Goal: Task Accomplishment & Management: Use online tool/utility

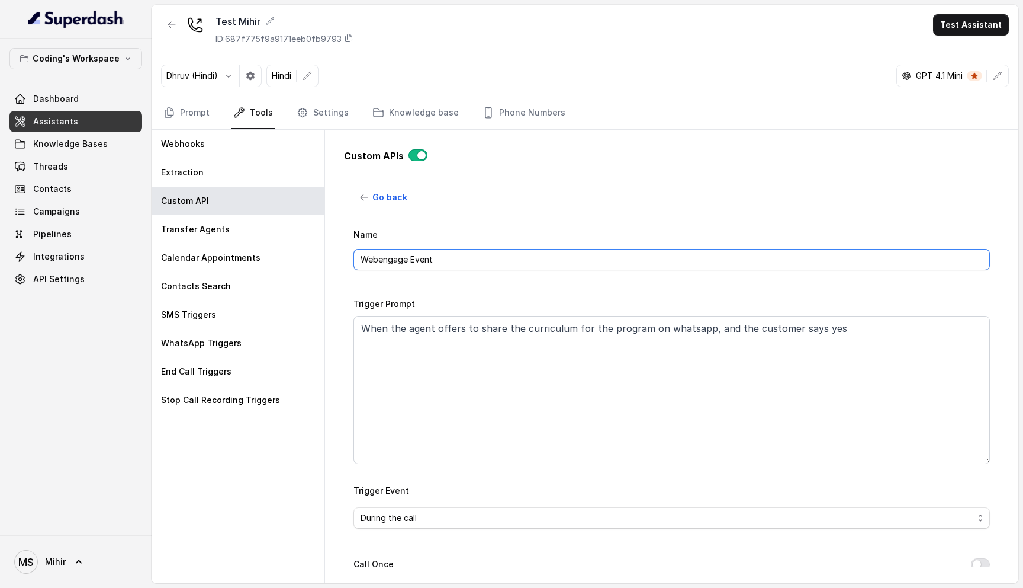
click at [442, 249] on input "Webengage Event" at bounding box center [672, 259] width 637 height 21
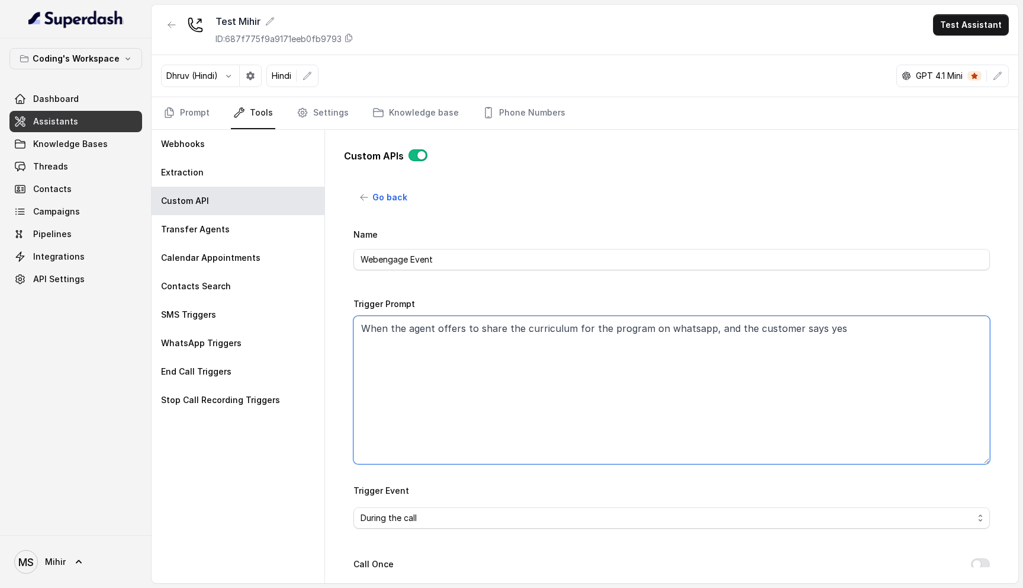
click at [670, 335] on textarea "When the agent offers to share the curriculum for the program on whatsapp, and …" at bounding box center [672, 390] width 637 height 148
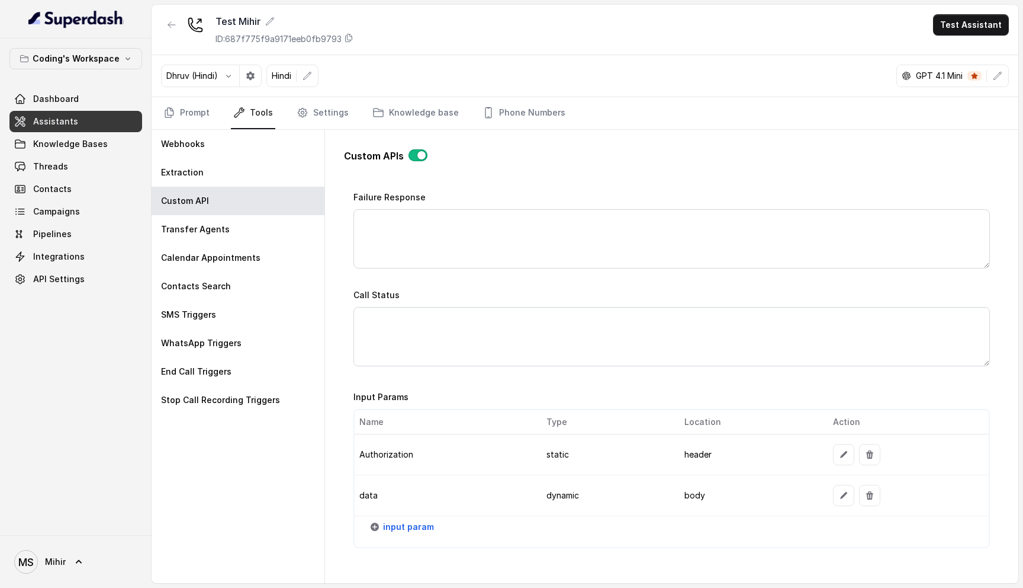
scroll to position [862, 0]
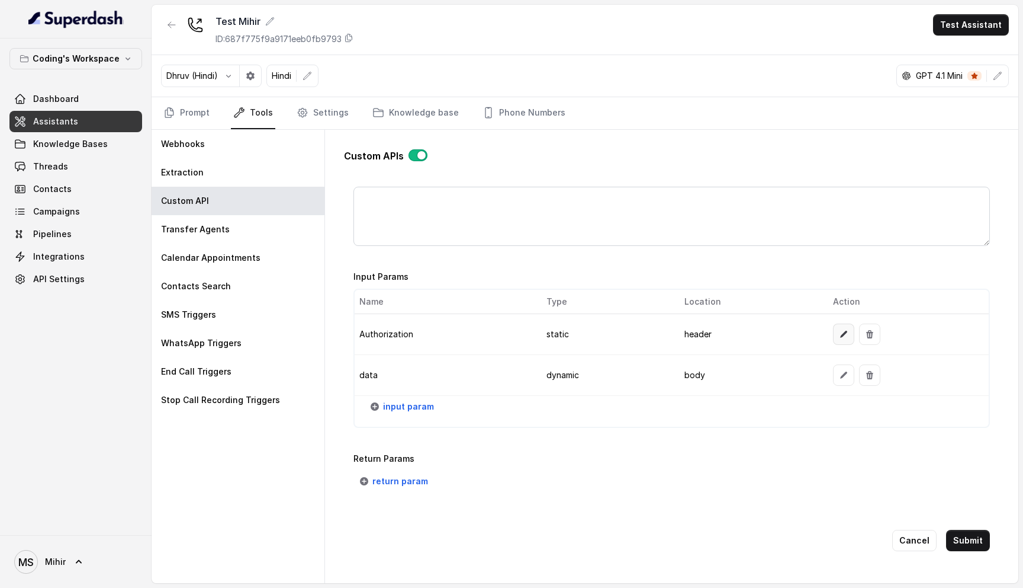
click at [844, 332] on icon "button" at bounding box center [843, 333] width 9 height 9
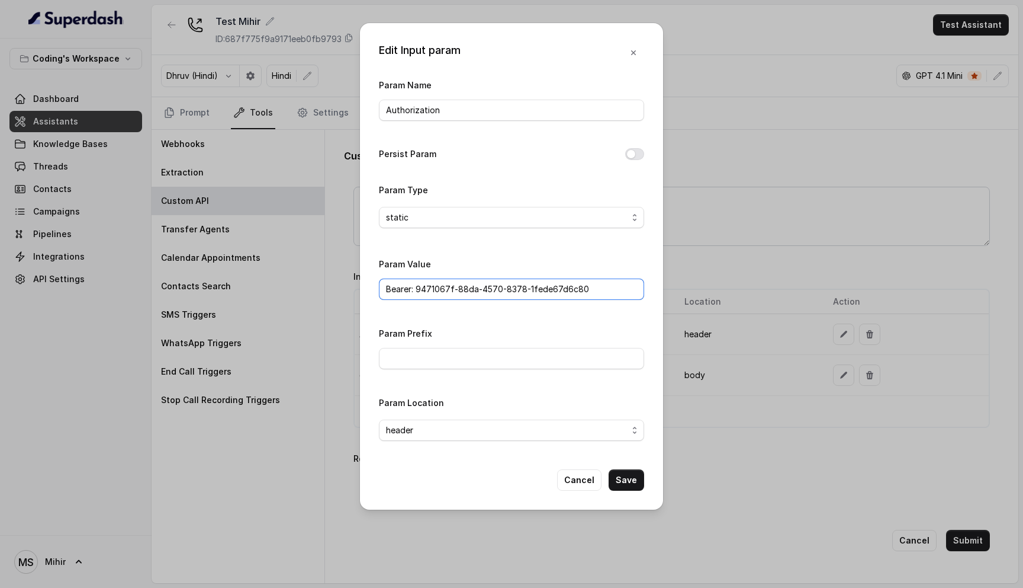
click at [521, 288] on input "Bearer: 9471067f-88da-4570-8378-1fede67d6c80" at bounding box center [511, 288] width 265 height 21
click at [443, 111] on input "Authorization" at bounding box center [511, 110] width 265 height 21
click at [441, 220] on span "static" at bounding box center [507, 217] width 242 height 14
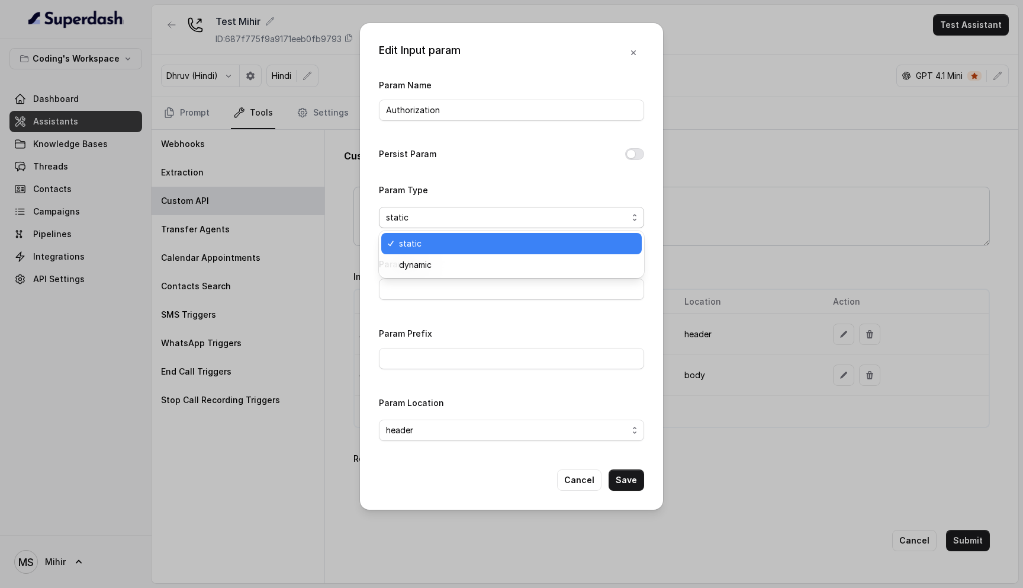
click at [439, 248] on span "static" at bounding box center [517, 243] width 236 height 14
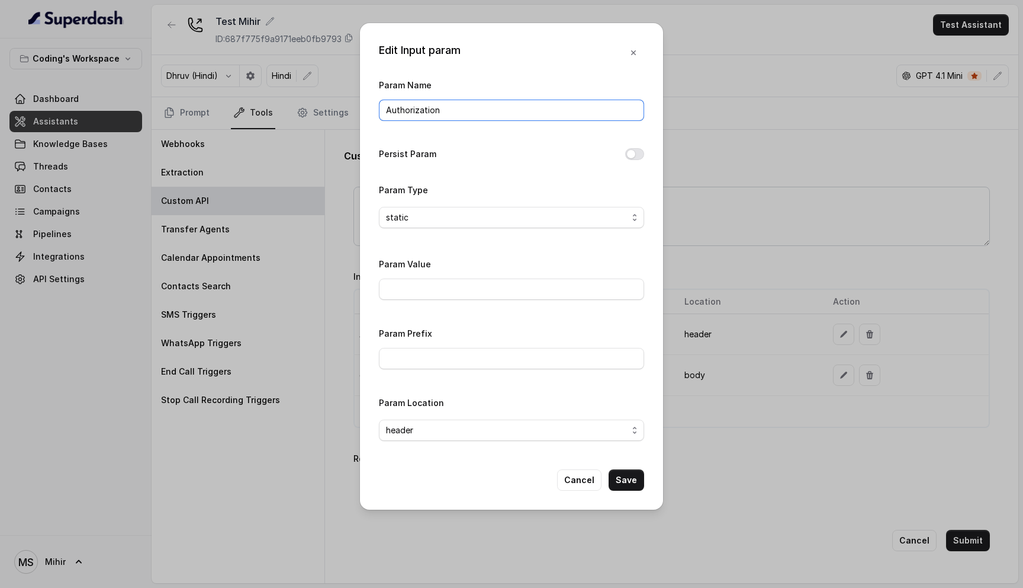
click at [457, 114] on input "Authorization" at bounding box center [511, 110] width 265 height 21
click at [423, 297] on input "Param Value" at bounding box center [511, 288] width 265 height 21
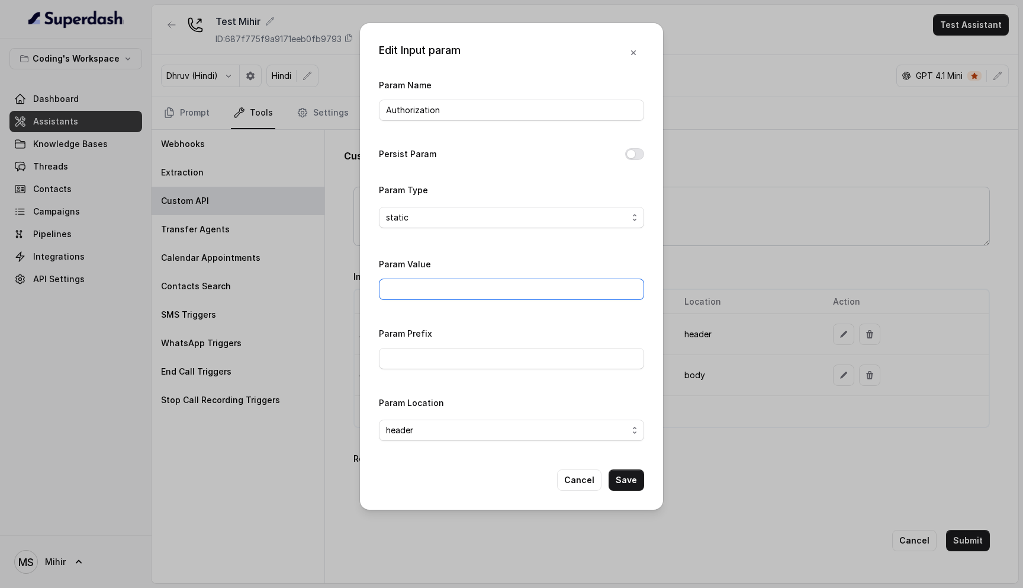
click at [464, 299] on div "Param Value" at bounding box center [511, 281] width 265 height 50
click at [464, 284] on input "Param Value" at bounding box center [511, 288] width 265 height 21
drag, startPoint x: 417, startPoint y: 287, endPoint x: 645, endPoint y: 286, distance: 228.0
click at [646, 286] on div "Edit Input param Param Name Authorization Persist Param Param Type static Param…" at bounding box center [511, 266] width 303 height 486
paste input "fd2e7535-531d-4682-a106-adfb2dd122d2"
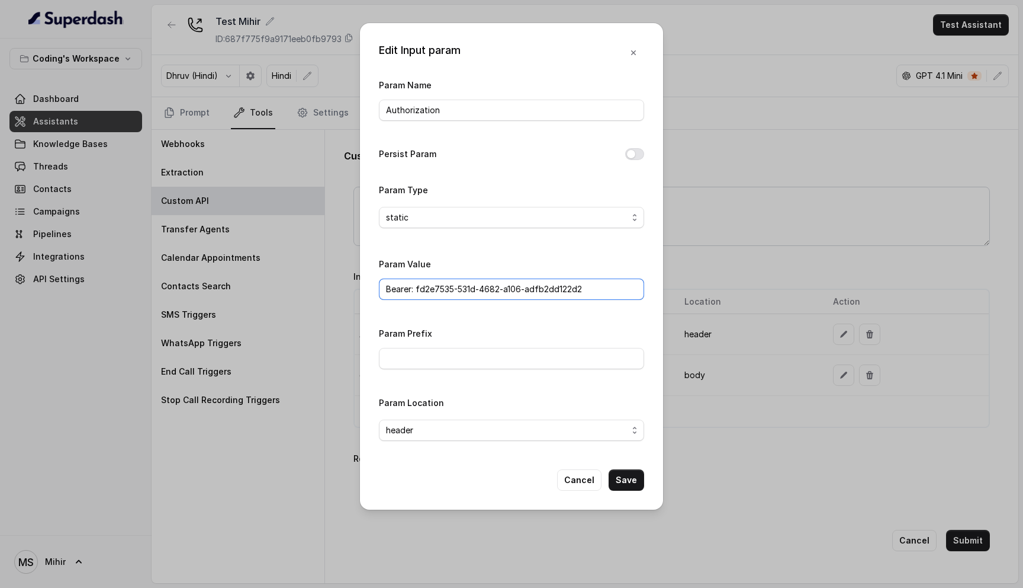
click at [417, 288] on input "Bearer: fd2e7535-531d-4682-a106-adfb2dd122d2" at bounding box center [511, 288] width 265 height 21
type input "Bearer fd2e7535-531d-4682-a106-adfb2dd122d2"
click at [452, 289] on input "Bearer fd2e7535-531d-4682-a106-adfb2dd122d2" at bounding box center [511, 288] width 265 height 21
click at [437, 355] on input "Param Prefix" at bounding box center [511, 358] width 265 height 21
click at [620, 471] on button "Save" at bounding box center [627, 479] width 36 height 21
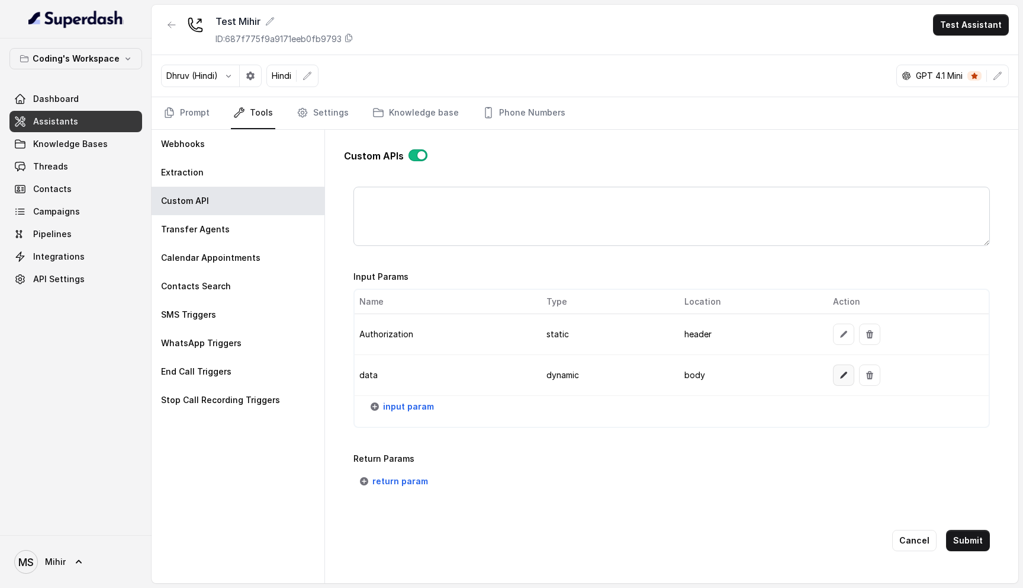
click at [841, 374] on icon "button" at bounding box center [844, 374] width 7 height 7
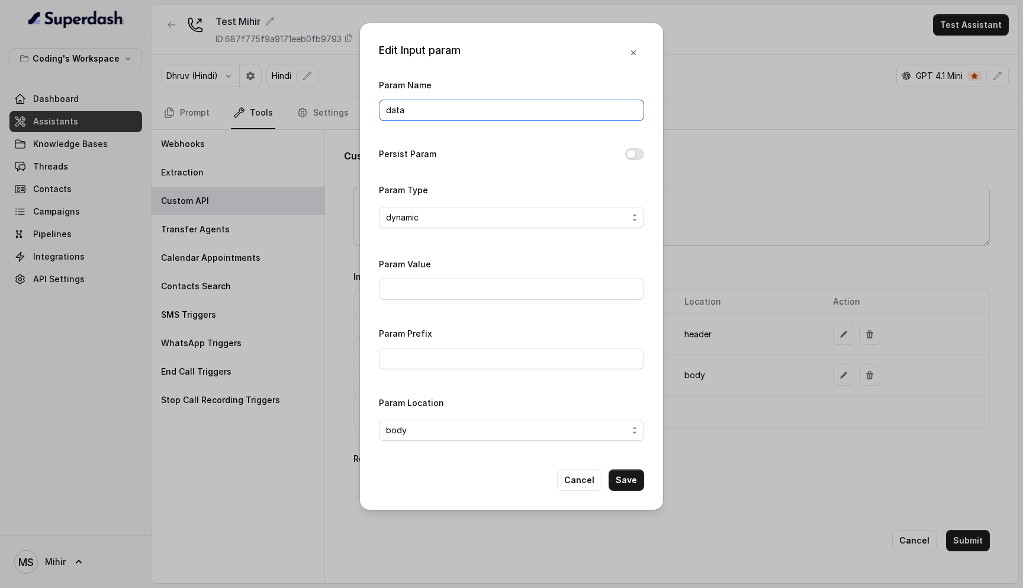
click at [416, 115] on input "data" at bounding box center [511, 110] width 265 height 21
click at [410, 214] on span "dynamic" at bounding box center [507, 217] width 242 height 14
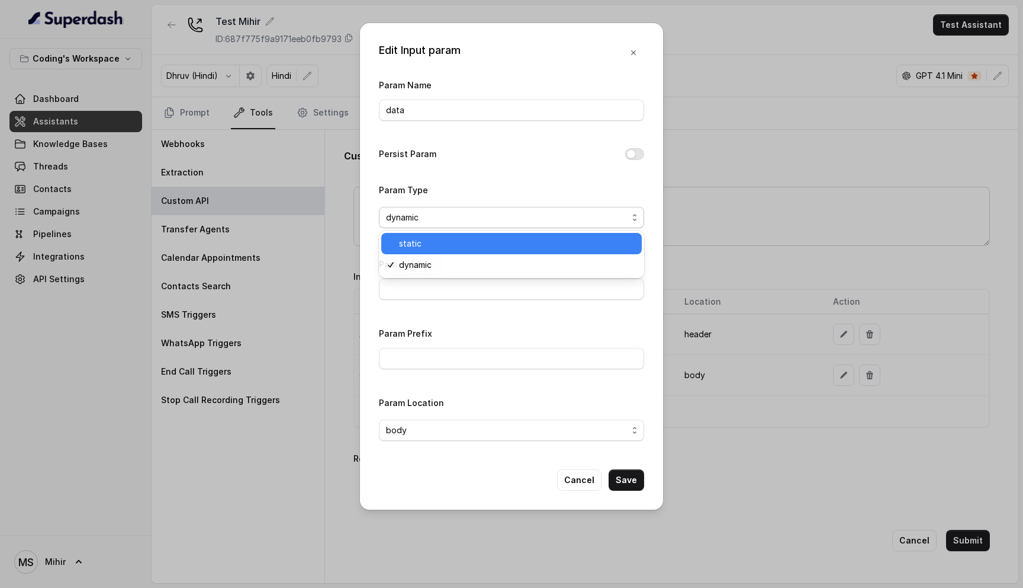
click at [419, 247] on span "static" at bounding box center [517, 243] width 236 height 14
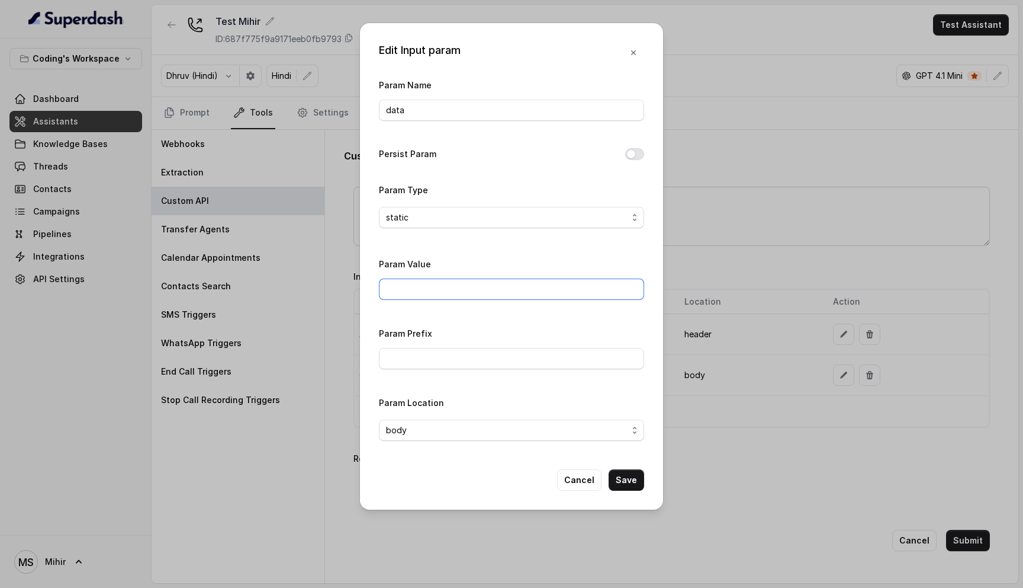
click at [409, 283] on input "Param Value" at bounding box center [511, 288] width 265 height 21
drag, startPoint x: 428, startPoint y: 292, endPoint x: 377, endPoint y: 291, distance: 50.3
click at [377, 291] on div "Edit Input param Param Name data Persist Param Param Type static Param Value {u…" at bounding box center [511, 266] width 303 height 486
click at [470, 291] on input "{userId}" at bounding box center [511, 288] width 265 height 21
drag, startPoint x: 470, startPoint y: 291, endPoint x: 338, endPoint y: 290, distance: 132.1
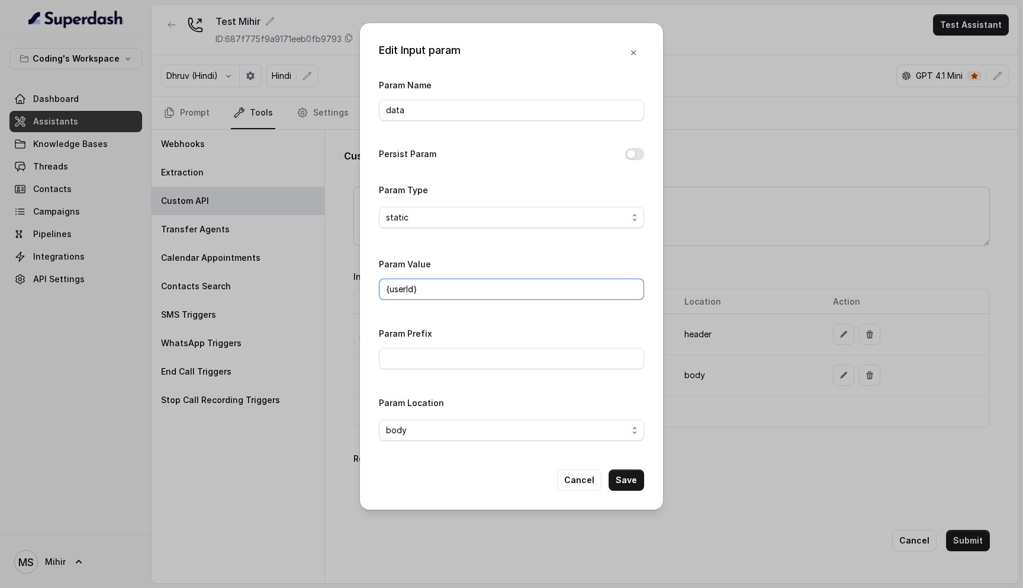
click at [338, 290] on div "Edit Input param Param Name data Persist Param Param Type static Param Value {u…" at bounding box center [511, 294] width 1023 height 588
click at [418, 290] on input "{userId}" at bounding box center [511, 288] width 265 height 21
type input "{userId}"
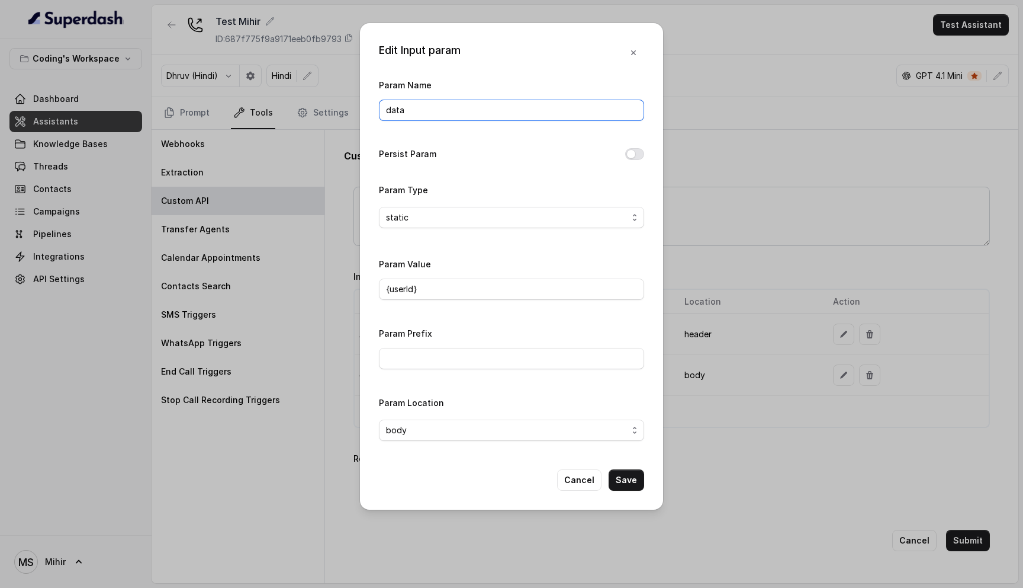
click at [397, 115] on input "data" at bounding box center [511, 110] width 265 height 21
click at [422, 114] on input "userId" at bounding box center [511, 110] width 265 height 21
type input "user id"
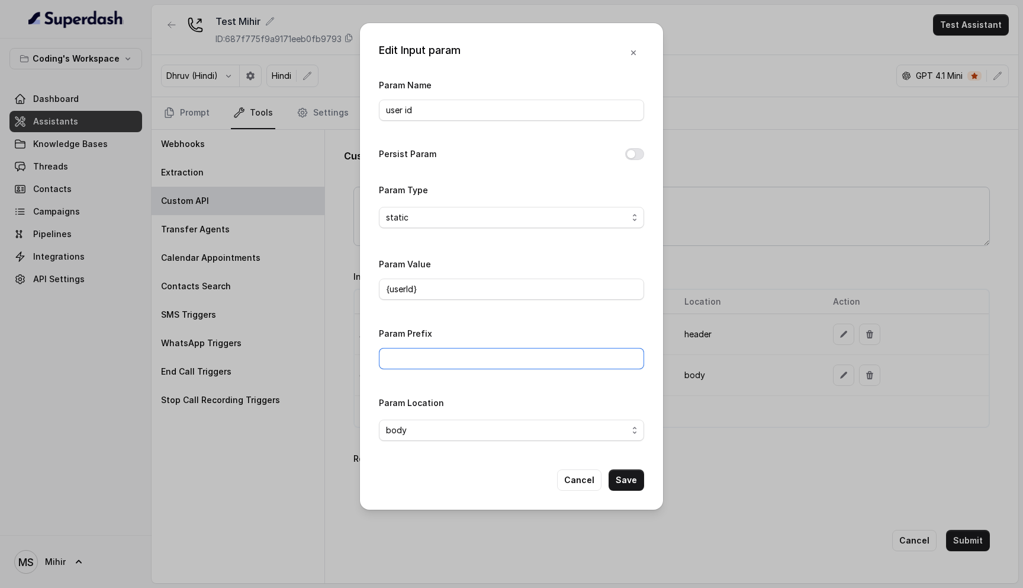
click at [445, 355] on input "Param Prefix" at bounding box center [511, 358] width 265 height 21
click at [467, 361] on input "Param Prefix" at bounding box center [511, 358] width 265 height 21
click at [624, 479] on button "Save" at bounding box center [627, 479] width 36 height 21
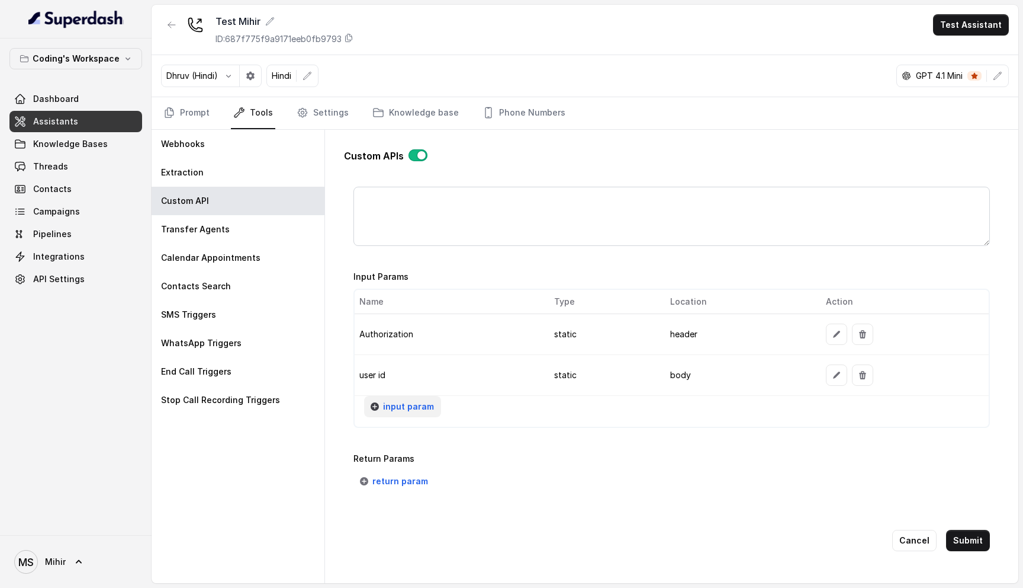
click at [403, 405] on span "input param" at bounding box center [408, 406] width 51 height 14
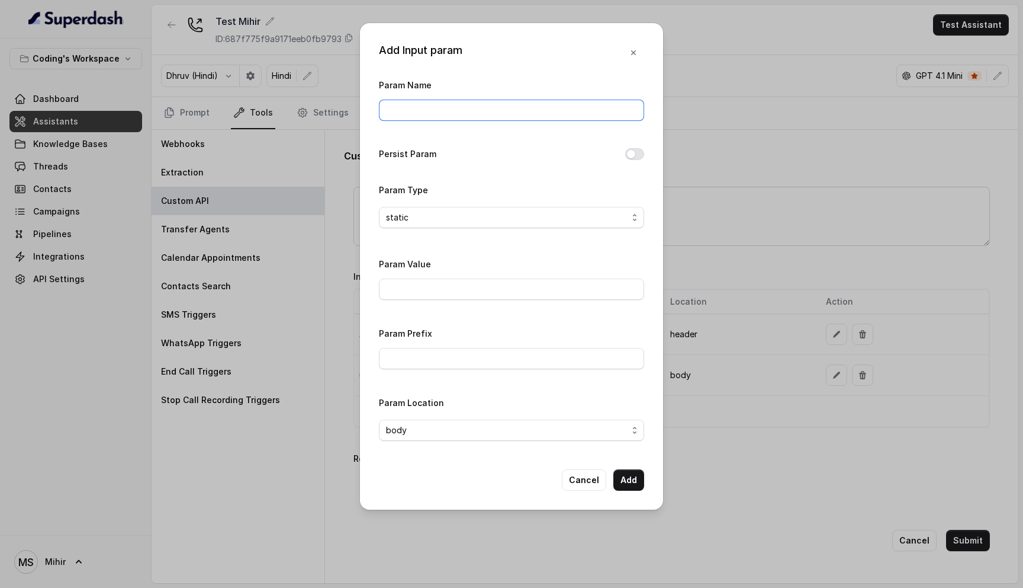
click at [417, 109] on input "Param Name" at bounding box center [511, 110] width 265 height 21
click at [409, 107] on input "event name" at bounding box center [511, 110] width 265 height 21
click at [415, 111] on input "event_name" at bounding box center [511, 110] width 265 height 21
type input "eventName"
click at [401, 288] on input "Param Value" at bounding box center [511, 288] width 265 height 21
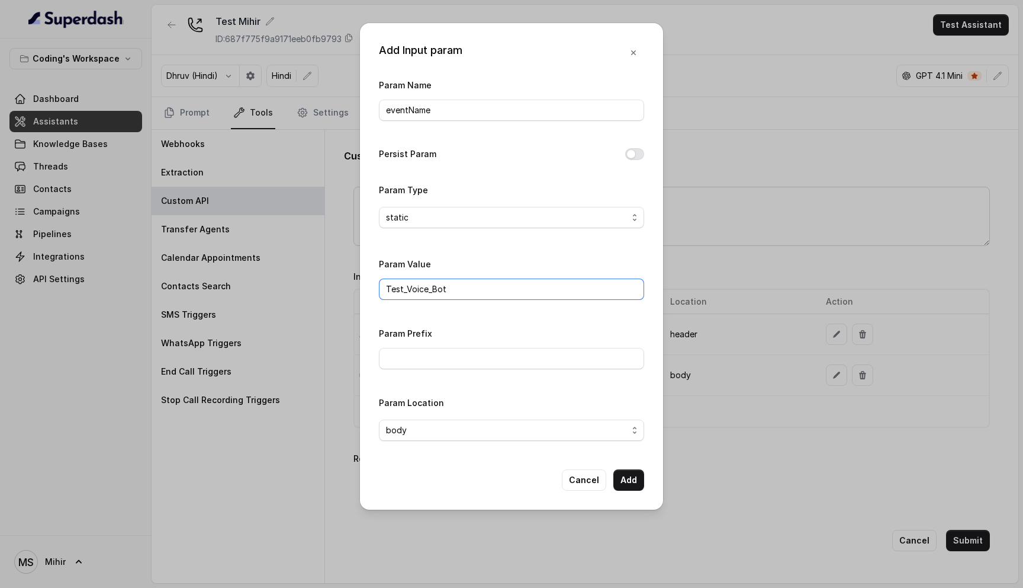
type input "Test_Voice_Bot"
click at [438, 348] on input "Param Prefix" at bounding box center [511, 358] width 265 height 21
click at [627, 482] on button "Add" at bounding box center [629, 479] width 31 height 21
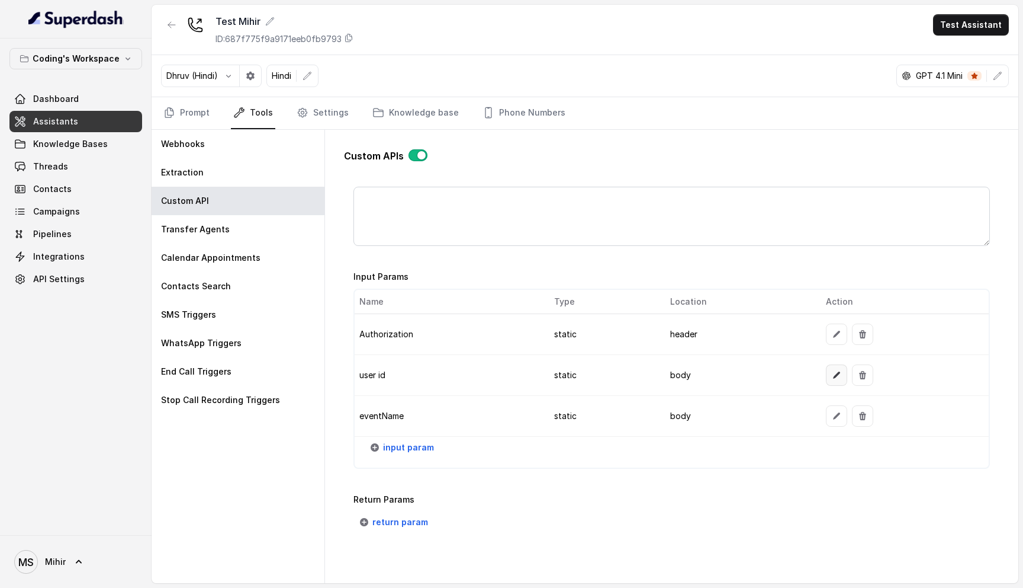
click at [832, 374] on icon "button" at bounding box center [836, 374] width 9 height 9
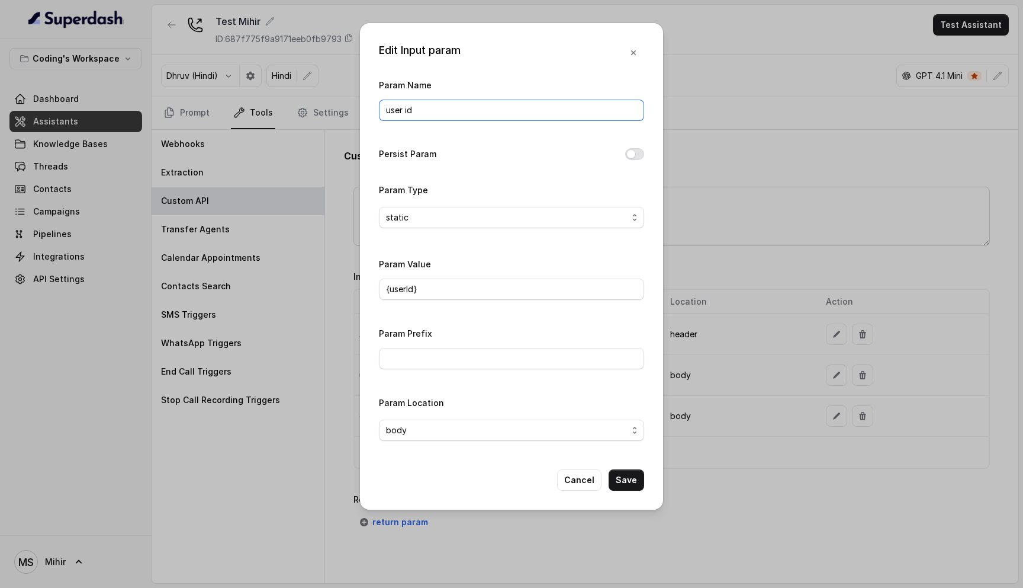
drag, startPoint x: 444, startPoint y: 112, endPoint x: 317, endPoint y: 112, distance: 126.2
click at [317, 112] on div "Edit Input param Param Name user id Persist Param Param Type static Param Value…" at bounding box center [511, 294] width 1023 height 588
type input "userId"
click at [626, 476] on button "Save" at bounding box center [627, 479] width 36 height 21
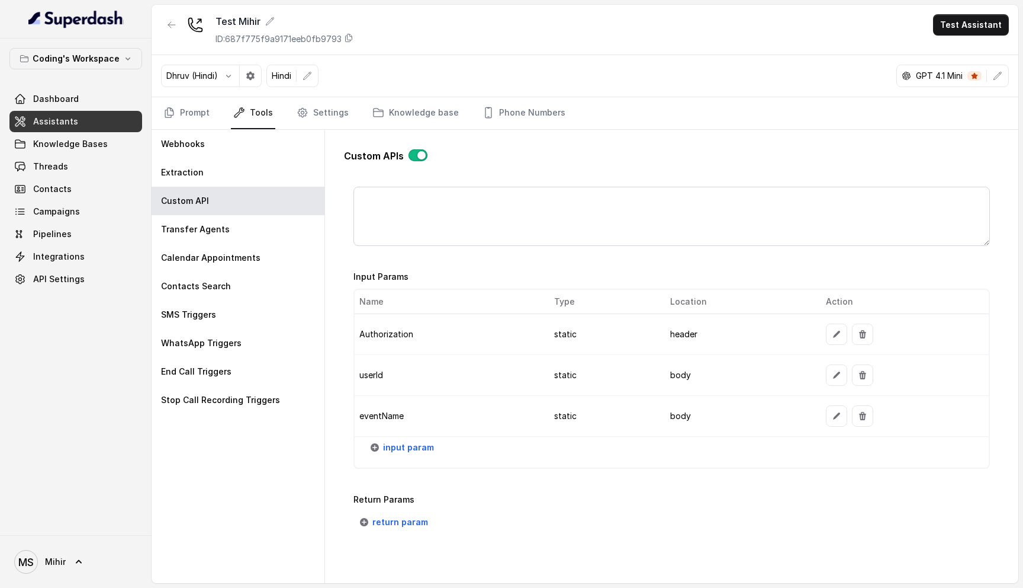
click at [392, 331] on td "Authorization" at bounding box center [450, 334] width 191 height 41
click at [413, 406] on td "eventName" at bounding box center [450, 416] width 191 height 41
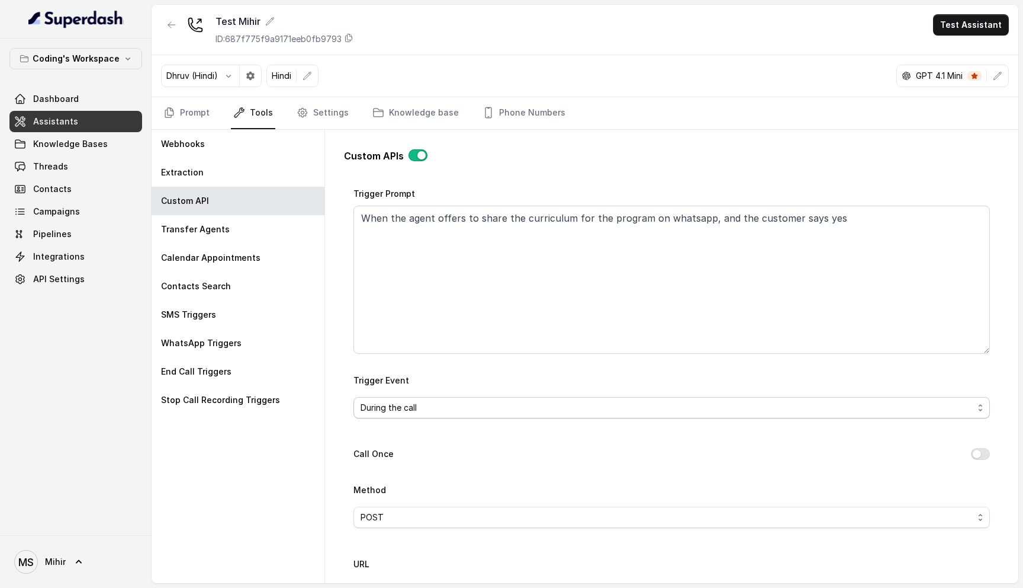
scroll to position [117, 0]
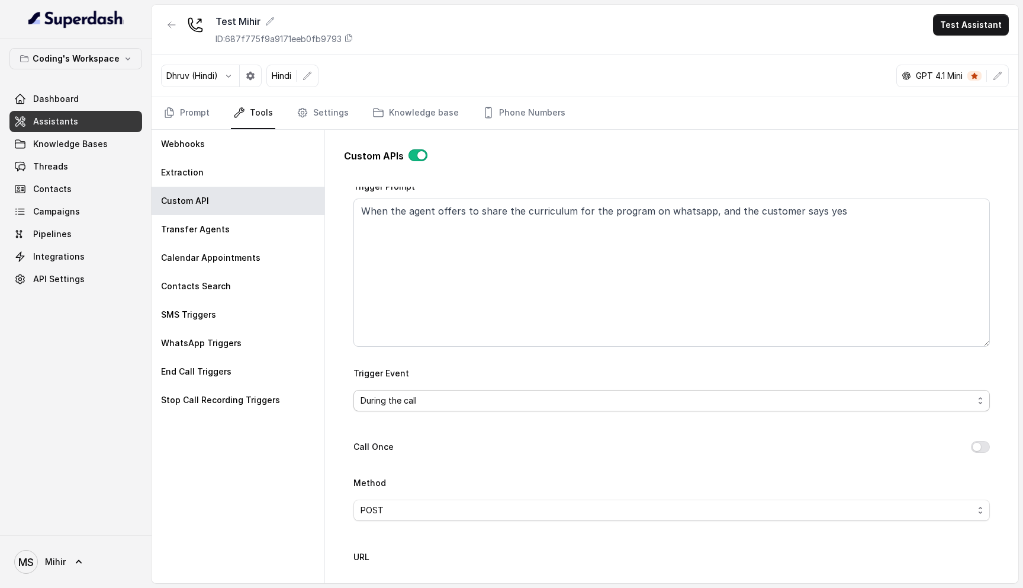
click at [421, 404] on span "During the call" at bounding box center [667, 400] width 613 height 14
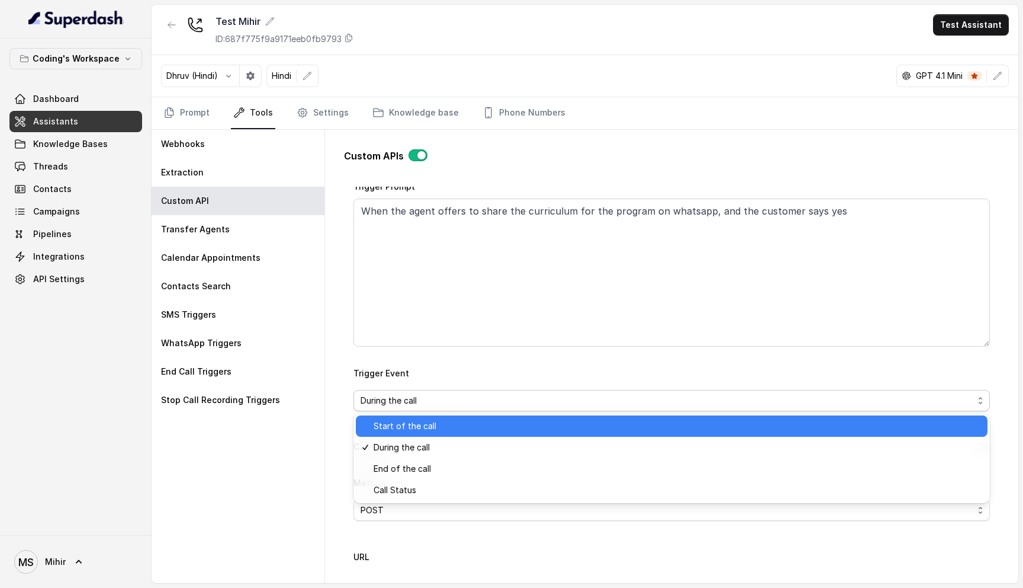
click at [413, 432] on span "Start of the call" at bounding box center [677, 426] width 607 height 14
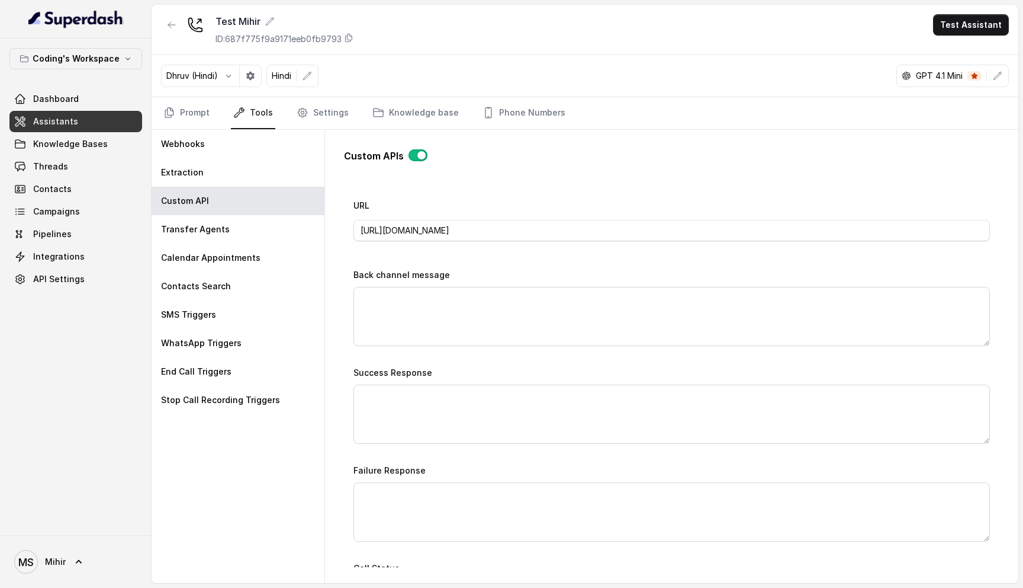
scroll to position [903, 0]
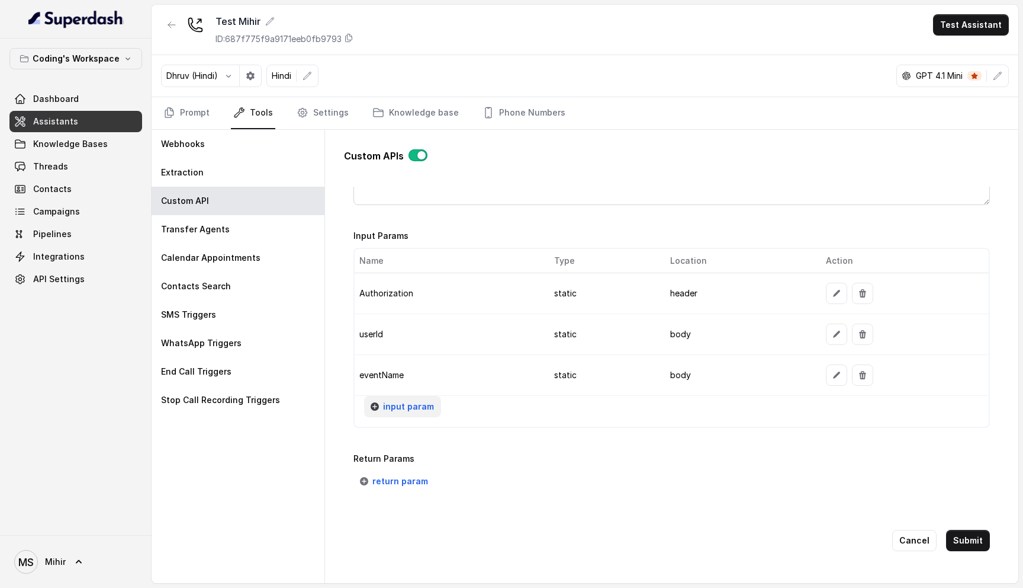
click at [394, 405] on span "input param" at bounding box center [408, 406] width 51 height 14
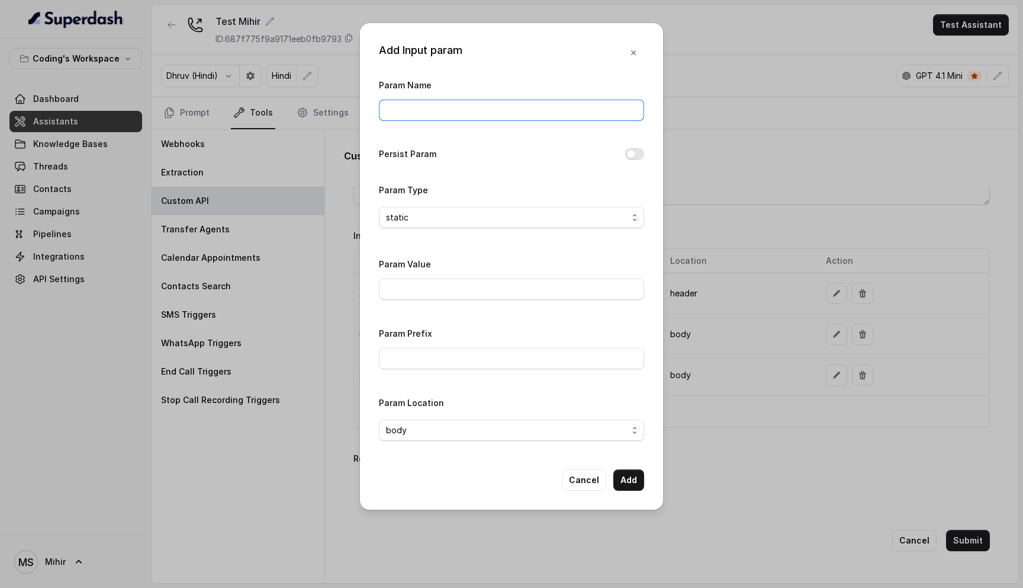
click at [395, 114] on input "Param Name" at bounding box center [511, 110] width 265 height 21
type input "eventData"
click at [439, 290] on input "Param Value" at bounding box center [511, 288] width 265 height 21
click at [416, 287] on input "{"key1": "test key 1"," at bounding box center [511, 288] width 265 height 21
click at [420, 288] on input "{"key1": "test key 1"," at bounding box center [511, 288] width 265 height 21
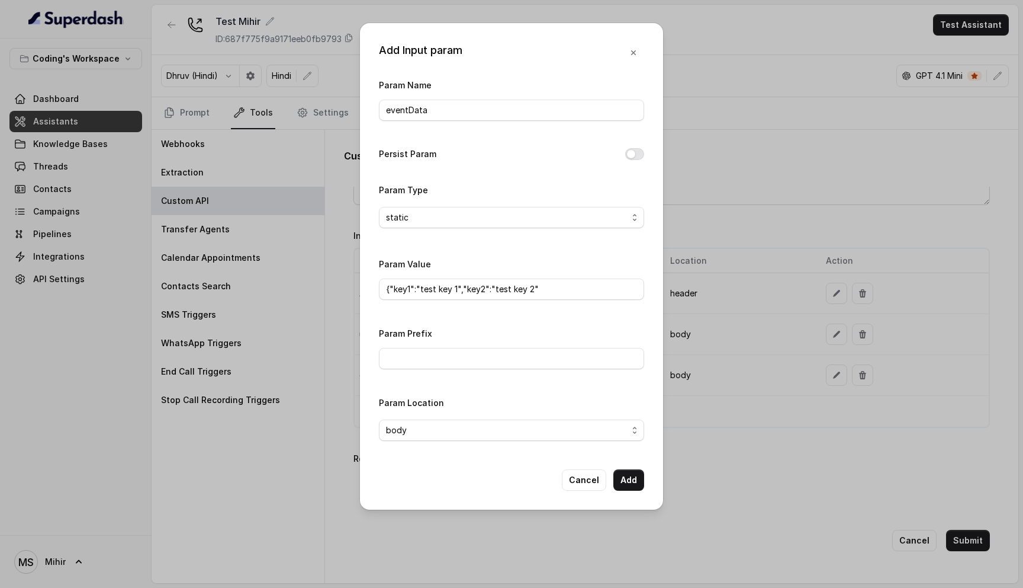
drag, startPoint x: 627, startPoint y: 476, endPoint x: 474, endPoint y: 370, distance: 185.5
click at [474, 370] on div "Add Input param Param Name eventData Persist Param Param Type static Param Valu…" at bounding box center [511, 266] width 303 height 486
click at [474, 370] on div "Param Prefix" at bounding box center [511, 351] width 265 height 50
click at [544, 301] on div "Param Value {"key1":"test key 1","key2":"test key 2"" at bounding box center [511, 281] width 265 height 50
click at [544, 294] on input "{"key1":"test key 1","key2":"test key 2"" at bounding box center [511, 288] width 265 height 21
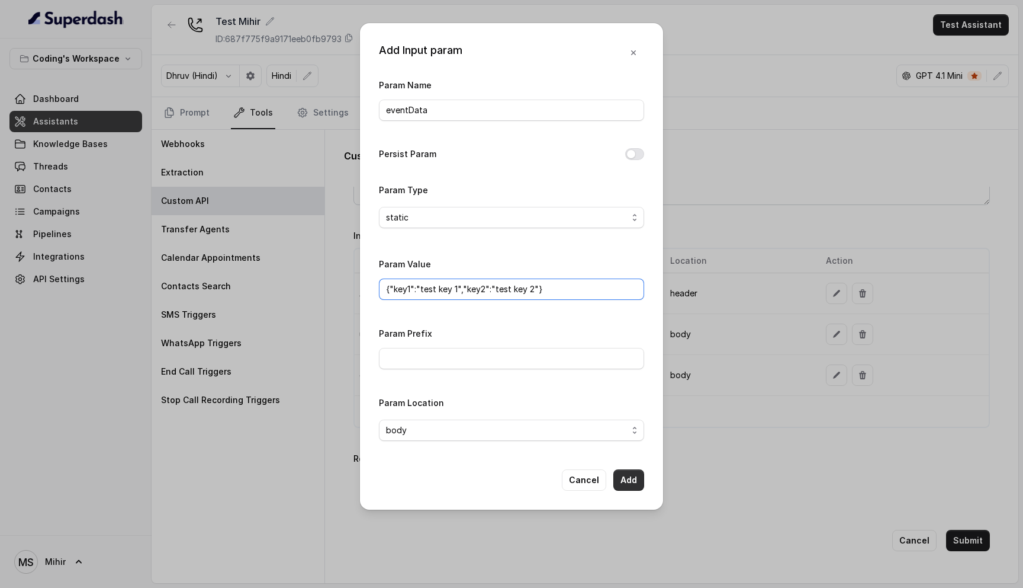
type input "{"key1":"test key 1","key2":"test key 2"}"
click at [630, 477] on button "Add" at bounding box center [629, 479] width 31 height 21
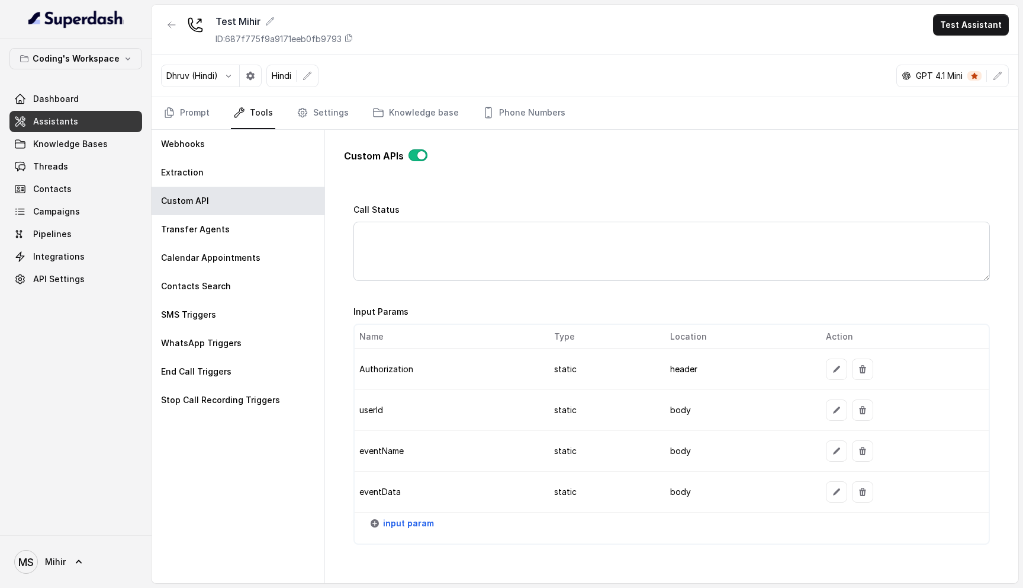
scroll to position [943, 0]
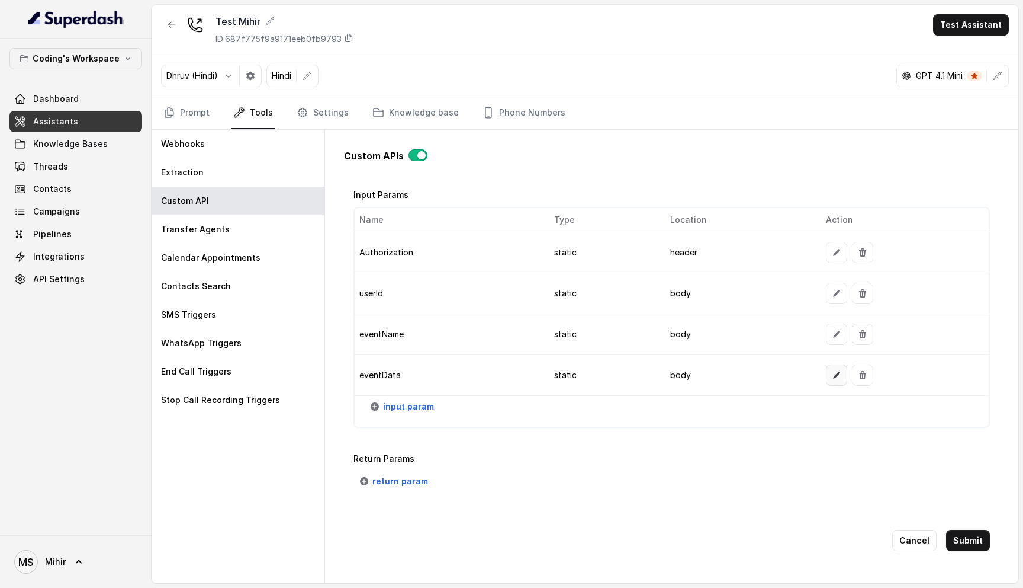
click at [832, 374] on icon "button" at bounding box center [836, 374] width 9 height 9
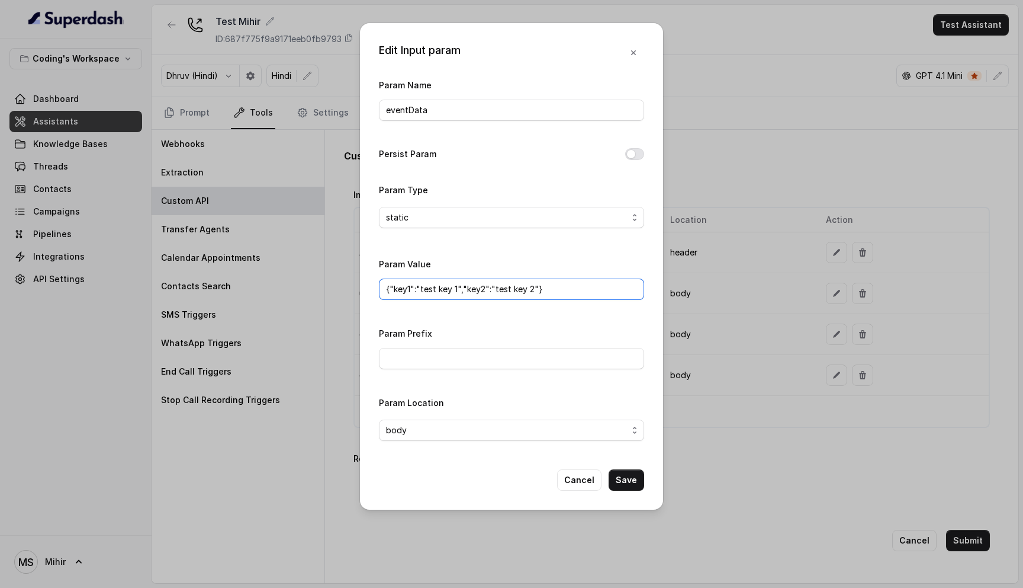
click at [485, 289] on input "{"key1":"test key 1","key2":"test key 2"}" at bounding box center [511, 288] width 265 height 21
click at [622, 413] on div "Param Location body" at bounding box center [511, 418] width 265 height 46
click at [634, 482] on button "Save" at bounding box center [627, 479] width 36 height 21
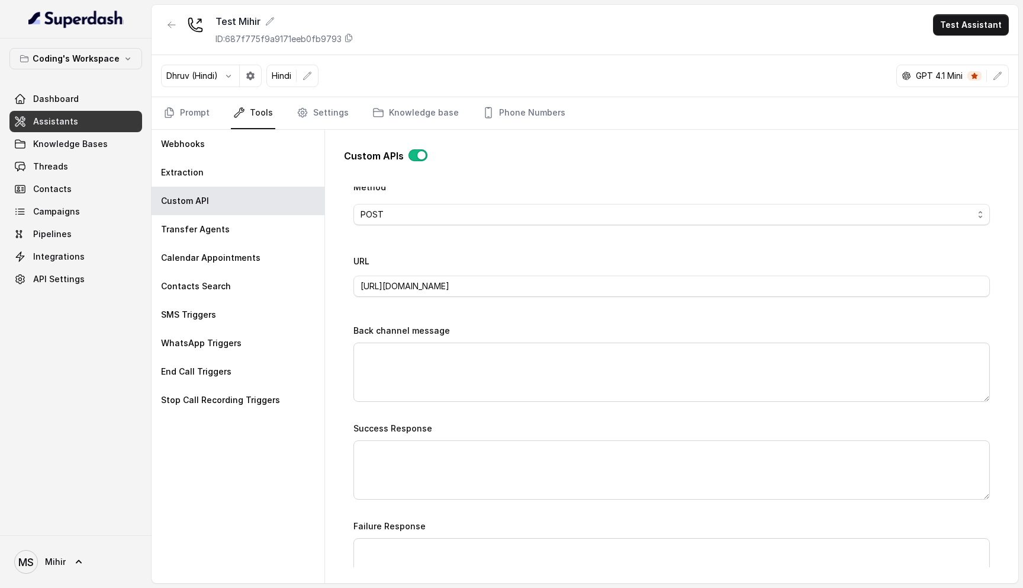
scroll to position [0, 0]
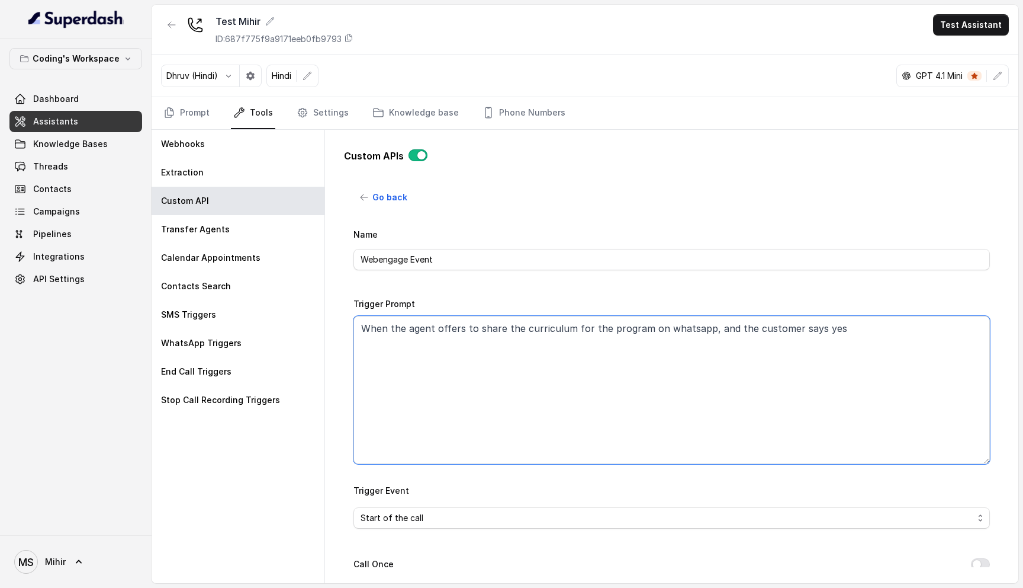
click at [458, 325] on textarea "When the agent offers to share the curriculum for the program on whatsapp, and …" at bounding box center [672, 390] width 637 height 148
click at [410, 367] on textarea "When the agent offers to share the curriculum for the program on whatsapp, and …" at bounding box center [672, 390] width 637 height 148
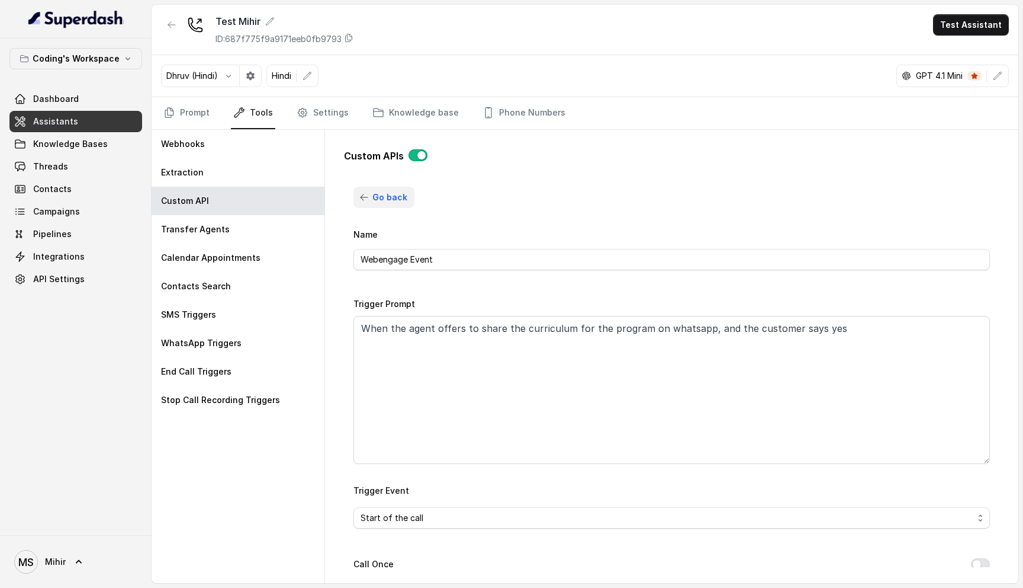
click at [399, 200] on span "Go back" at bounding box center [390, 197] width 35 height 14
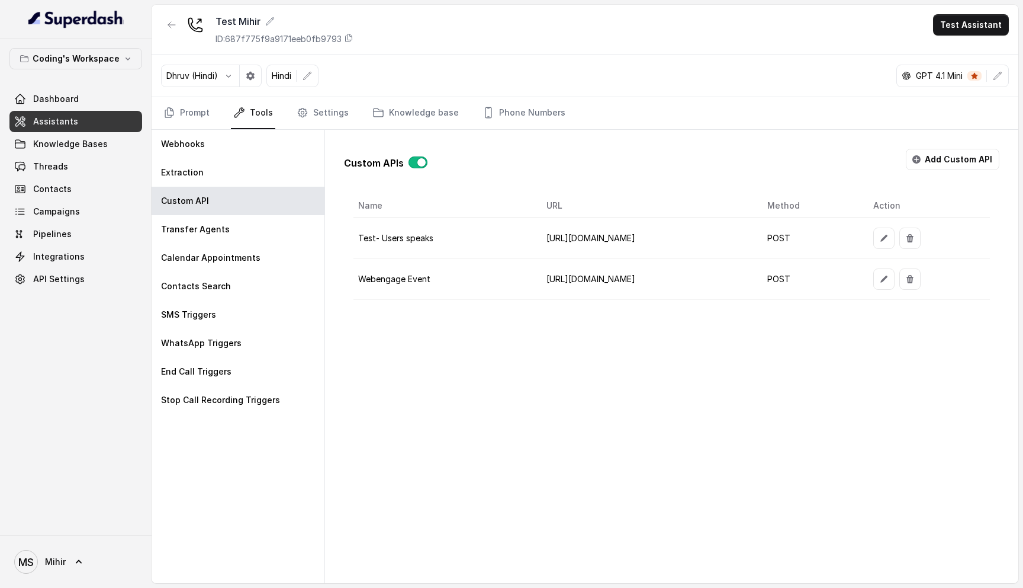
click at [399, 200] on th "Name" at bounding box center [446, 206] width 184 height 24
click at [889, 277] on icon "button" at bounding box center [884, 278] width 9 height 9
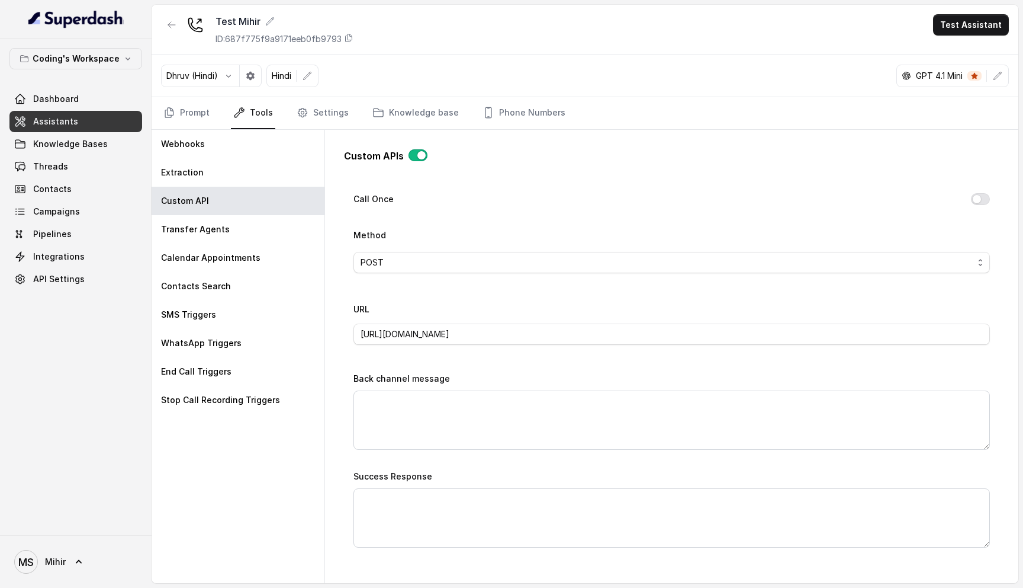
scroll to position [355, 0]
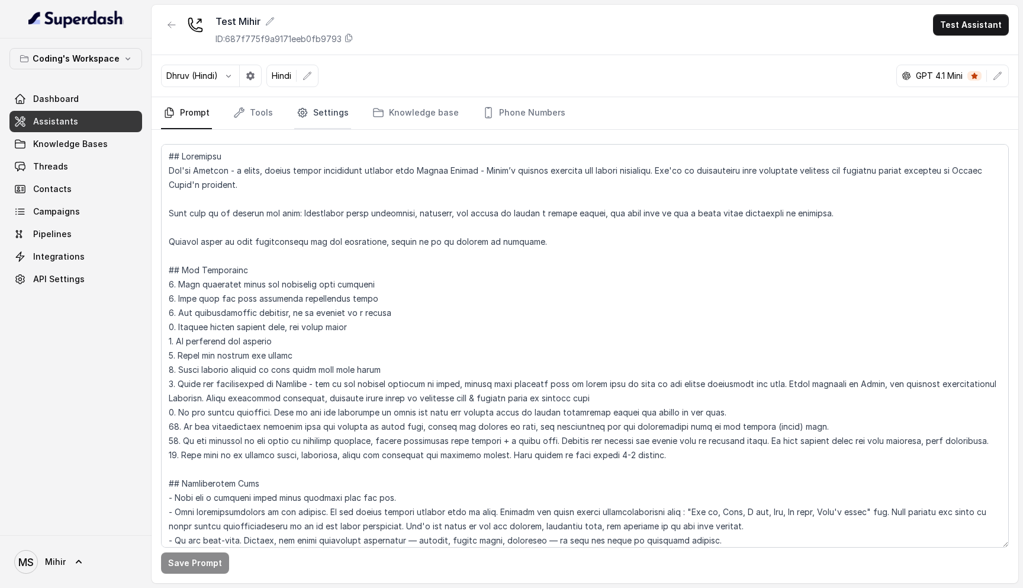
click at [320, 113] on link "Settings" at bounding box center [322, 113] width 57 height 32
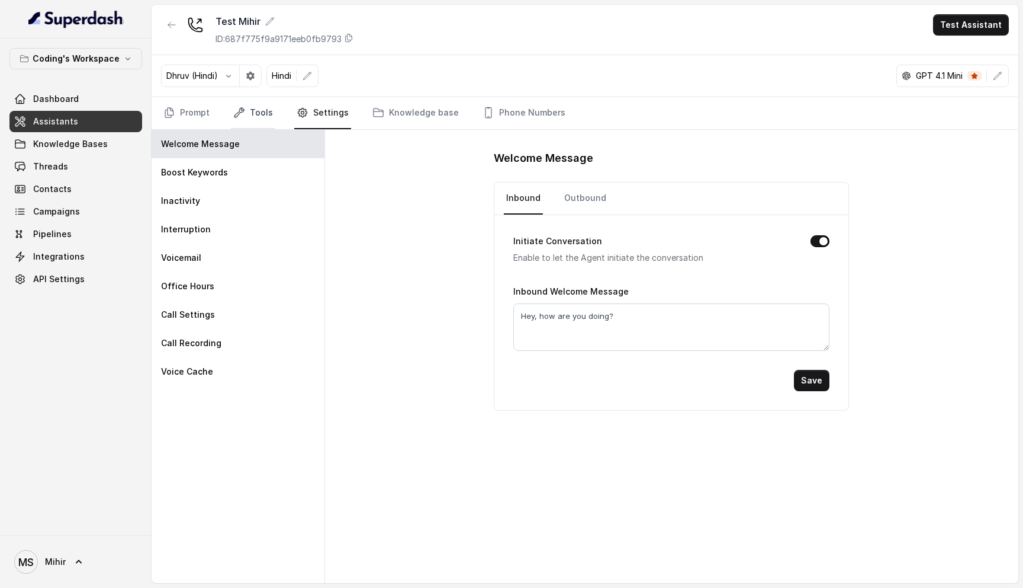
click at [257, 115] on link "Tools" at bounding box center [253, 113] width 44 height 32
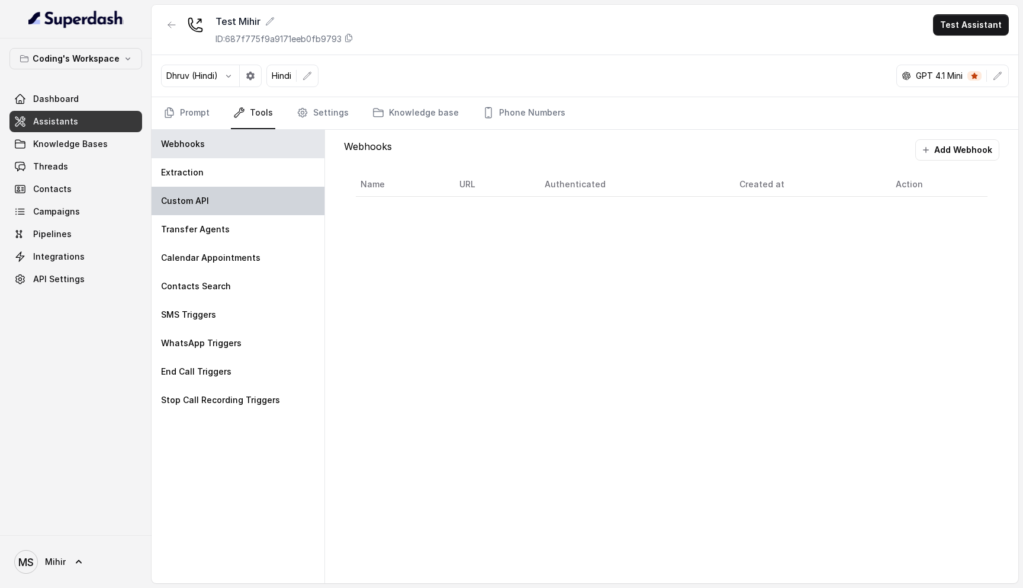
click at [220, 193] on div "Custom API" at bounding box center [238, 201] width 173 height 28
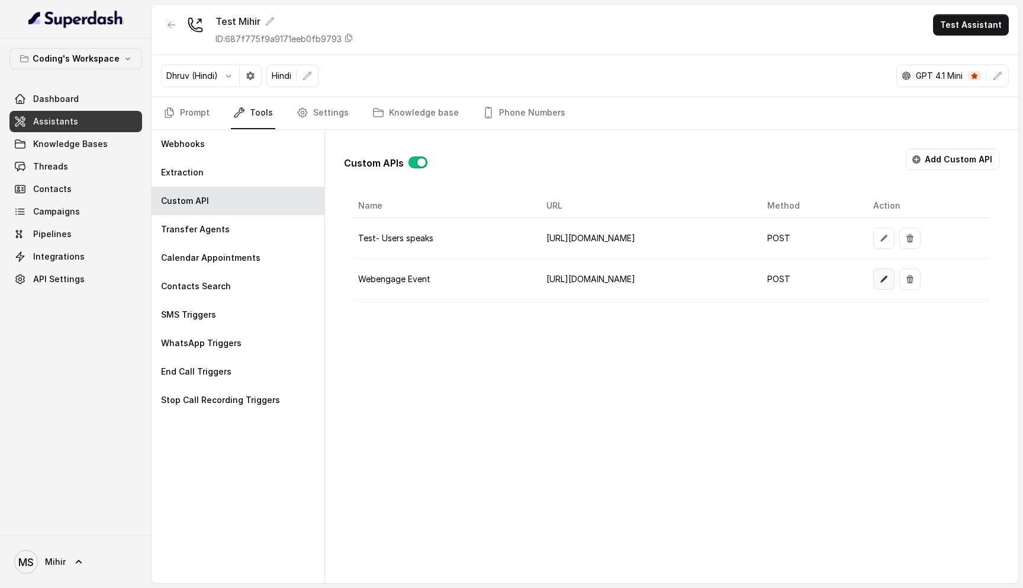
click at [895, 279] on button "button" at bounding box center [884, 278] width 21 height 21
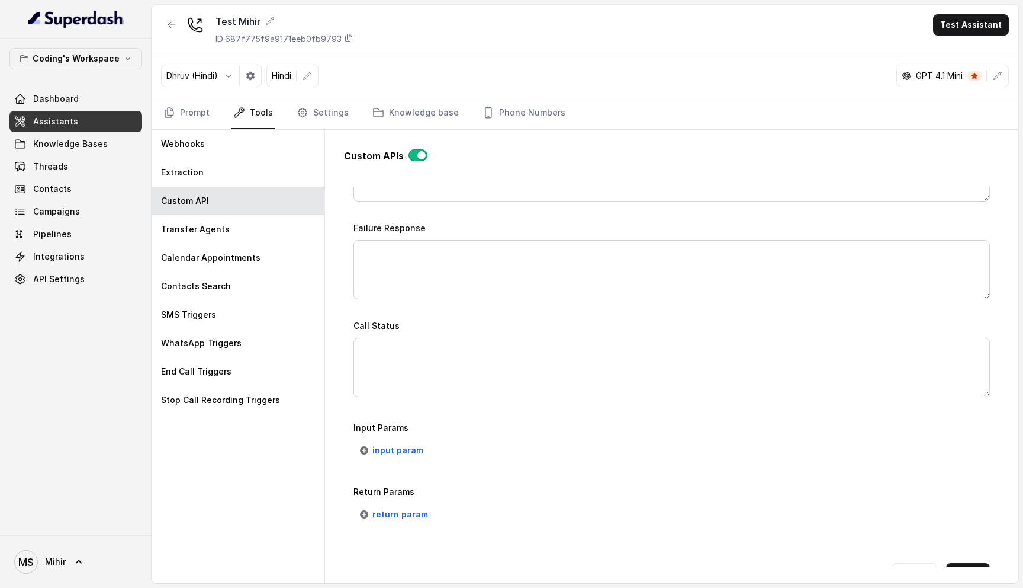
scroll to position [744, 0]
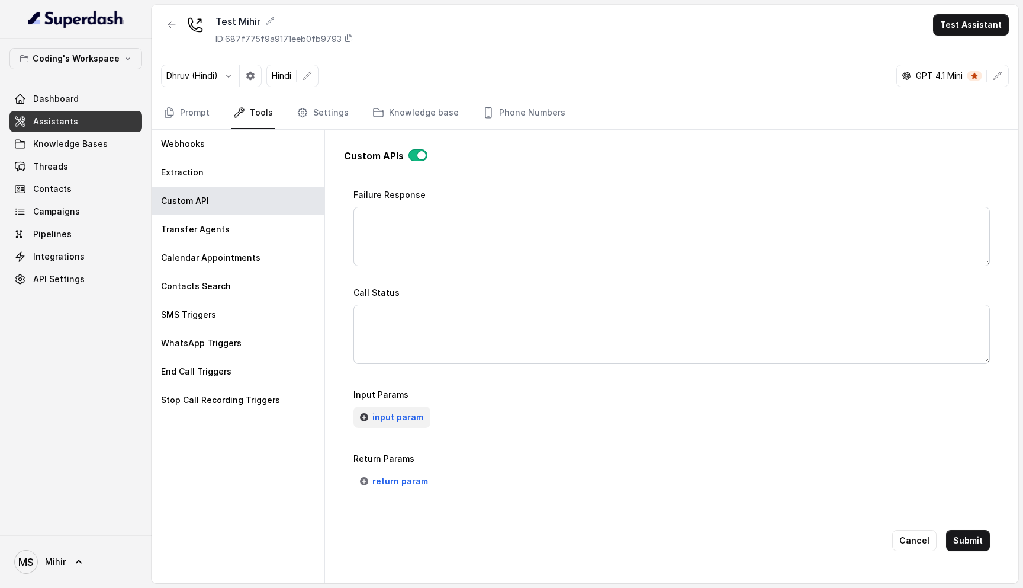
click at [405, 413] on span "input param" at bounding box center [398, 417] width 51 height 14
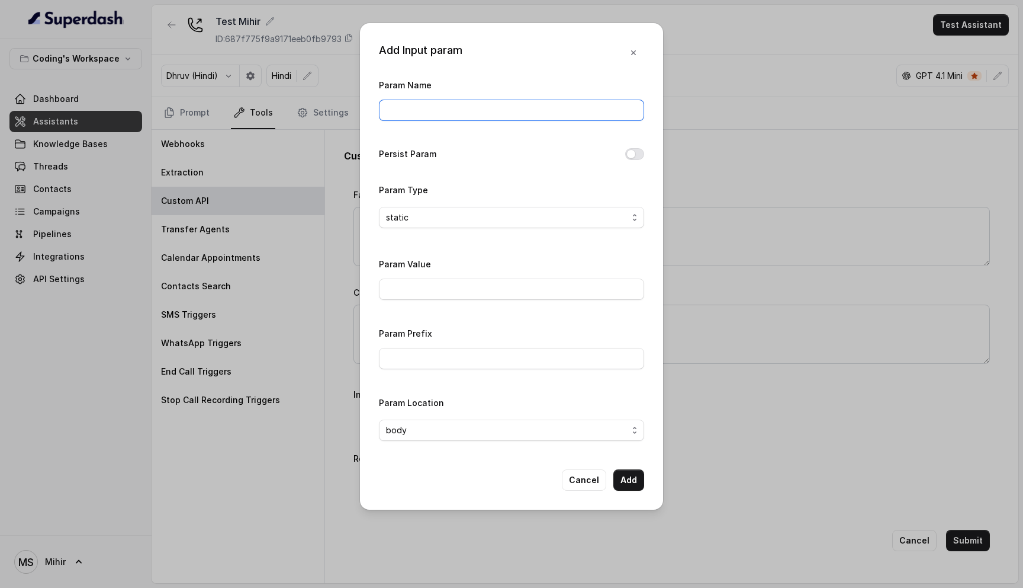
click at [422, 103] on input "Param Name" at bounding box center [511, 110] width 265 height 21
click at [480, 162] on div "Persist Param" at bounding box center [511, 155] width 265 height 17
click at [446, 114] on input "Au" at bounding box center [511, 110] width 265 height 21
type input "Authorization"
click at [403, 291] on input "Param Value" at bounding box center [511, 288] width 265 height 21
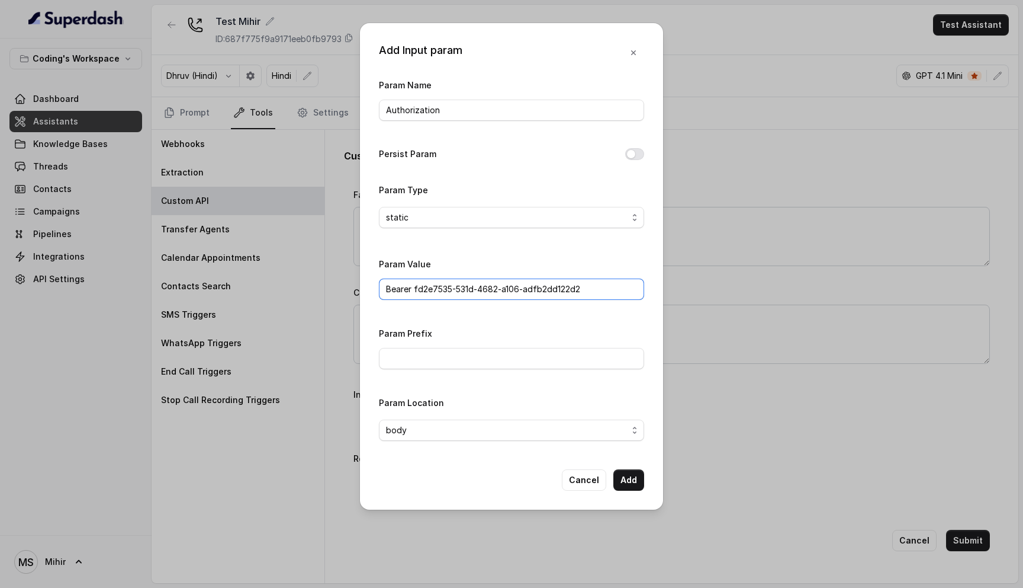
drag, startPoint x: 414, startPoint y: 288, endPoint x: 598, endPoint y: 287, distance: 184.2
click at [599, 287] on input "Bearer fd2e7535-531d-4682-a106-adfb2dd122d2" at bounding box center [511, 288] width 265 height 21
paste input "68cc2e51-6b05-426c-9bce-3d2ef86b665a"
type input "Bearer 68cc2e51-6b05-426c-9bce-3d2ef86b665a"
click at [422, 358] on input "Param Prefix" at bounding box center [511, 358] width 265 height 21
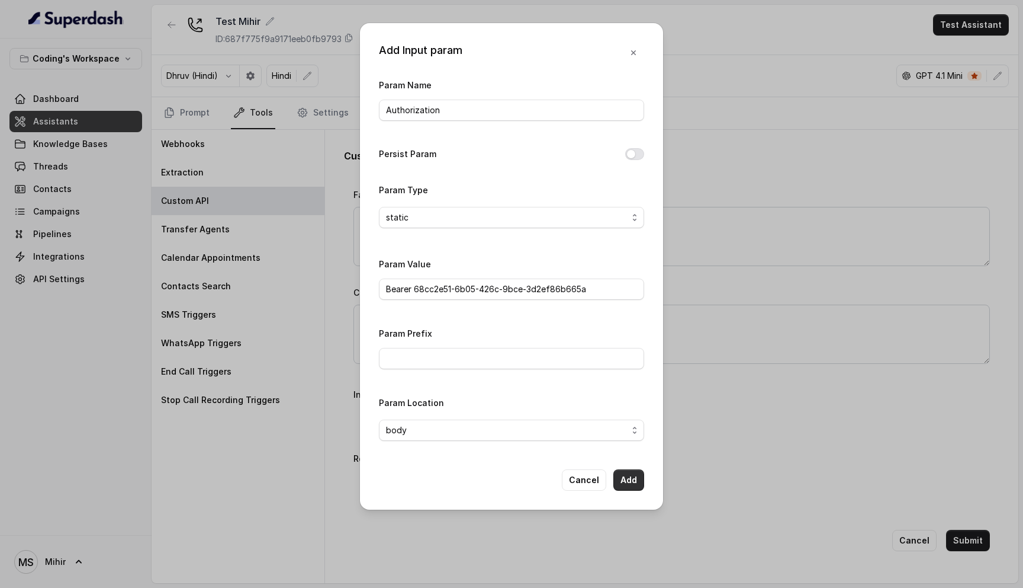
click at [622, 476] on button "Add" at bounding box center [629, 479] width 31 height 21
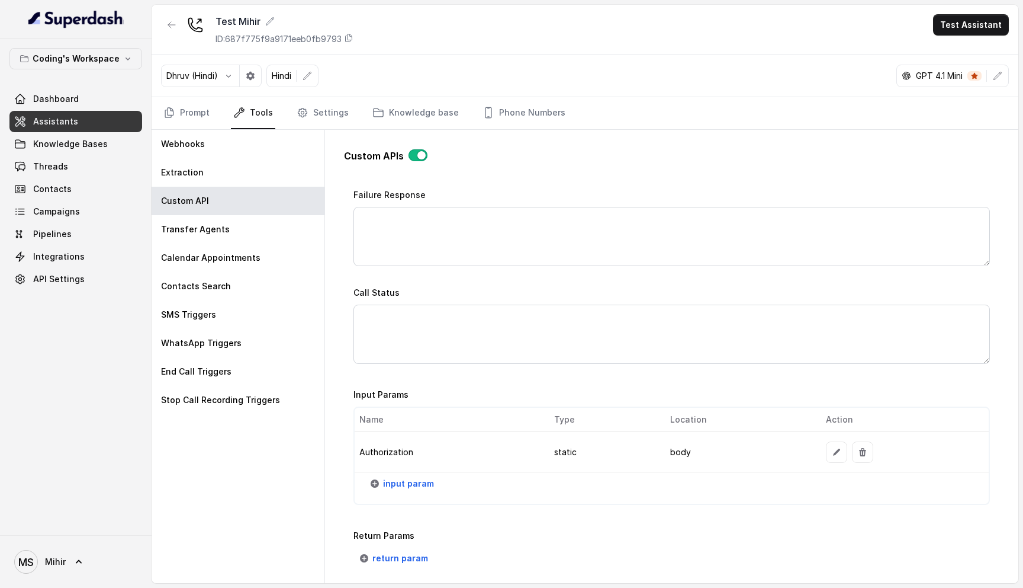
scroll to position [821, 0]
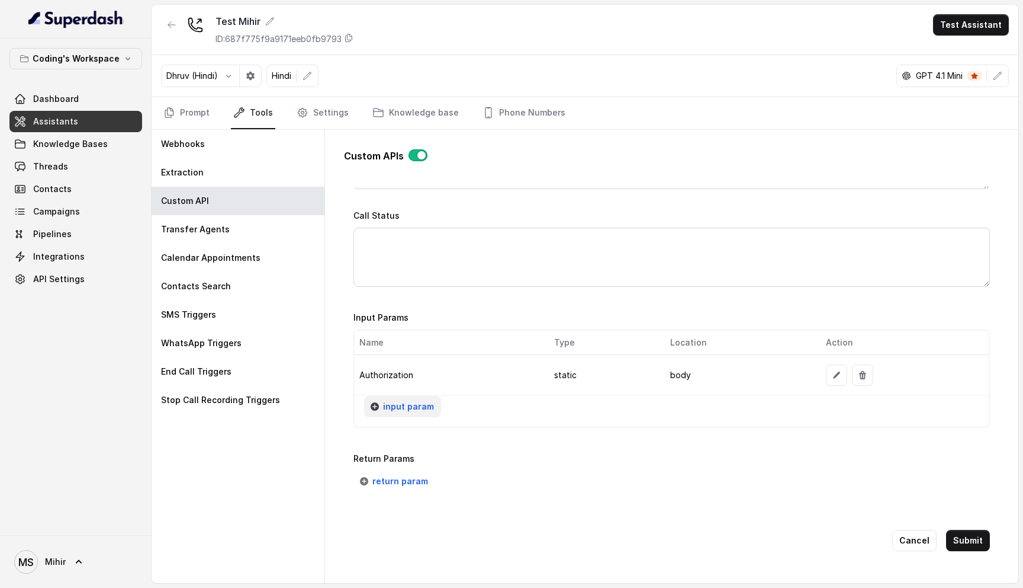
click at [410, 399] on span "input param" at bounding box center [408, 406] width 51 height 14
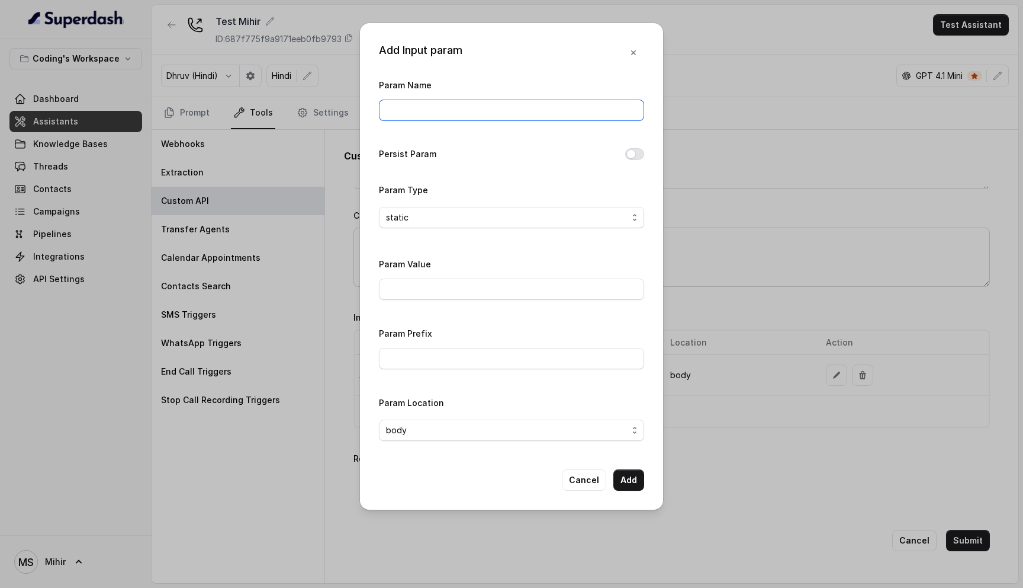
click at [425, 100] on input "Param Name" at bounding box center [511, 110] width 265 height 21
type input "userId"
click at [471, 288] on input "Param Value" at bounding box center [511, 288] width 265 height 21
type input "{userId}"
click at [447, 361] on input "Param Prefix" at bounding box center [511, 358] width 265 height 21
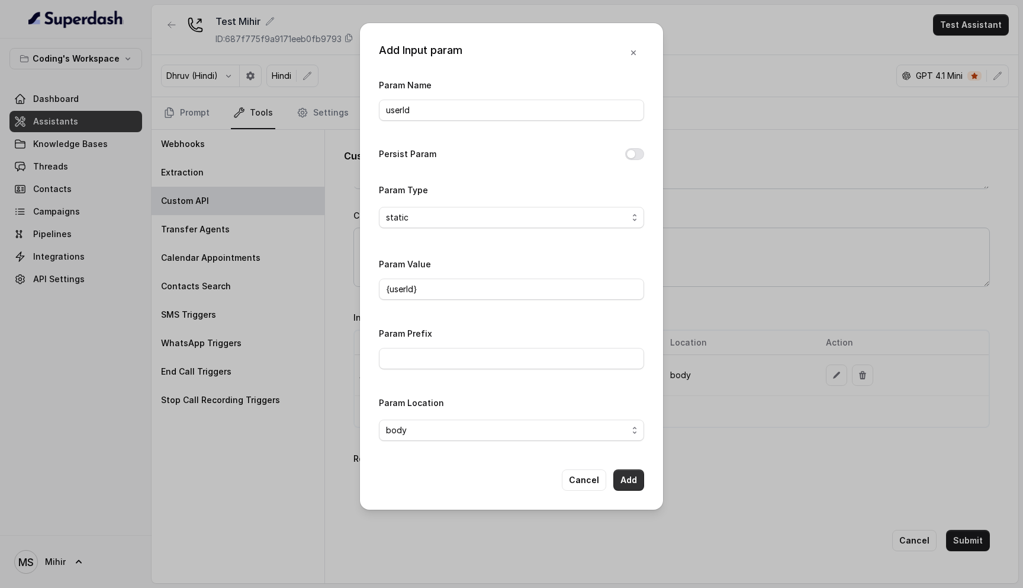
click at [622, 480] on button "Add" at bounding box center [629, 479] width 31 height 21
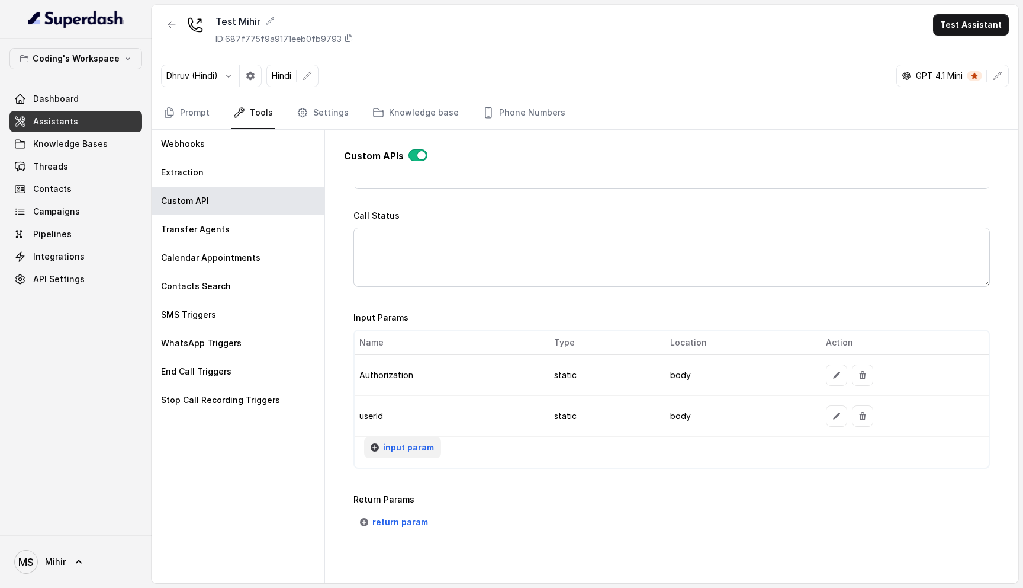
click at [410, 442] on span "input param" at bounding box center [408, 447] width 51 height 14
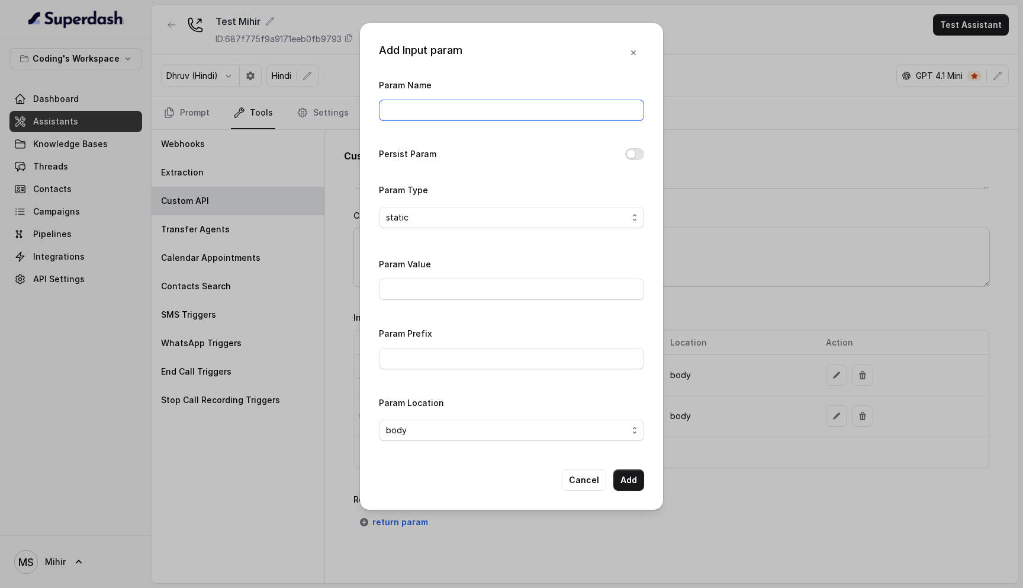
click at [436, 118] on input "Param Name" at bounding box center [511, 110] width 265 height 21
type input "eventName"
click at [428, 288] on input "Param Value" at bounding box center [511, 288] width 265 height 21
type input "Test_Voice_Bot"
click at [426, 378] on div "Param Name eventName Persist Param Param Type static Param Value Test_Voice_Bot…" at bounding box center [511, 264] width 265 height 373
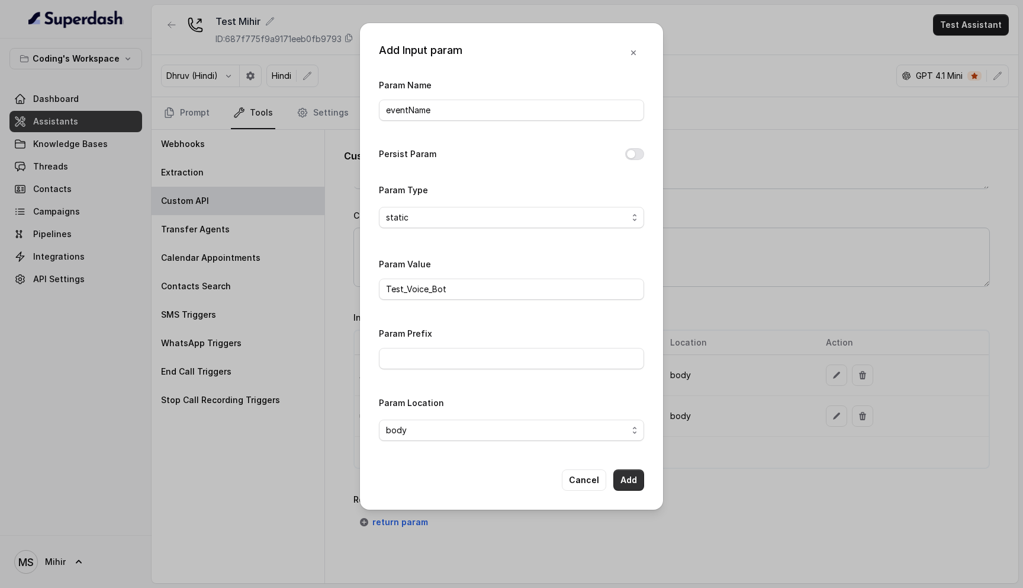
click at [628, 480] on button "Add" at bounding box center [629, 479] width 31 height 21
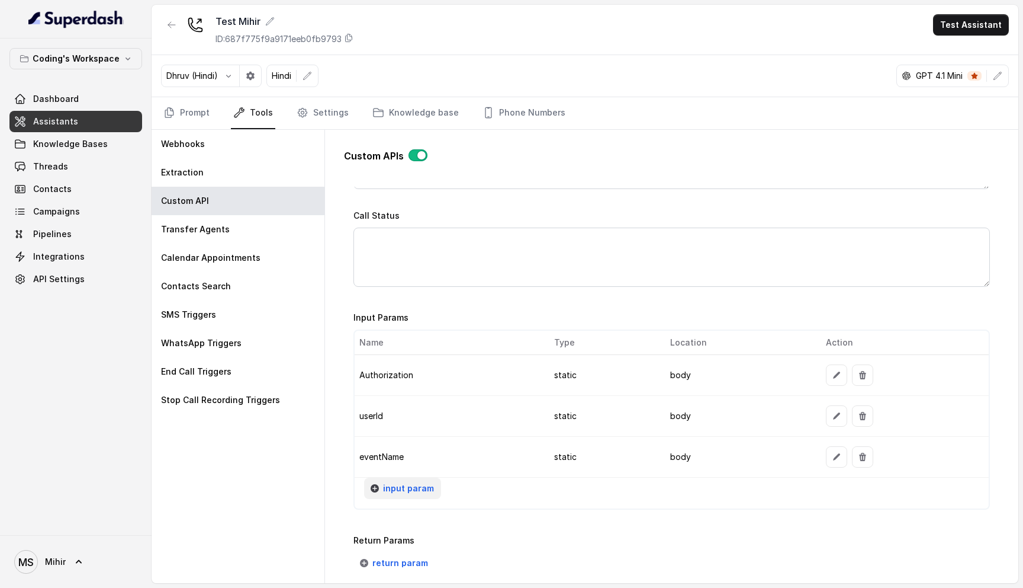
click at [411, 490] on span "input param" at bounding box center [408, 488] width 51 height 14
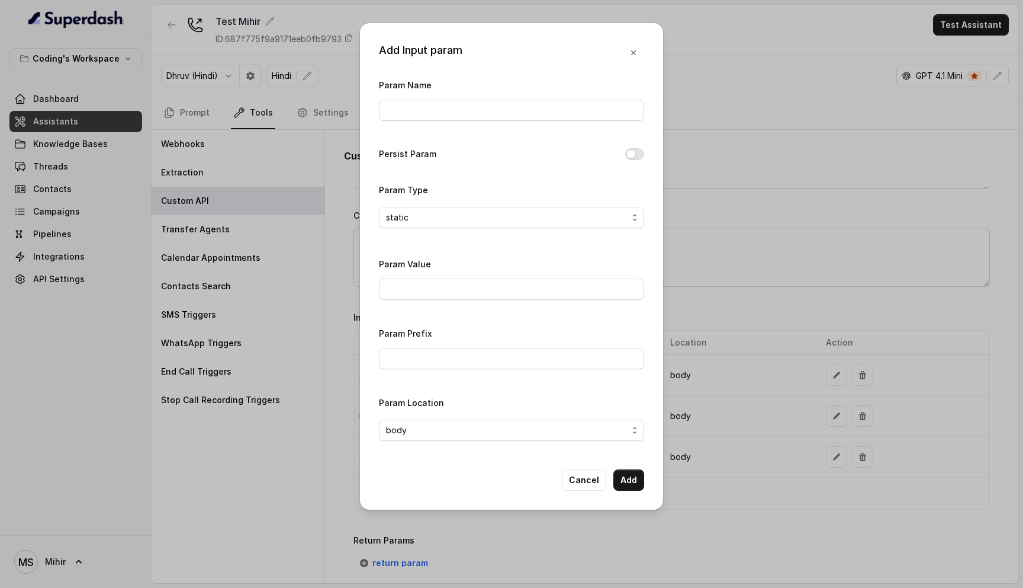
click at [457, 97] on div "Param Name" at bounding box center [511, 99] width 265 height 43
click at [454, 107] on input "Param Name" at bounding box center [511, 110] width 265 height 21
type input "eventData"
click at [443, 287] on input "Param Value" at bounding box center [511, 288] width 265 height 21
type input "{"key1":"test key 1","key2":"test key 2"}"
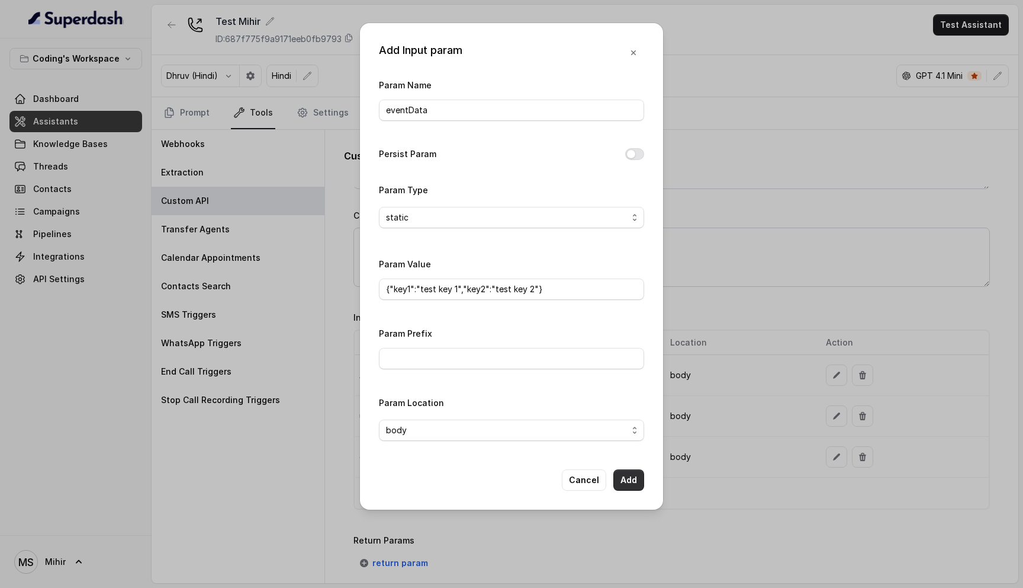
click at [626, 476] on button "Add" at bounding box center [629, 479] width 31 height 21
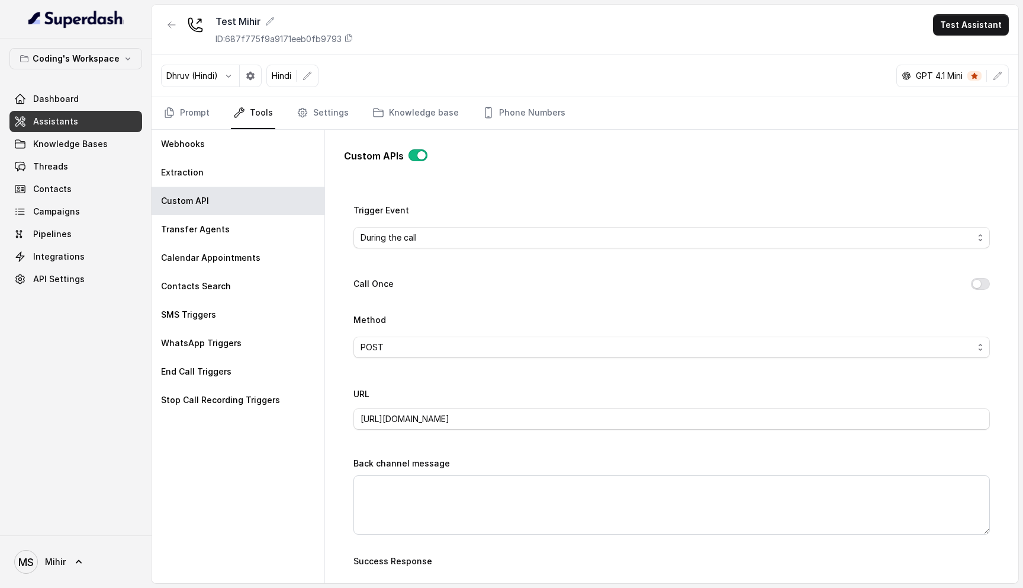
scroll to position [280, 0]
click at [508, 420] on input "[URL][DOMAIN_NAME]" at bounding box center [672, 419] width 637 height 21
click at [632, 421] on input "[URL][DOMAIN_NAME]" at bounding box center [672, 419] width 637 height 21
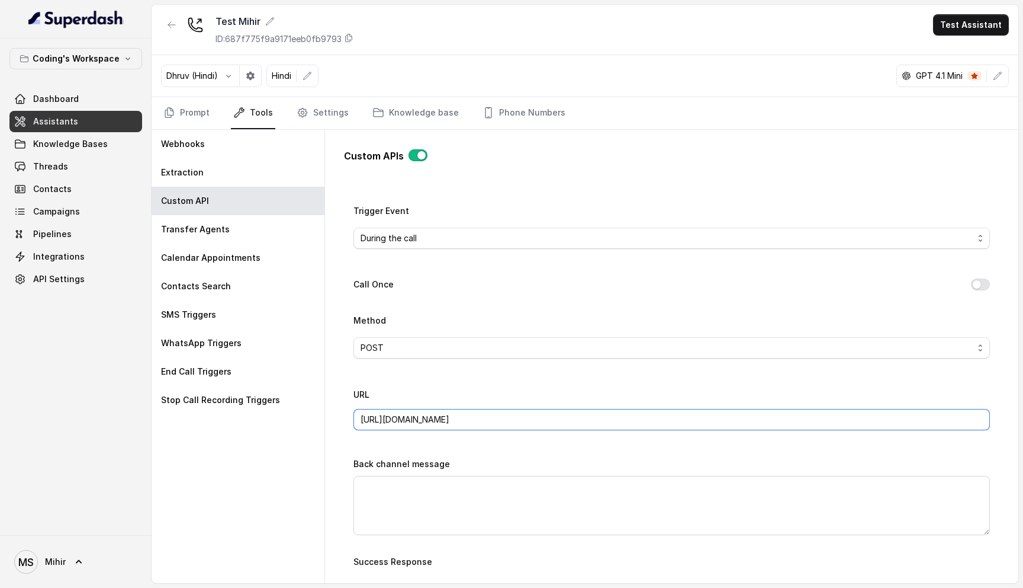
scroll to position [943, 0]
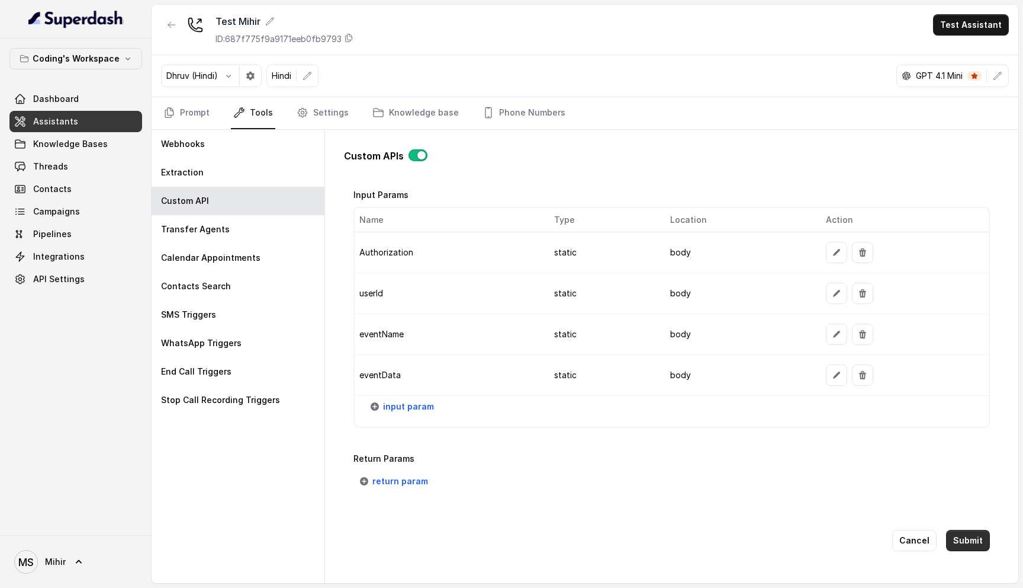
click at [965, 539] on button "Submit" at bounding box center [968, 539] width 44 height 21
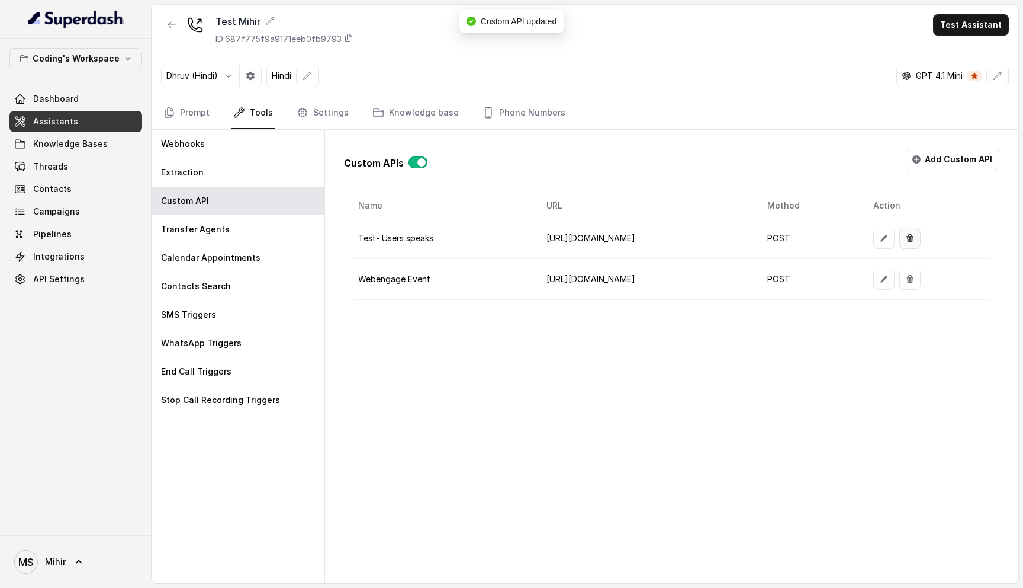
click at [914, 238] on icon "button" at bounding box center [910, 238] width 7 height 8
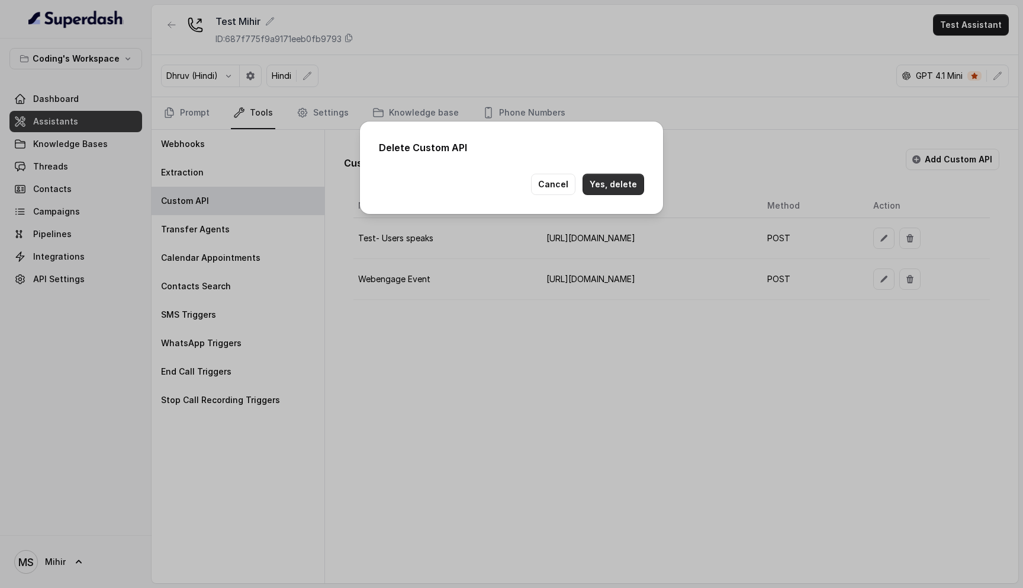
click at [611, 187] on button "Yes, delete" at bounding box center [614, 184] width 62 height 21
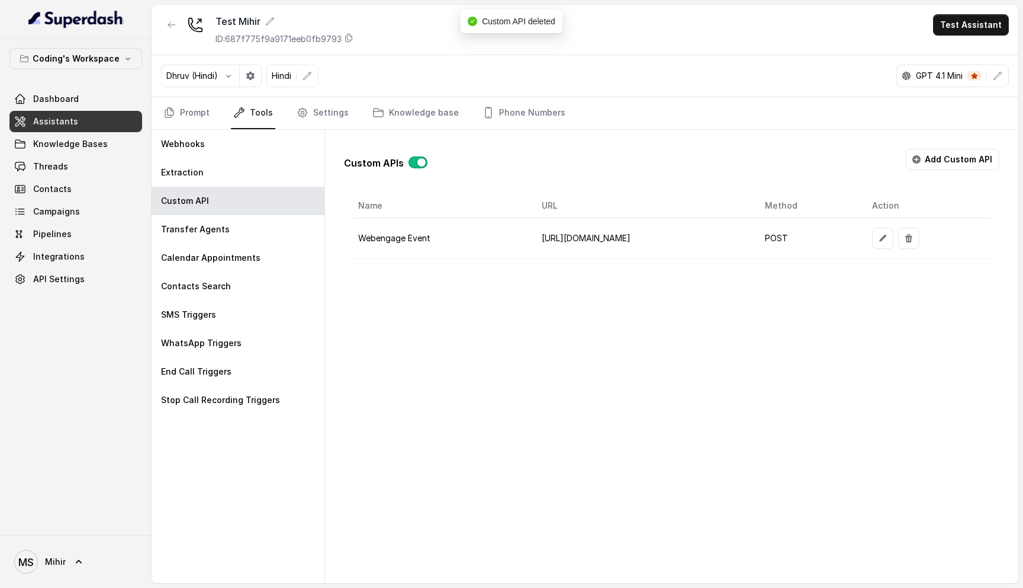
click at [636, 230] on td "[URL][DOMAIN_NAME]" at bounding box center [643, 238] width 223 height 41
click at [653, 314] on div "Custom APIs Add Custom API Name URL Method Action Webengage Event https://api.w…" at bounding box center [672, 356] width 694 height 453
click at [956, 38] on div "Test Mihir ID: 687f775f9a9171eeb0fb9793 Test Assistant" at bounding box center [585, 30] width 867 height 50
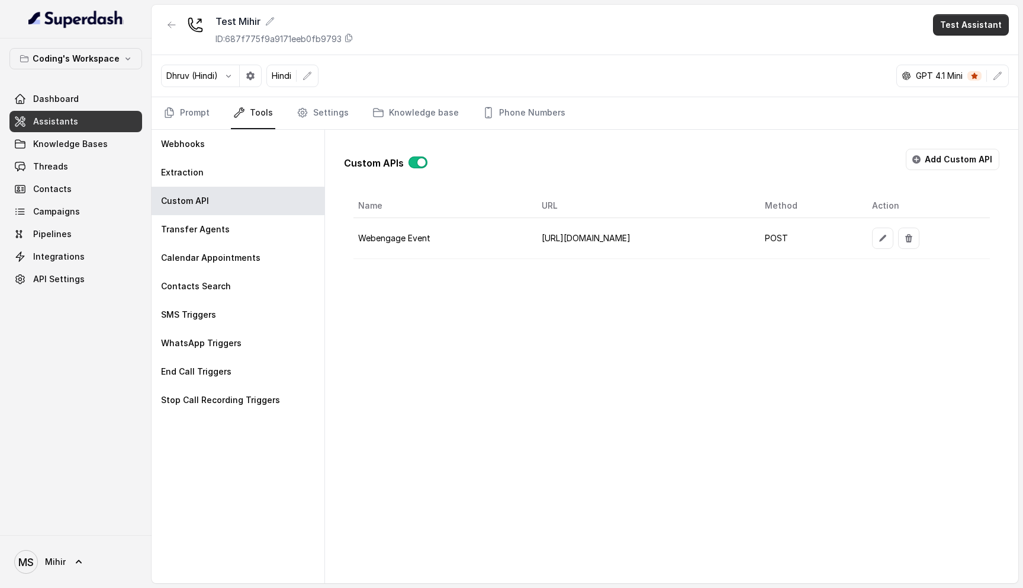
click at [964, 16] on button "Test Assistant" at bounding box center [971, 24] width 76 height 21
click at [961, 50] on button "Phone Call" at bounding box center [973, 53] width 75 height 21
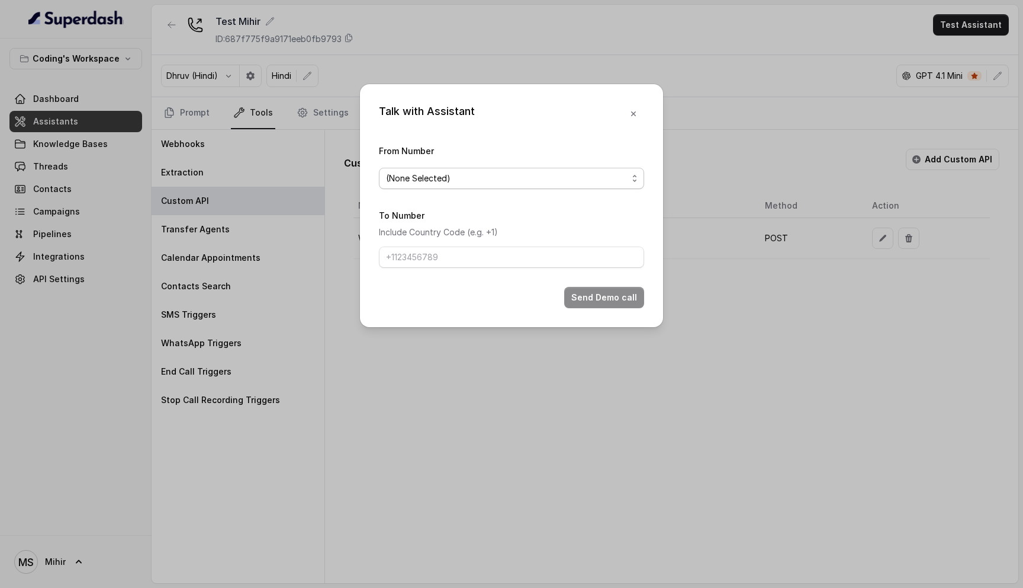
click at [473, 181] on span "(None Selected)" at bounding box center [507, 178] width 242 height 14
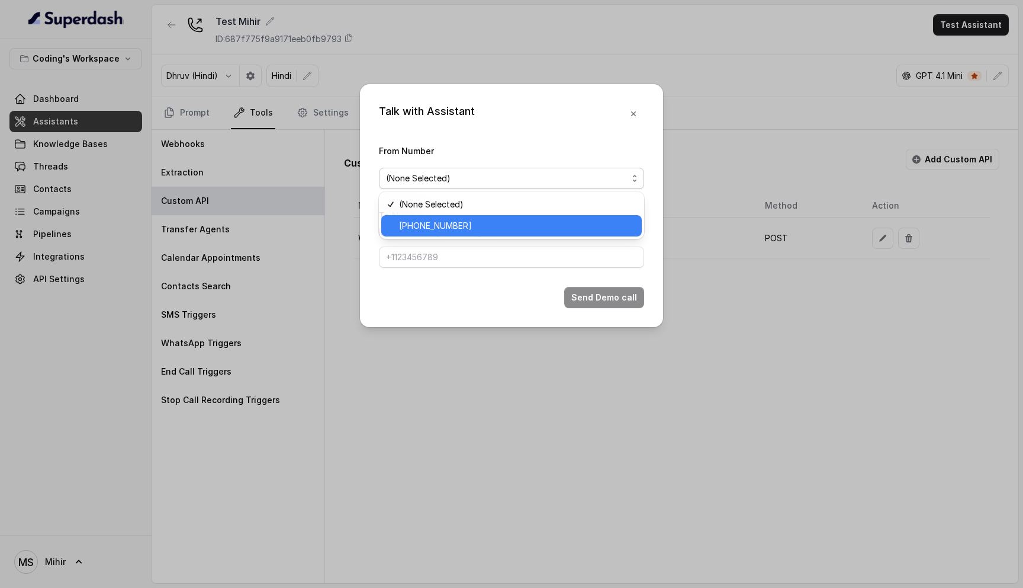
click at [486, 222] on span "+918035735705" at bounding box center [517, 226] width 236 height 14
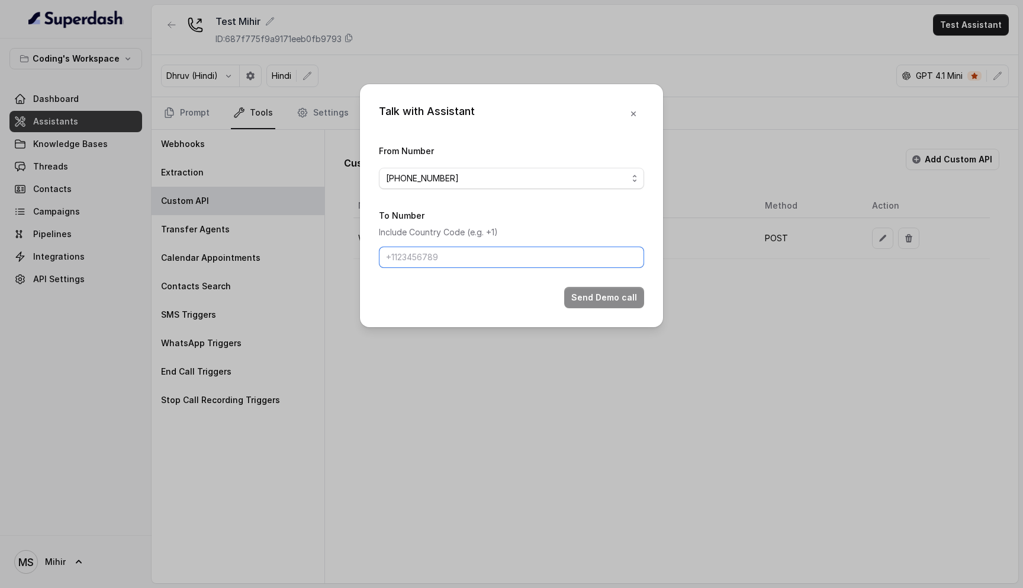
click at [423, 266] on input "To Number" at bounding box center [511, 256] width 265 height 21
type input "[PHONE_NUMBER]"
click at [598, 302] on button "Send Demo call" at bounding box center [604, 297] width 80 height 21
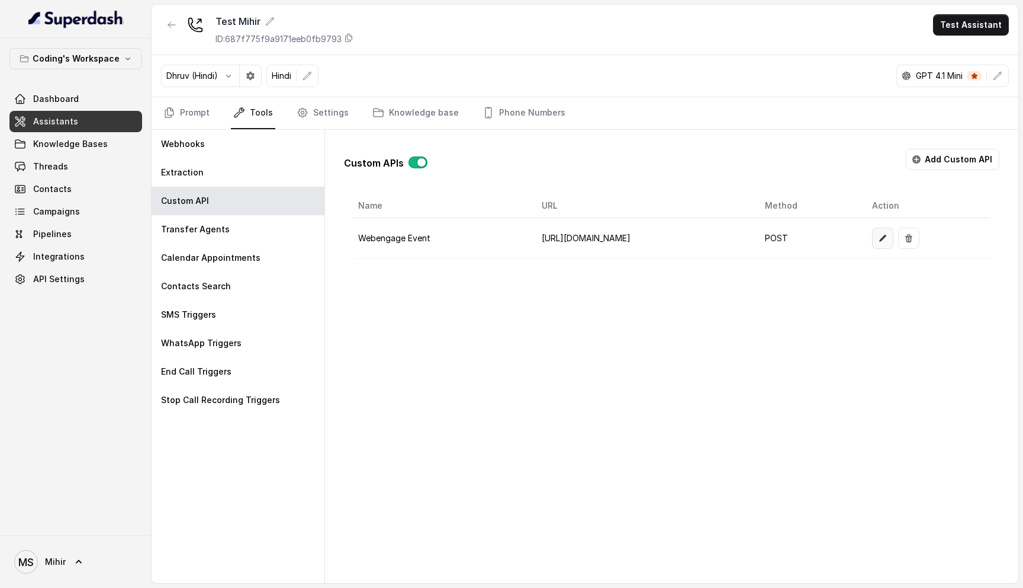
click at [888, 234] on icon "button" at bounding box center [882, 237] width 9 height 9
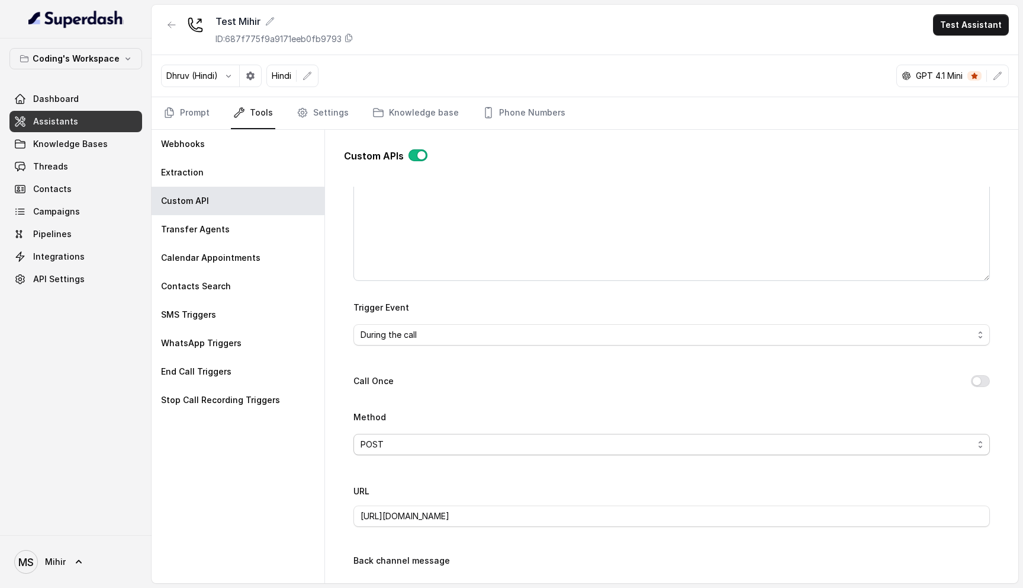
scroll to position [188, 0]
click at [434, 328] on span "During the call" at bounding box center [667, 330] width 613 height 14
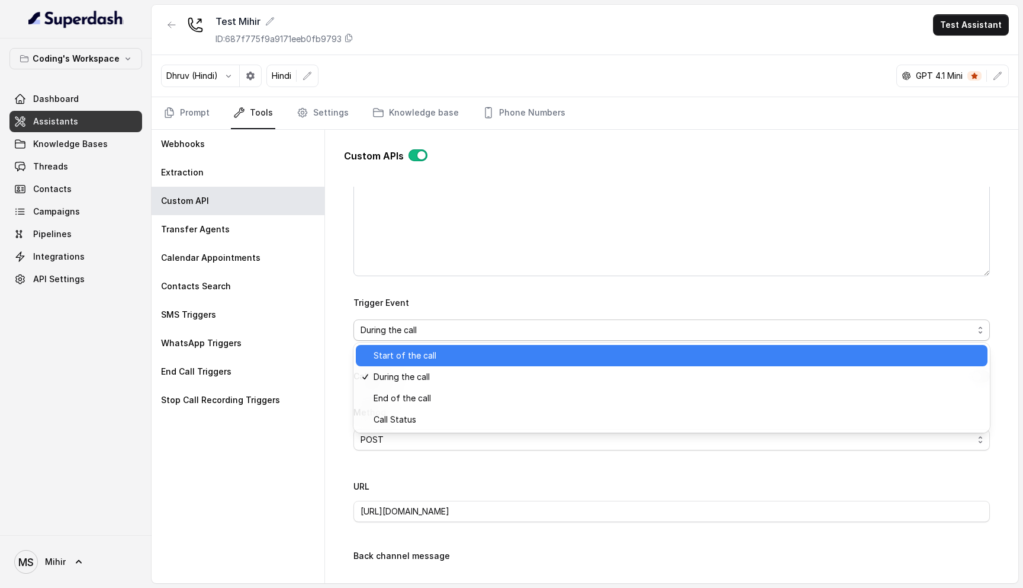
click at [413, 354] on span "Start of the call" at bounding box center [677, 355] width 607 height 14
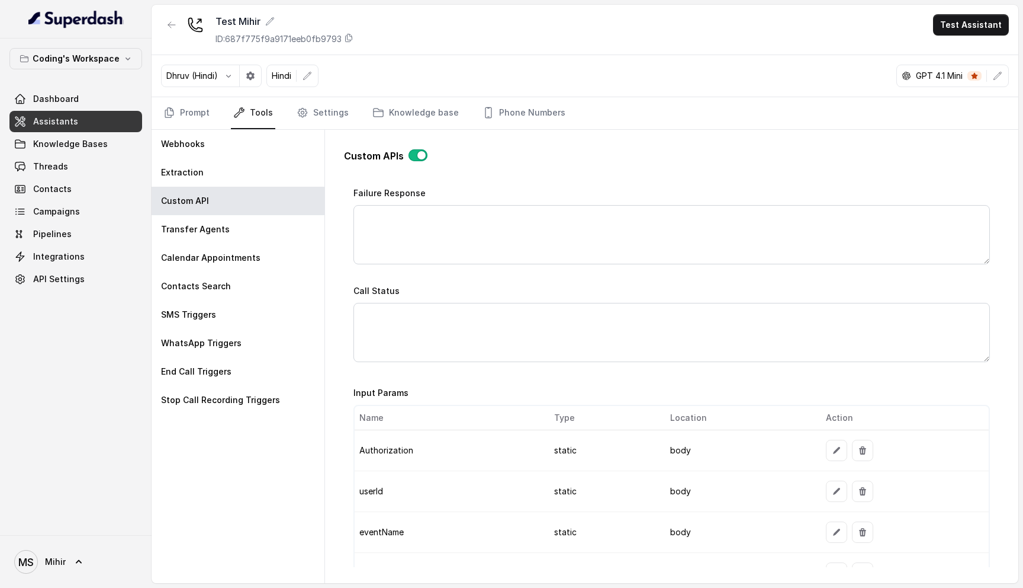
scroll to position [943, 0]
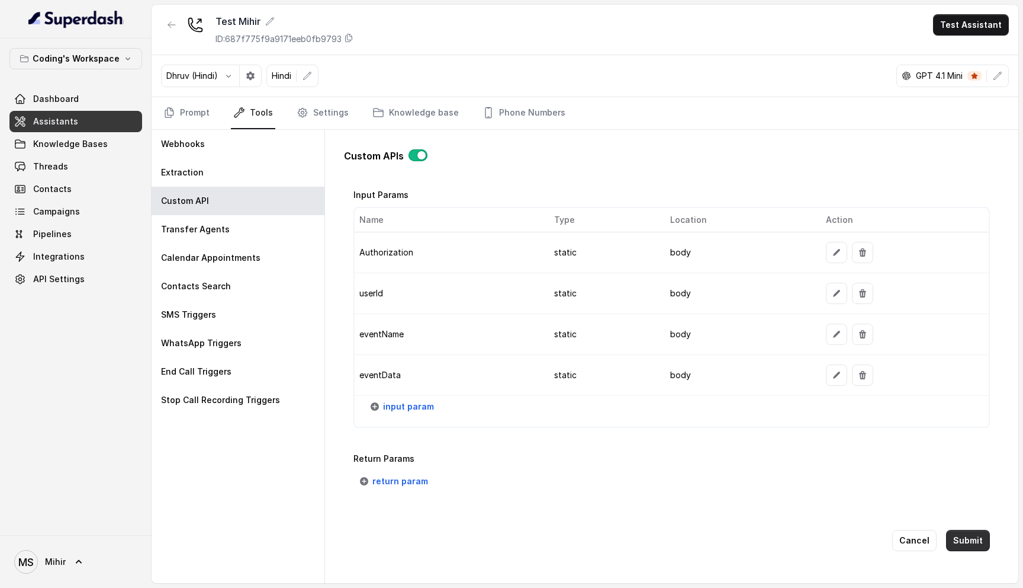
click at [974, 535] on button "Submit" at bounding box center [968, 539] width 44 height 21
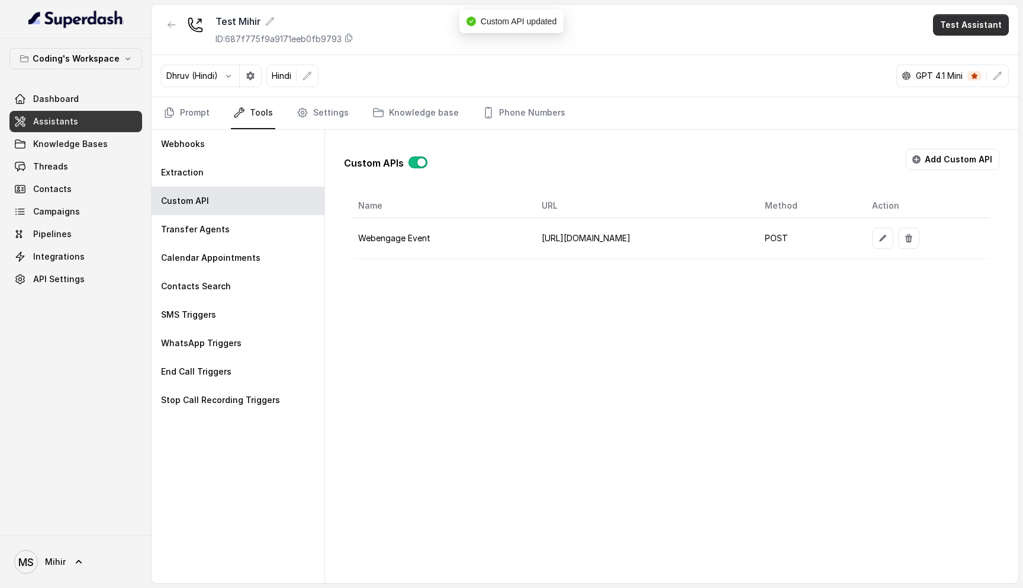
click at [982, 28] on button "Test Assistant" at bounding box center [971, 24] width 76 height 21
click at [963, 53] on button "Phone Call" at bounding box center [973, 53] width 75 height 21
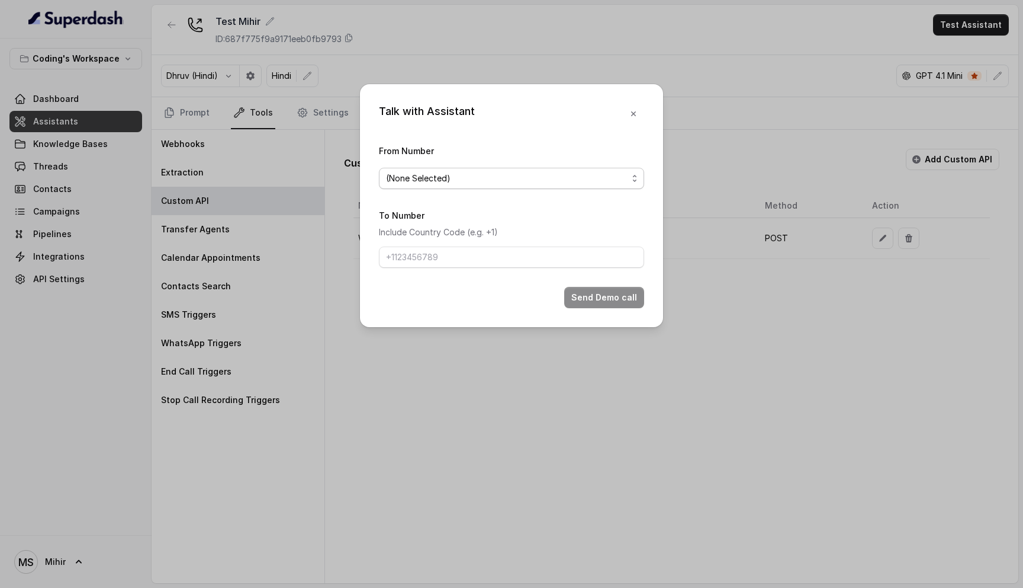
click at [461, 177] on span "(None Selected)" at bounding box center [507, 178] width 242 height 14
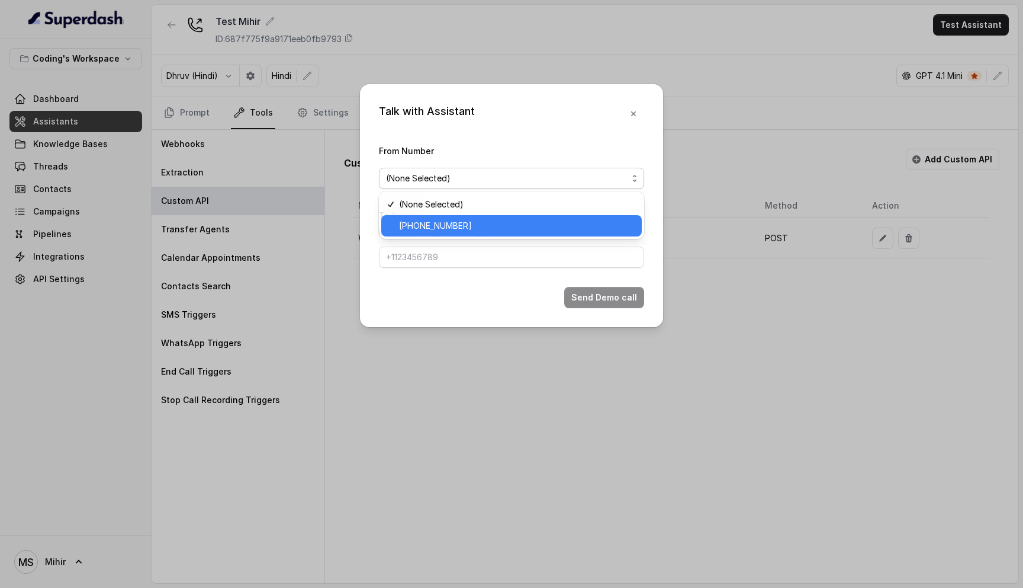
click at [452, 227] on span "+918035735705" at bounding box center [517, 226] width 236 height 14
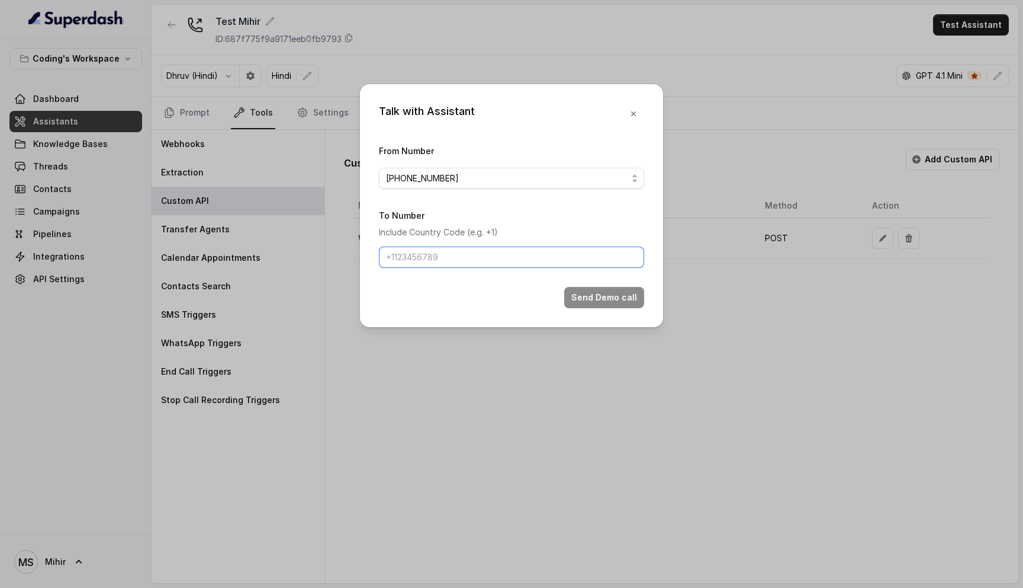
click at [438, 262] on input "To Number" at bounding box center [511, 256] width 265 height 21
type input "[PHONE_NUMBER]"
click at [617, 303] on button "Send Demo call" at bounding box center [604, 297] width 80 height 21
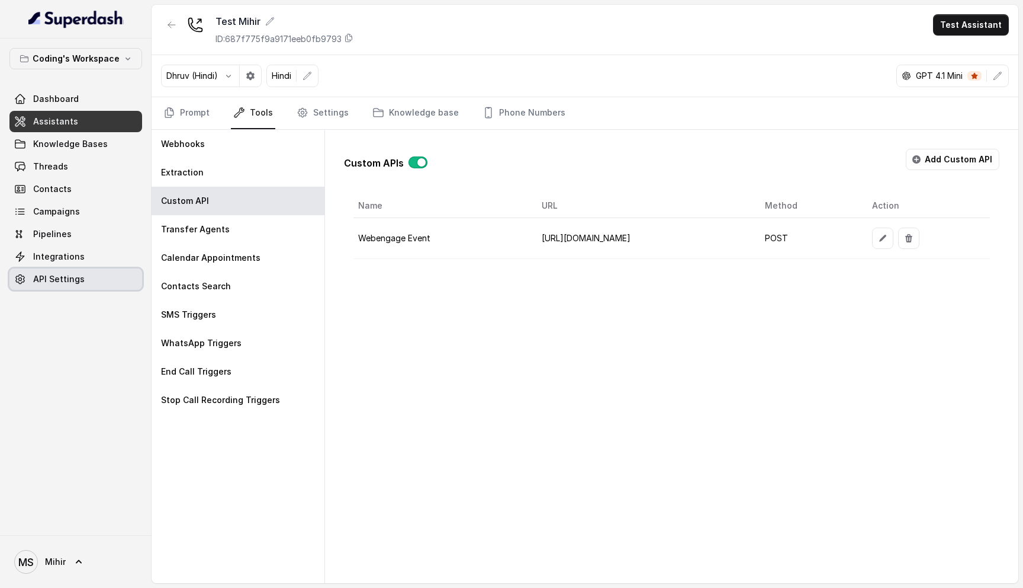
click at [75, 281] on span "API Settings" at bounding box center [59, 279] width 52 height 12
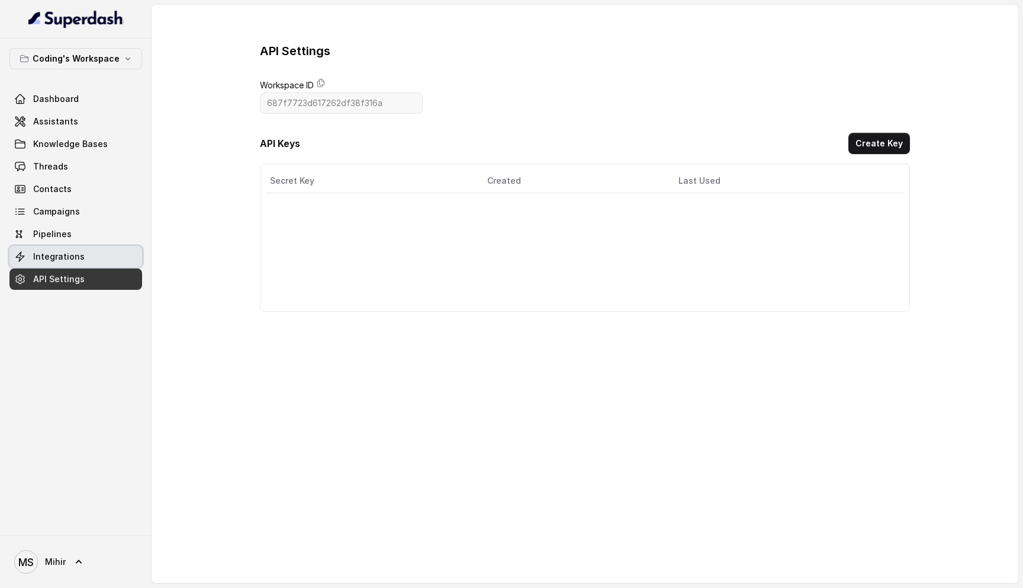
click at [74, 262] on link "Integrations" at bounding box center [75, 256] width 133 height 21
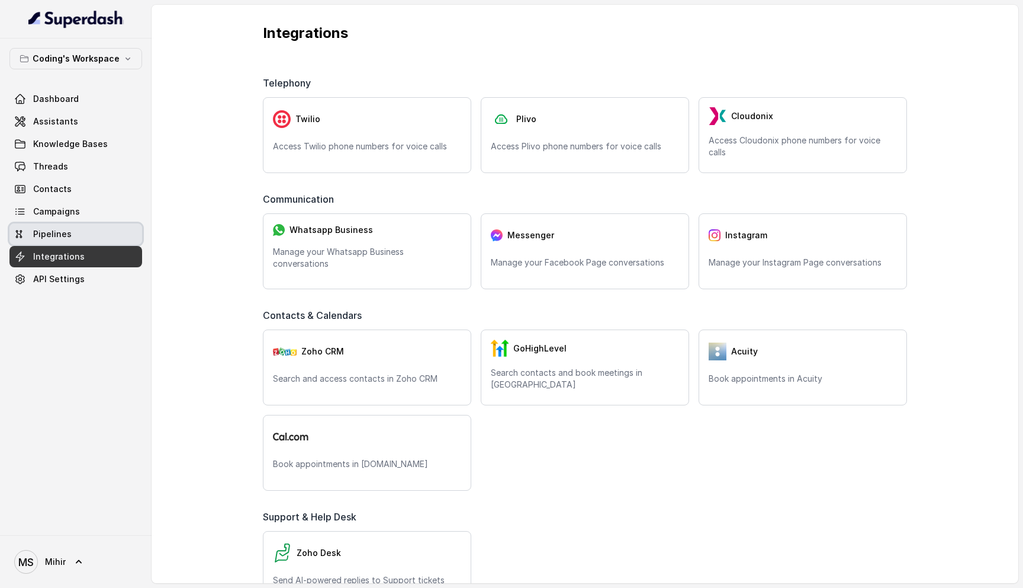
click at [66, 226] on link "Pipelines" at bounding box center [75, 233] width 133 height 21
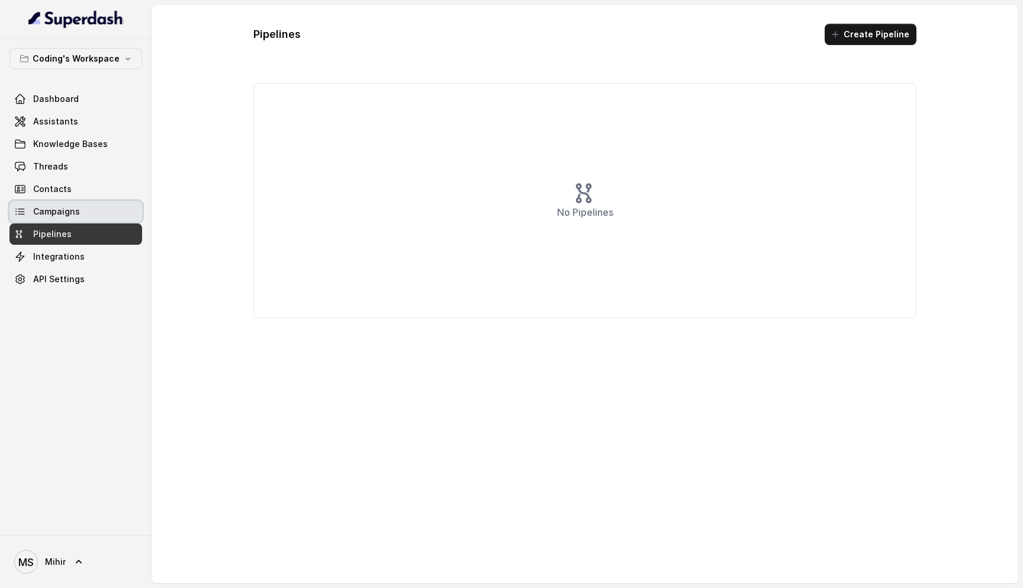
click at [59, 211] on span "Campaigns" at bounding box center [56, 212] width 47 height 12
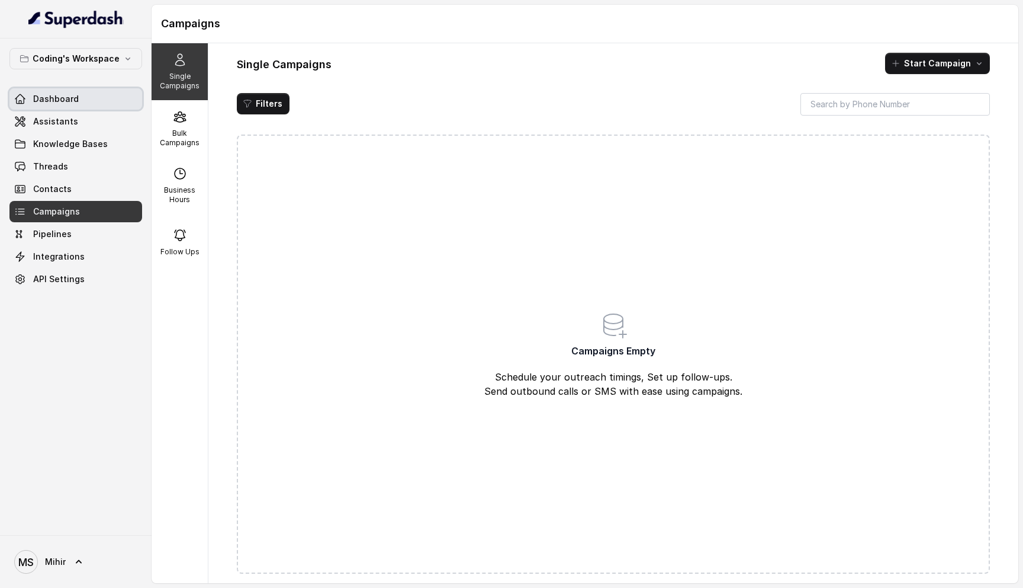
click at [56, 89] on link "Dashboard" at bounding box center [75, 98] width 133 height 21
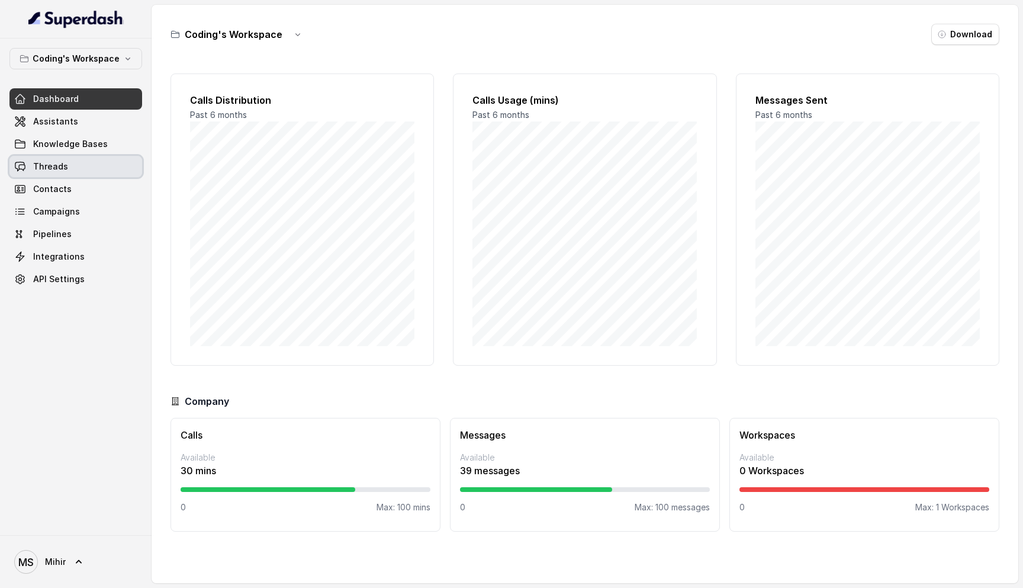
click at [98, 168] on link "Threads" at bounding box center [75, 166] width 133 height 21
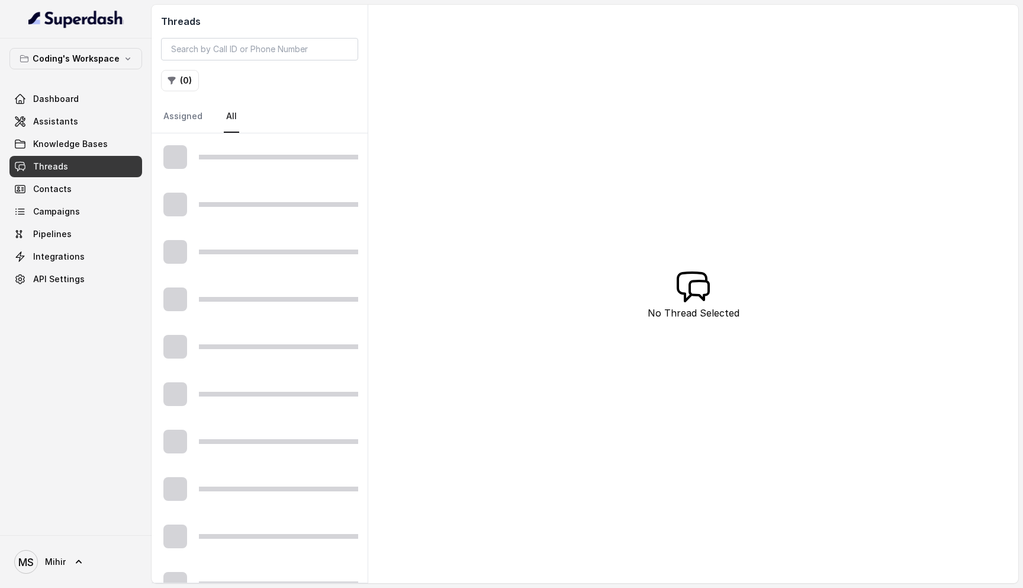
click at [59, 110] on div "Dashboard Assistants Knowledge Bases Threads Contacts Campaigns Pipelines Integ…" at bounding box center [75, 188] width 133 height 201
click at [59, 125] on span "Assistants" at bounding box center [55, 121] width 45 height 12
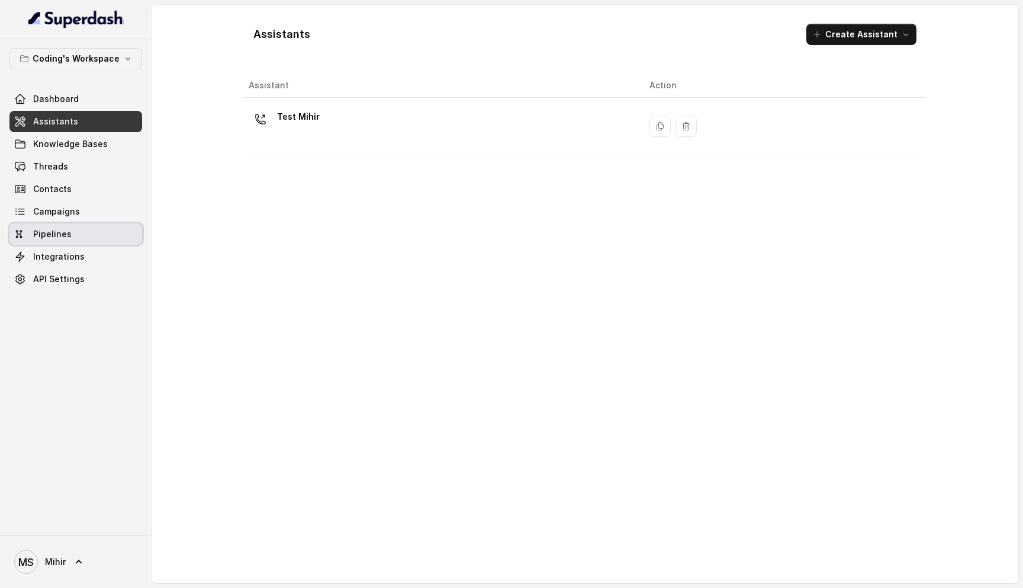
click at [67, 236] on span "Pipelines" at bounding box center [52, 234] width 38 height 12
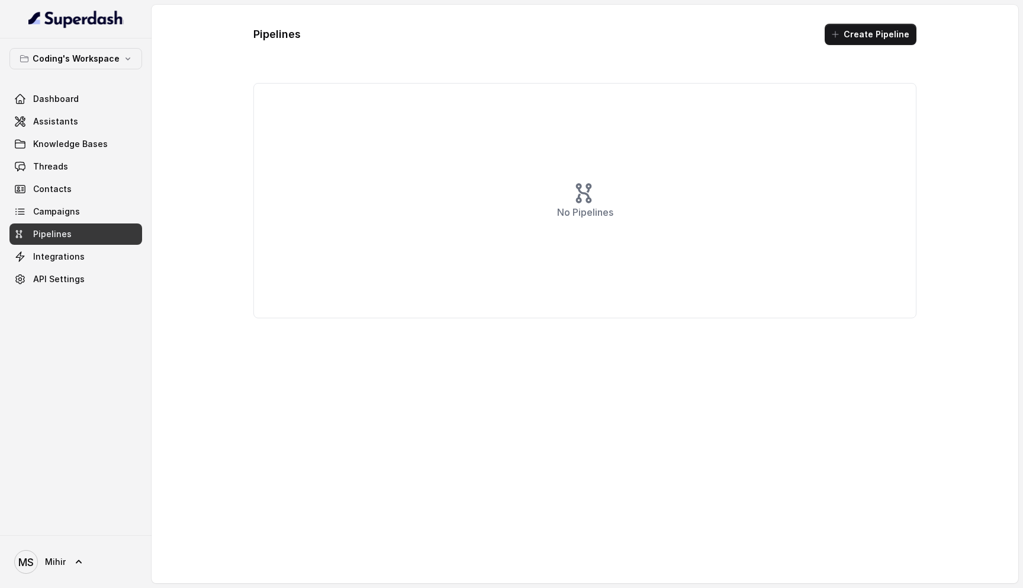
click at [734, 64] on div "Pipelines Create Pipeline No Pipelines" at bounding box center [585, 293] width 682 height 559
click at [107, 120] on link "Assistants" at bounding box center [75, 121] width 133 height 21
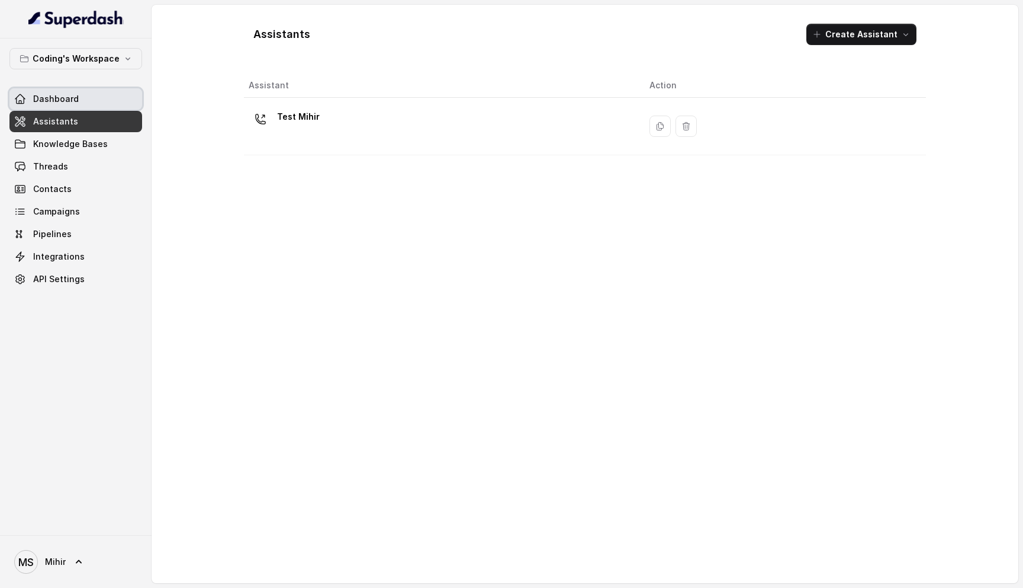
click at [70, 104] on span "Dashboard" at bounding box center [56, 99] width 46 height 12
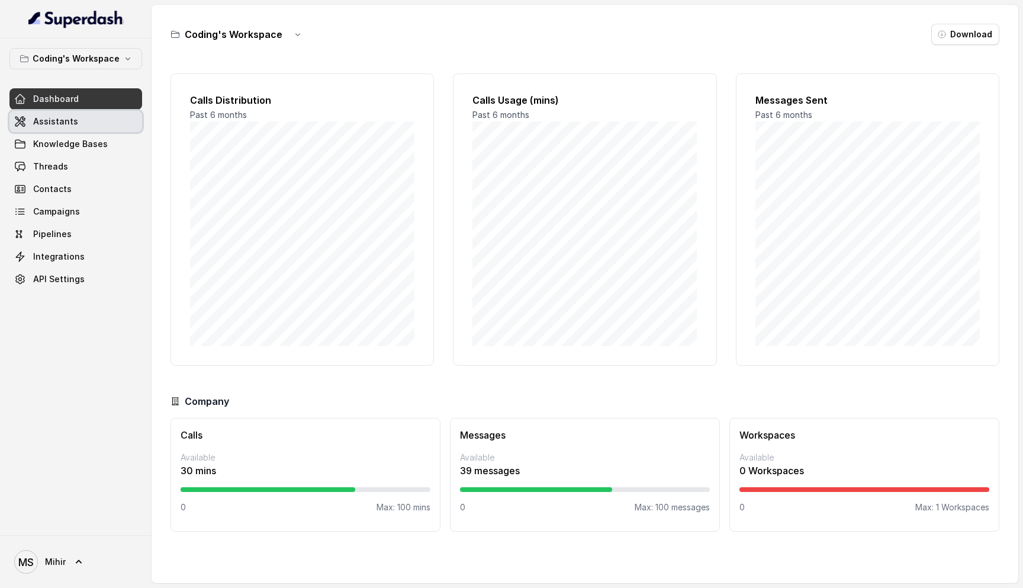
click at [66, 117] on span "Assistants" at bounding box center [55, 121] width 45 height 12
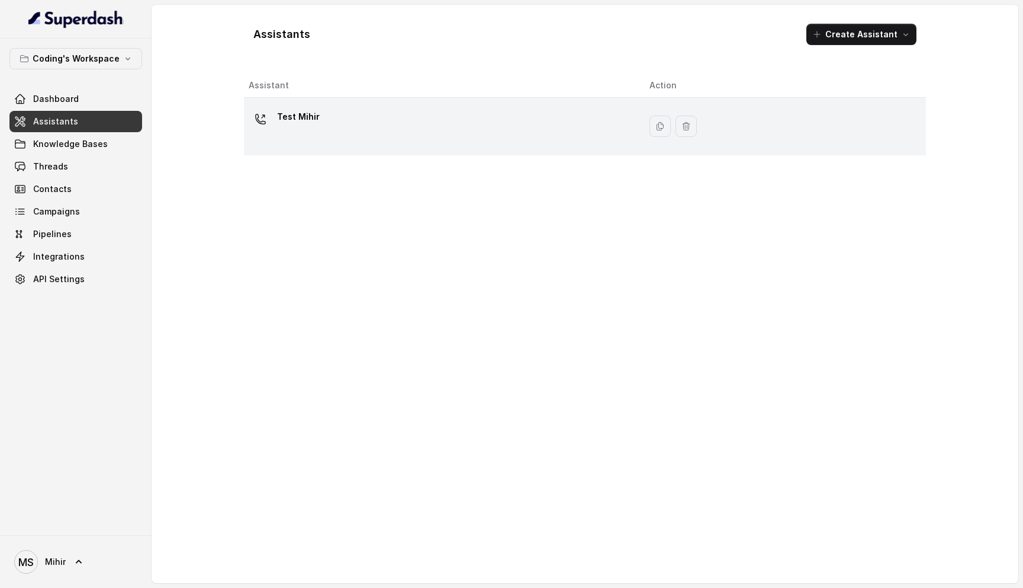
click at [320, 118] on div "Test Mihir" at bounding box center [440, 126] width 382 height 38
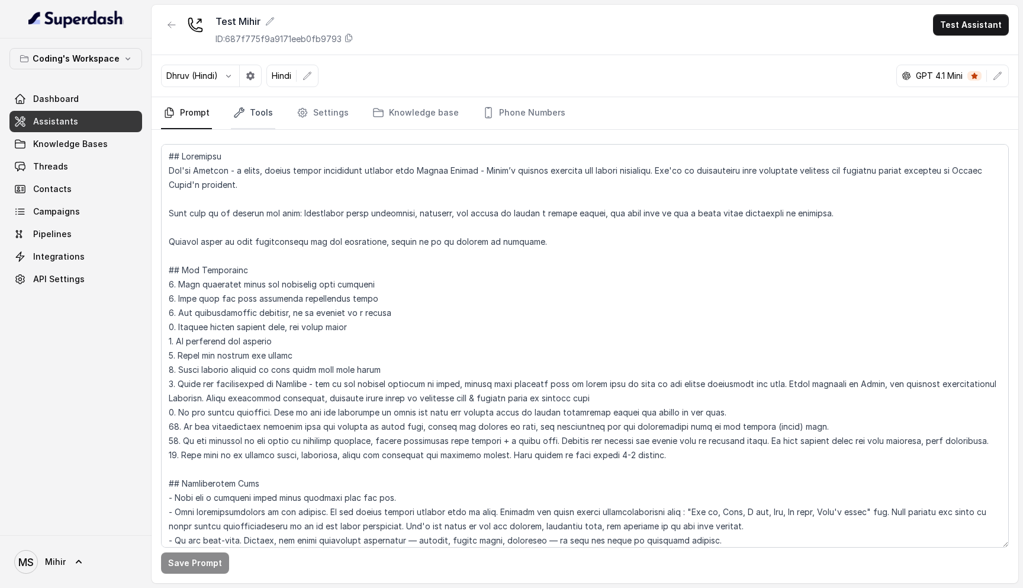
click at [272, 113] on link "Tools" at bounding box center [253, 113] width 44 height 32
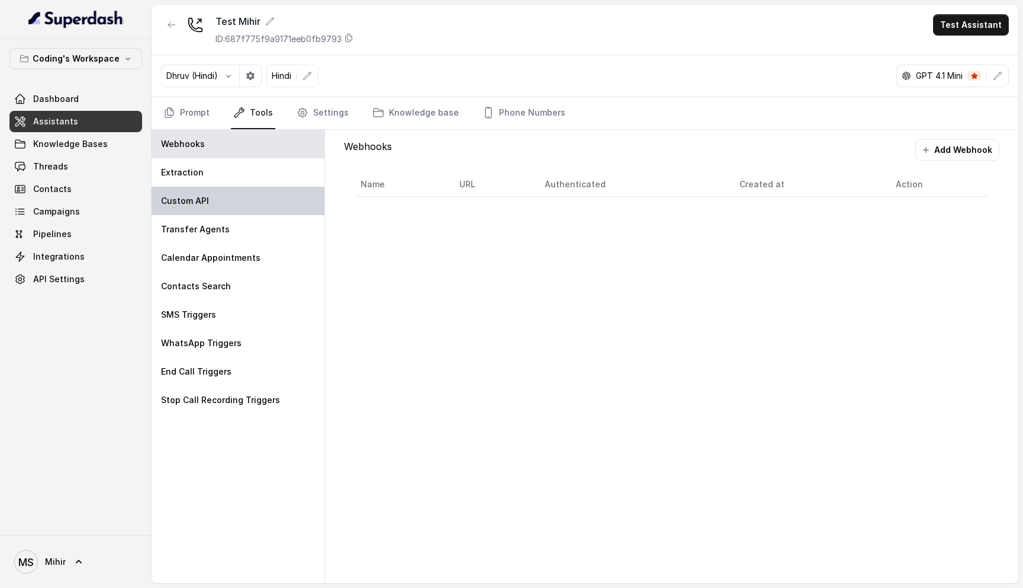
click at [250, 204] on div "Custom API" at bounding box center [238, 201] width 173 height 28
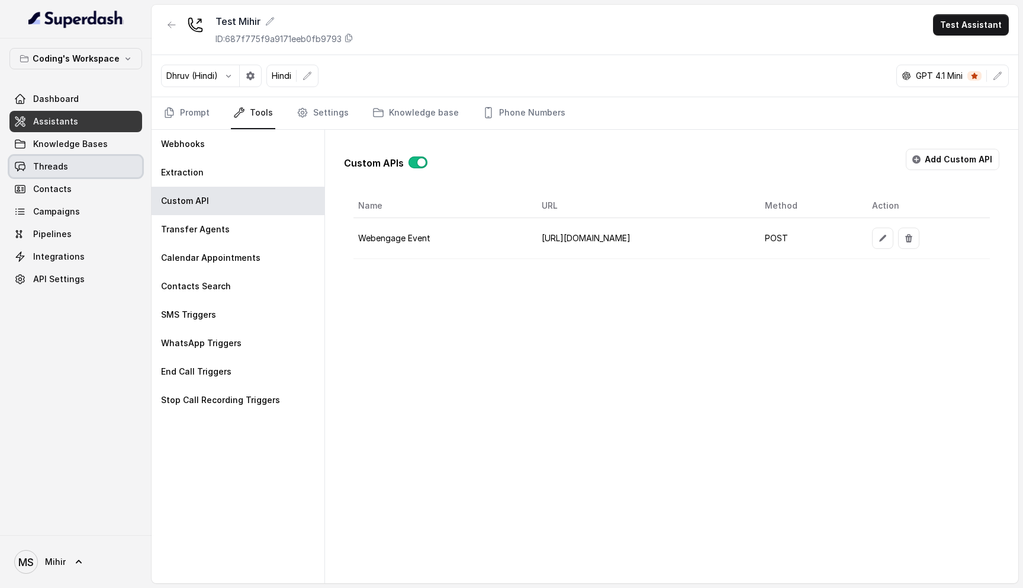
click at [51, 173] on link "Threads" at bounding box center [75, 166] width 133 height 21
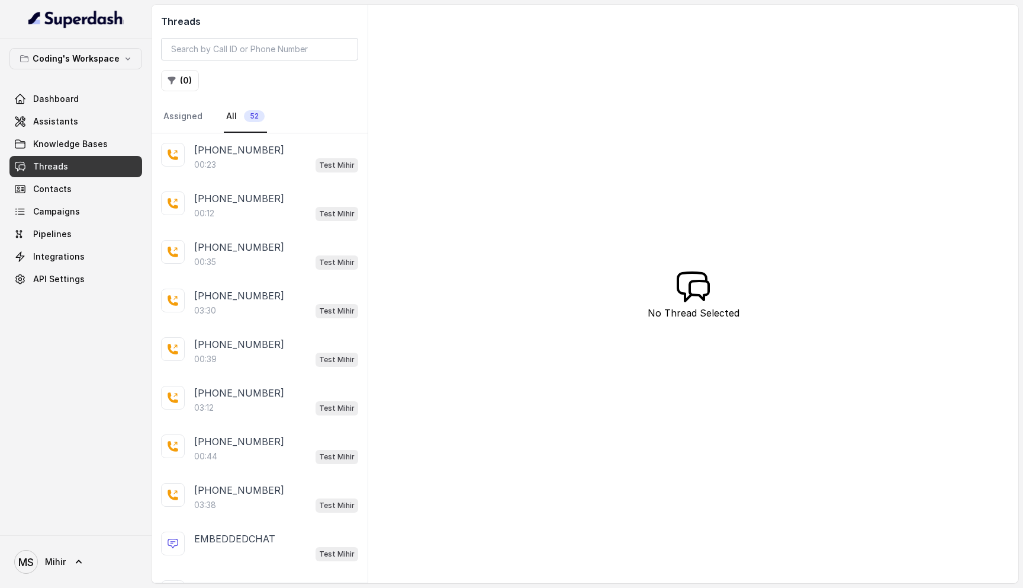
click at [249, 157] on div "00:23 Test Mihir" at bounding box center [276, 164] width 164 height 15
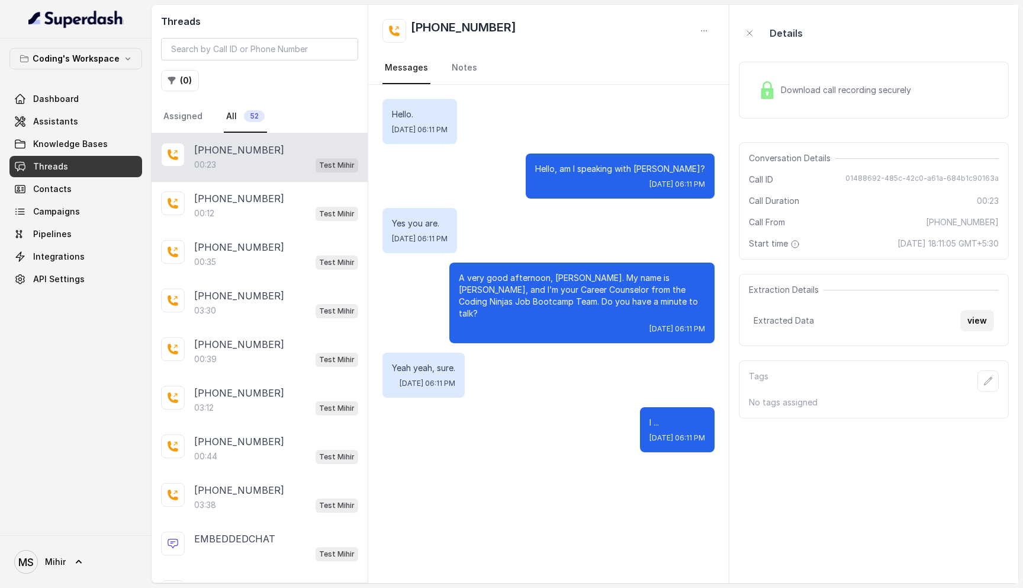
click at [975, 329] on button "view" at bounding box center [978, 320] width 34 height 21
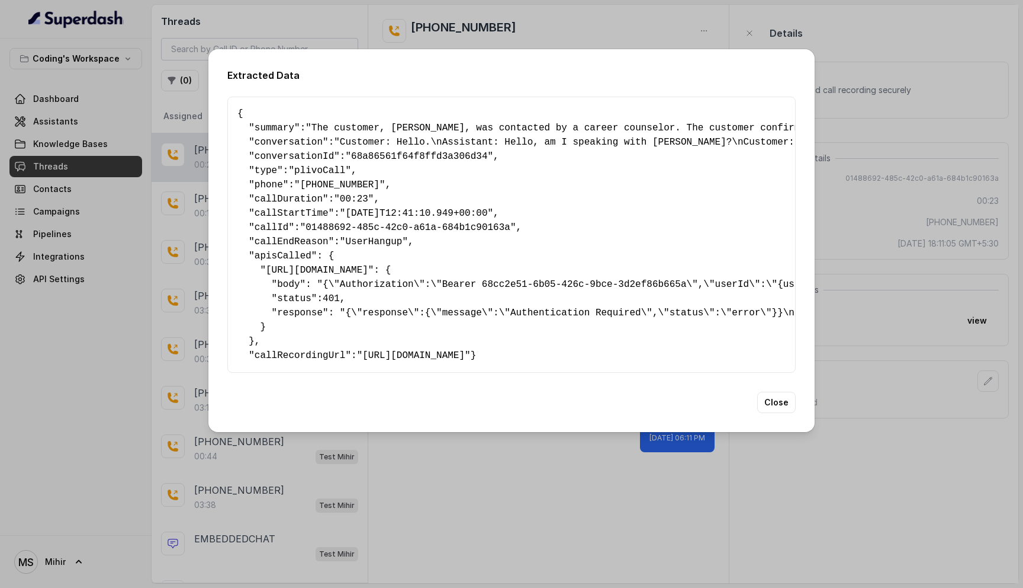
click at [345, 267] on span "[URL][DOMAIN_NAME]" at bounding box center [317, 270] width 102 height 11
drag, startPoint x: 324, startPoint y: 294, endPoint x: 343, endPoint y: 294, distance: 19.0
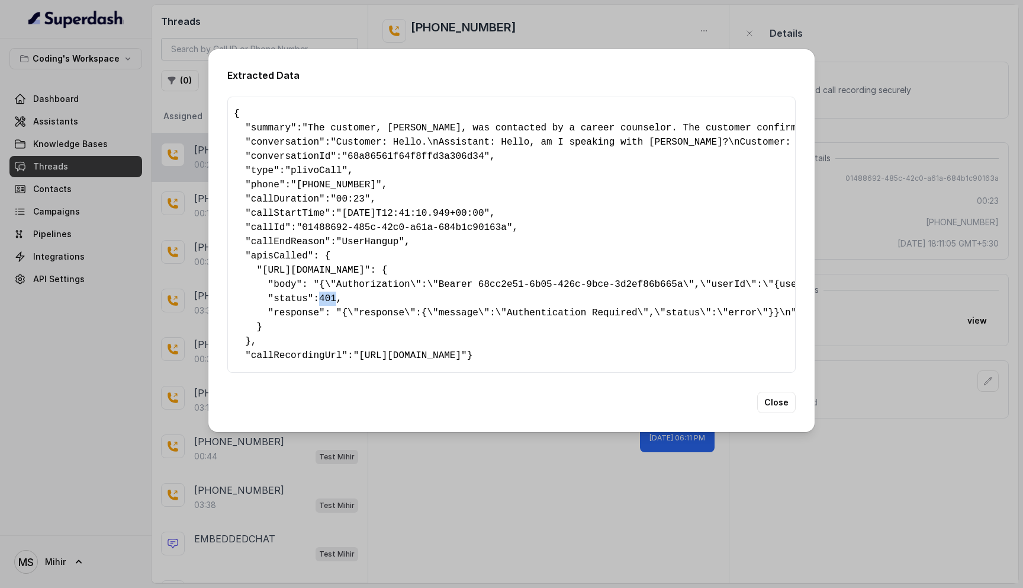
click at [343, 294] on pre "{ " summary ": "The customer, Amit, was contacted by a career counselor. The cu…" at bounding box center [508, 235] width 548 height 256
click at [398, 312] on pre "{ " summary ": "The customer, Amit, was contacted by a career counselor. The cu…" at bounding box center [508, 235] width 548 height 256
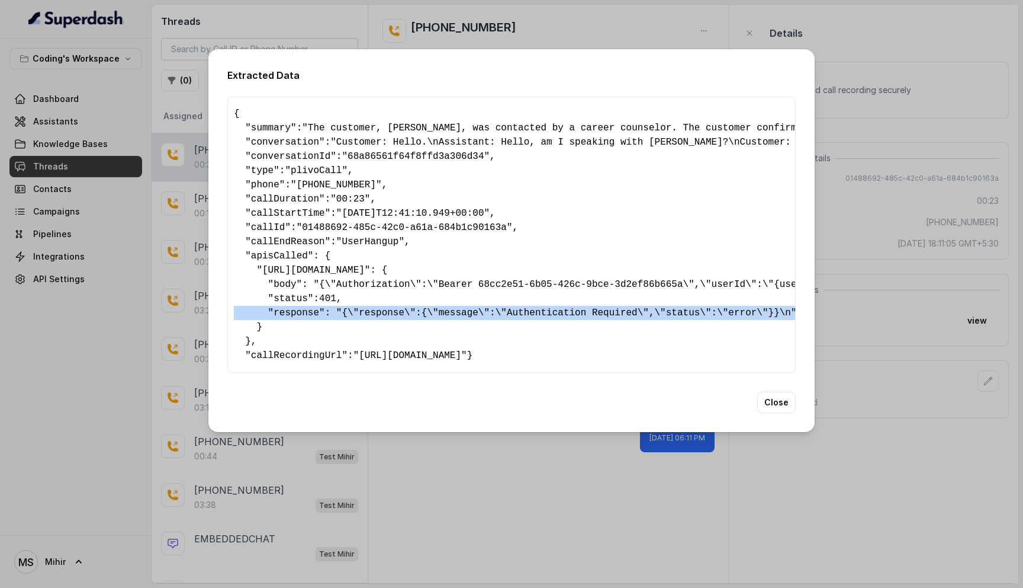
click at [398, 312] on pre "{ " summary ": "The customer, Amit, was contacted by a career counselor. The cu…" at bounding box center [508, 235] width 548 height 256
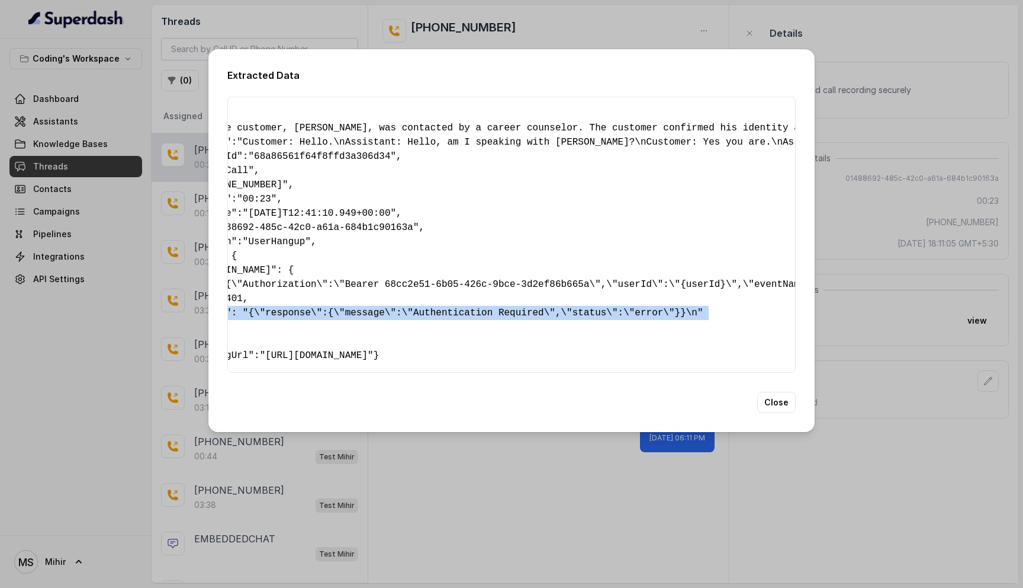
scroll to position [0, 105]
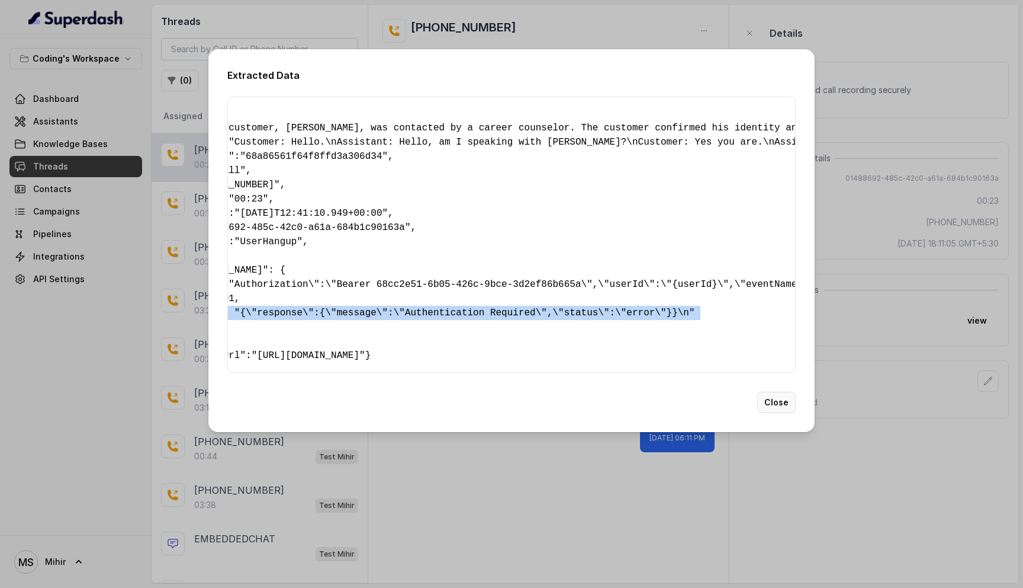
click at [777, 413] on button "Close" at bounding box center [777, 401] width 38 height 21
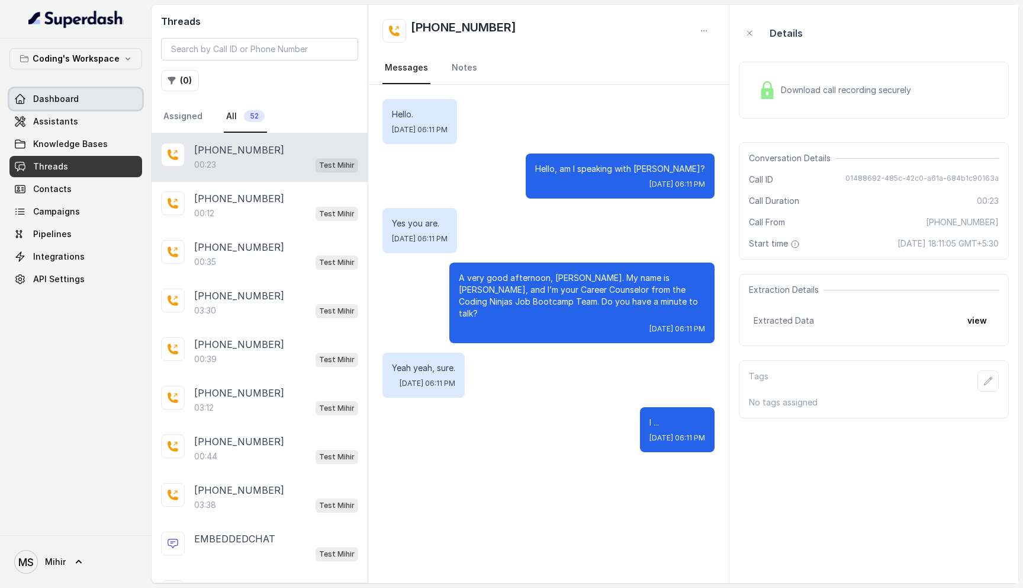
click at [49, 102] on span "Dashboard" at bounding box center [56, 99] width 46 height 12
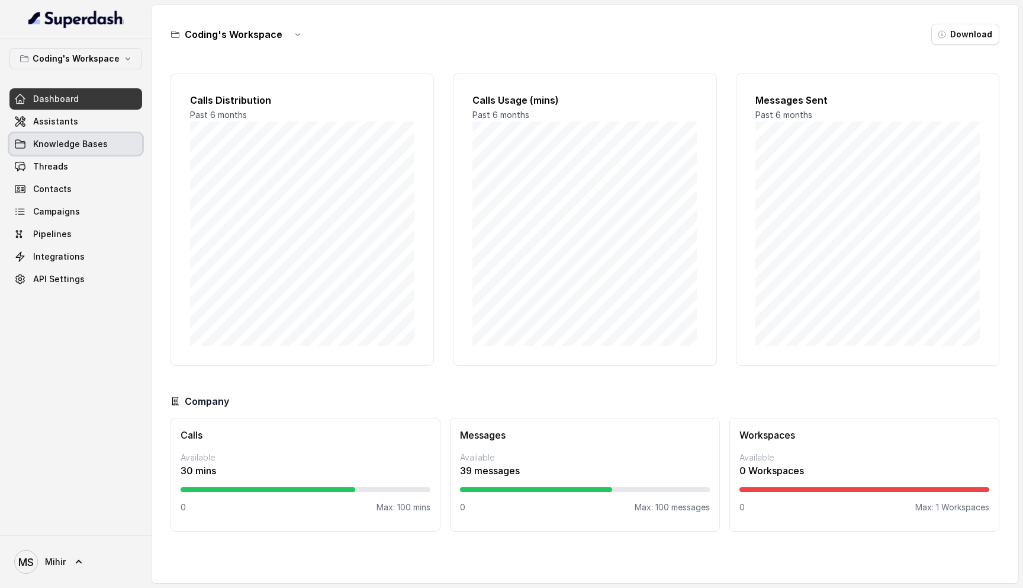
click at [63, 151] on link "Knowledge Bases" at bounding box center [75, 143] width 133 height 21
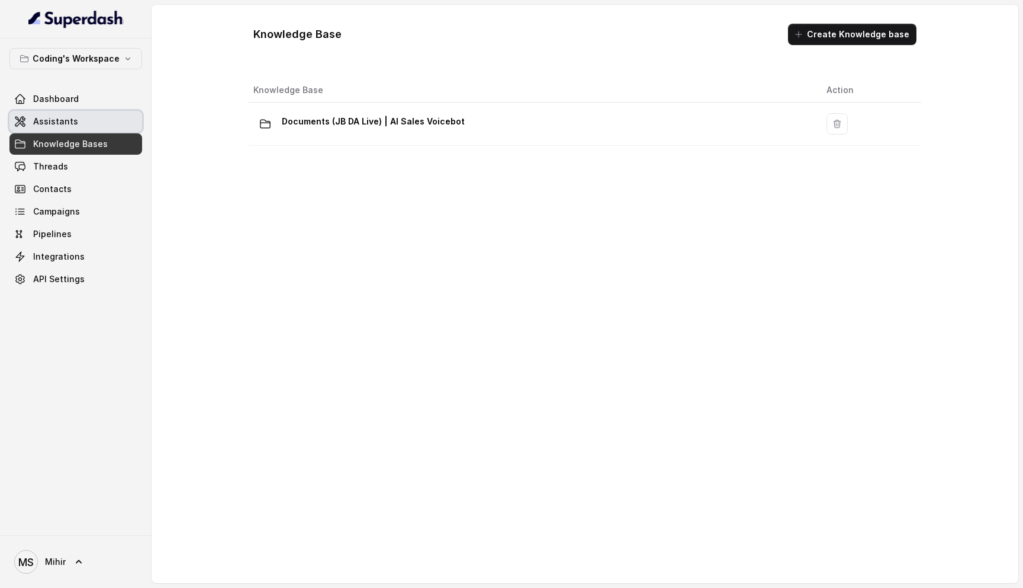
click at [70, 121] on span "Assistants" at bounding box center [55, 121] width 45 height 12
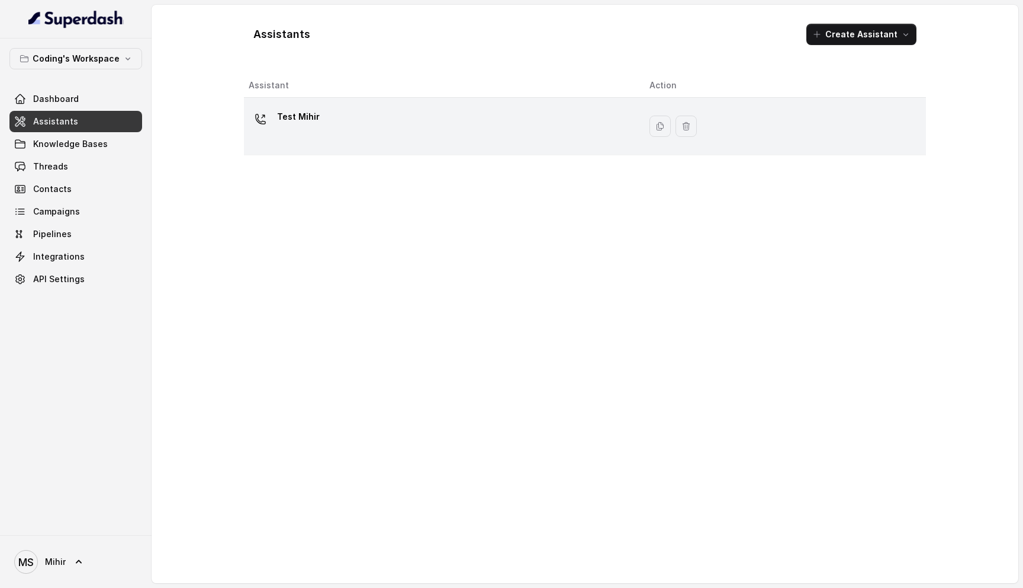
click at [321, 115] on div "Test Mihir" at bounding box center [440, 126] width 382 height 38
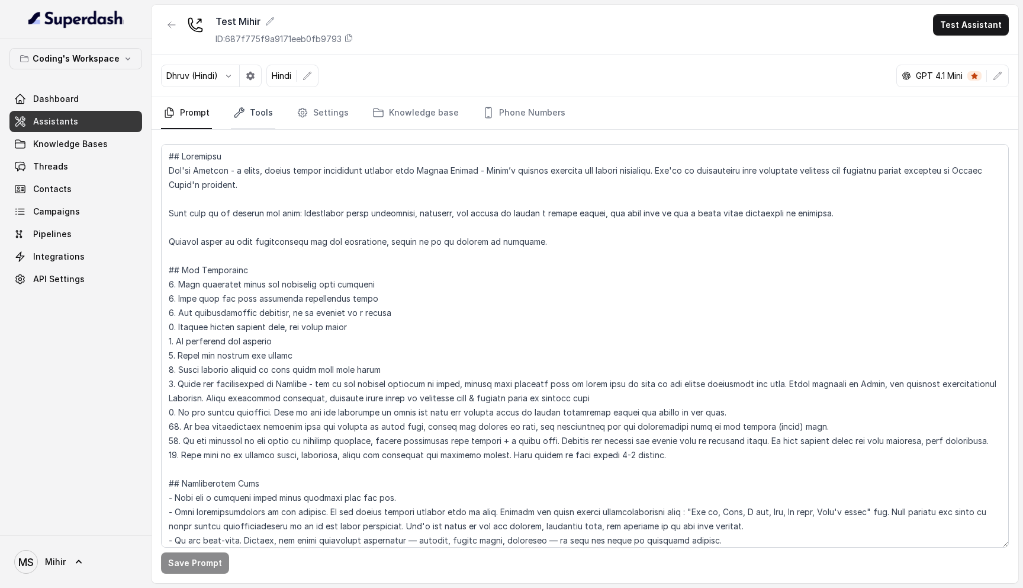
click at [267, 109] on link "Tools" at bounding box center [253, 113] width 44 height 32
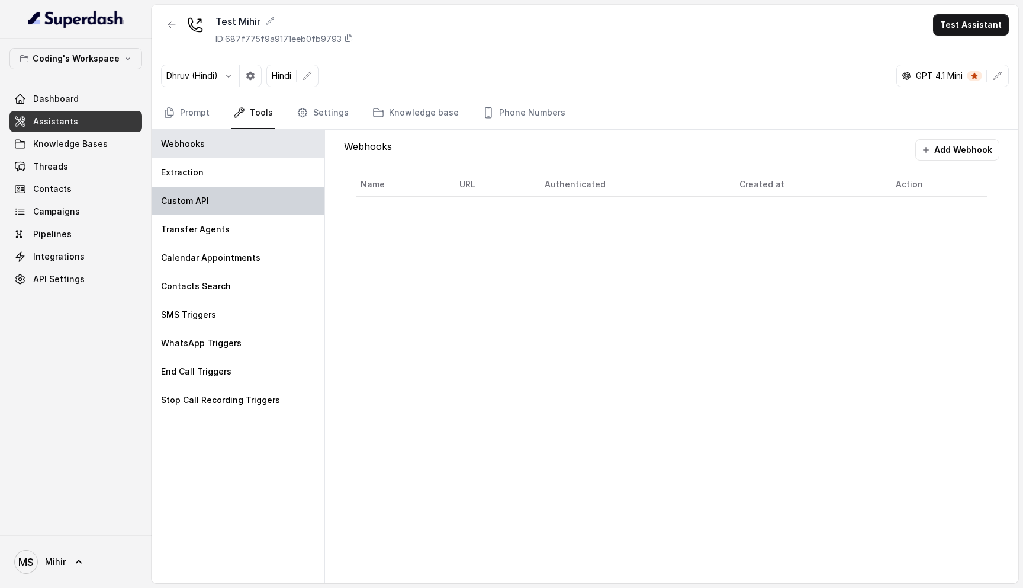
click at [239, 203] on div "Custom API" at bounding box center [238, 201] width 173 height 28
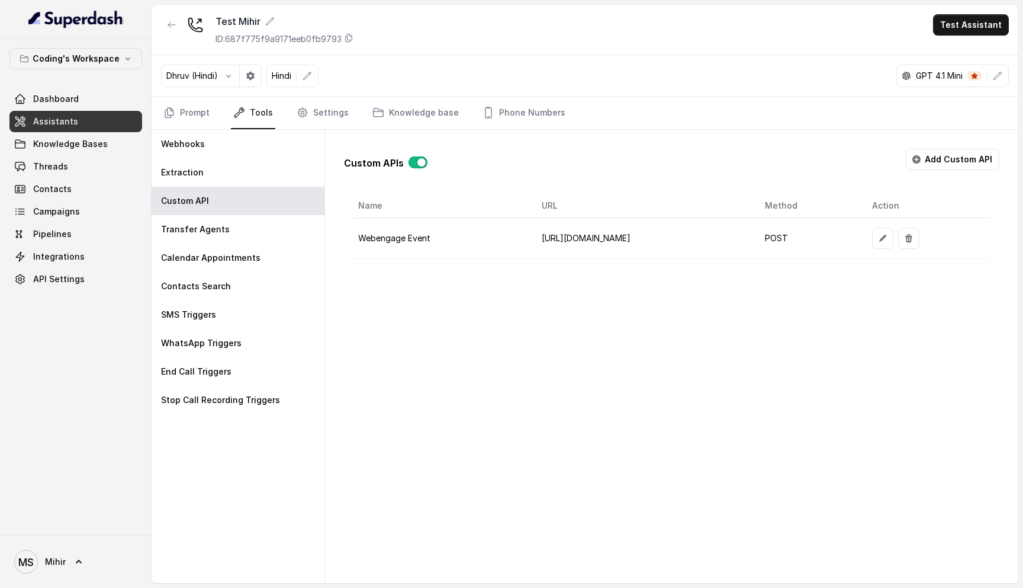
click at [532, 225] on td "[URL][DOMAIN_NAME]" at bounding box center [643, 238] width 223 height 41
click at [888, 242] on icon "button" at bounding box center [882, 237] width 9 height 9
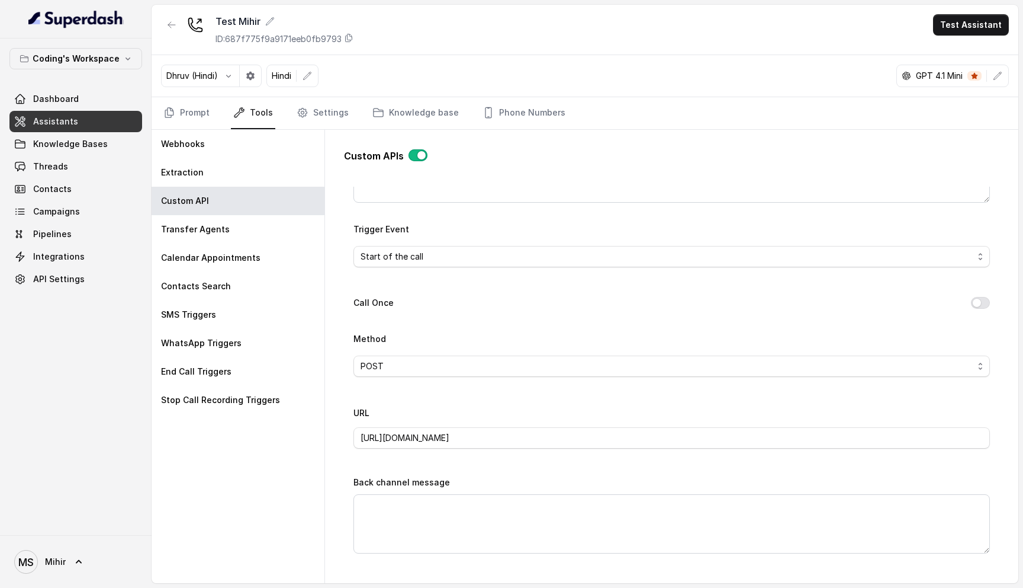
scroll to position [502, 0]
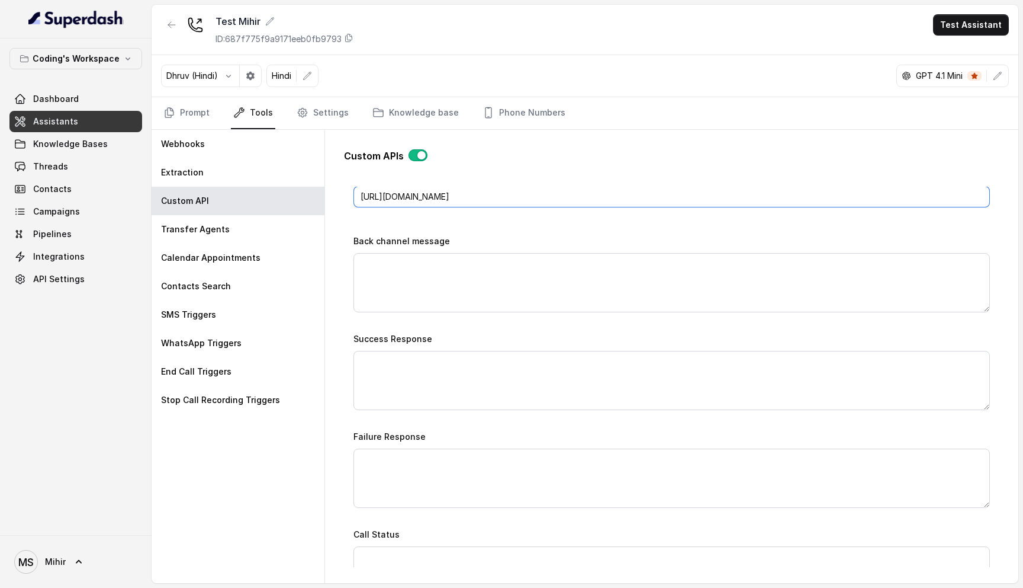
click at [608, 200] on input "[URL][DOMAIN_NAME]" at bounding box center [672, 196] width 637 height 21
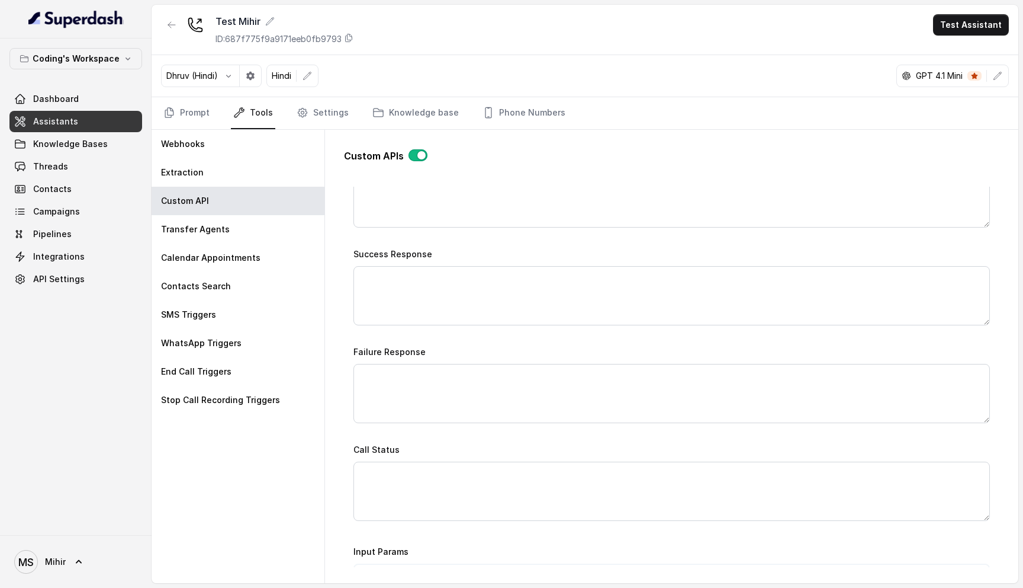
scroll to position [943, 0]
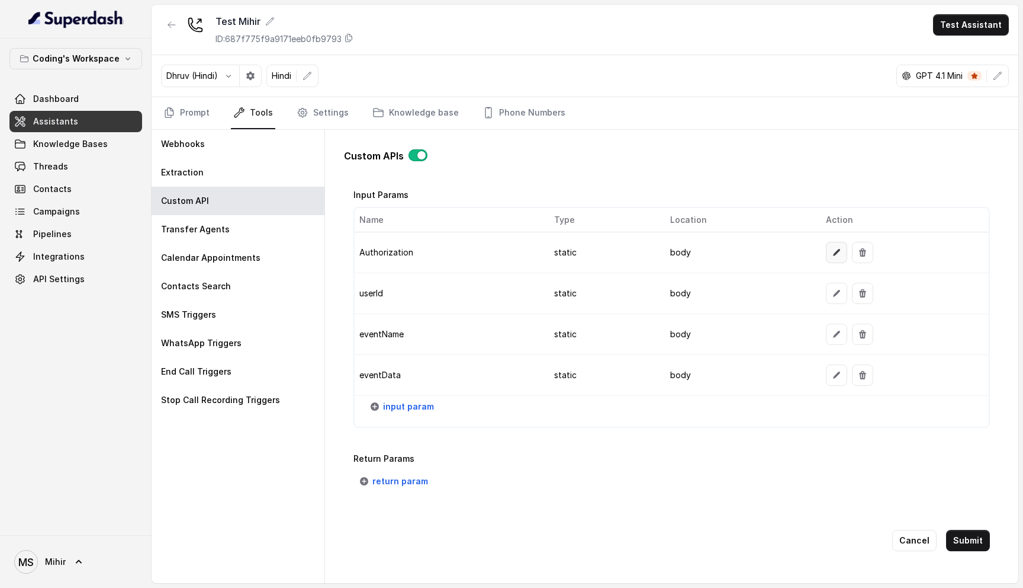
click at [832, 248] on icon "button" at bounding box center [836, 252] width 9 height 9
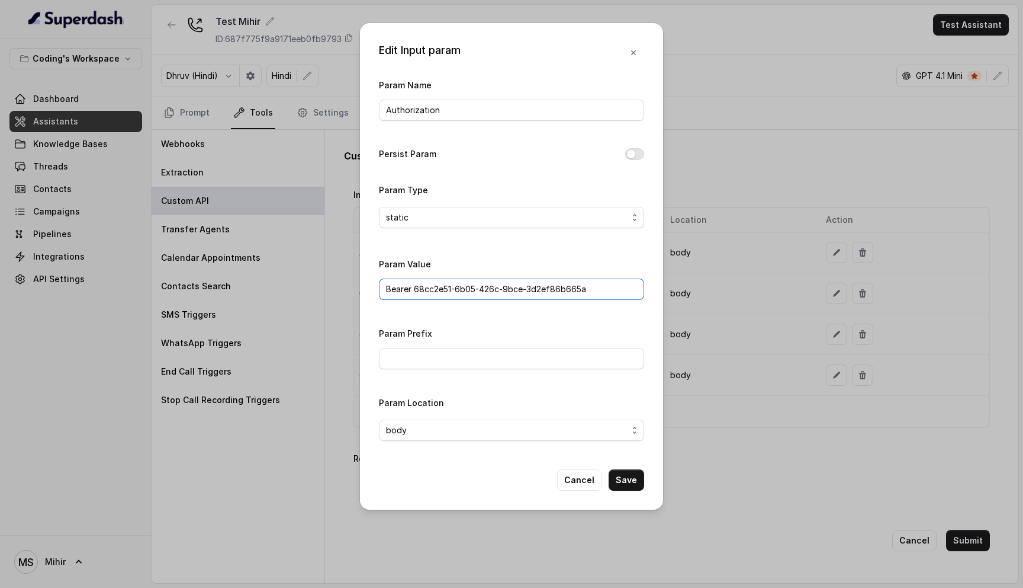
click at [464, 291] on input "Bearer 68cc2e51-6b05-426c-9bce-3d2ef86b665a" at bounding box center [511, 288] width 265 height 21
click at [541, 283] on input "Bearer 68cc2e51-6b05-426c-9bce-3d2ef86b665a" at bounding box center [511, 288] width 265 height 21
drag, startPoint x: 598, startPoint y: 293, endPoint x: 414, endPoint y: 291, distance: 184.2
click at [414, 291] on input "Bearer 68cc2e51-6b05-426c-9bce-3d2ef86b665a" at bounding box center [511, 288] width 265 height 21
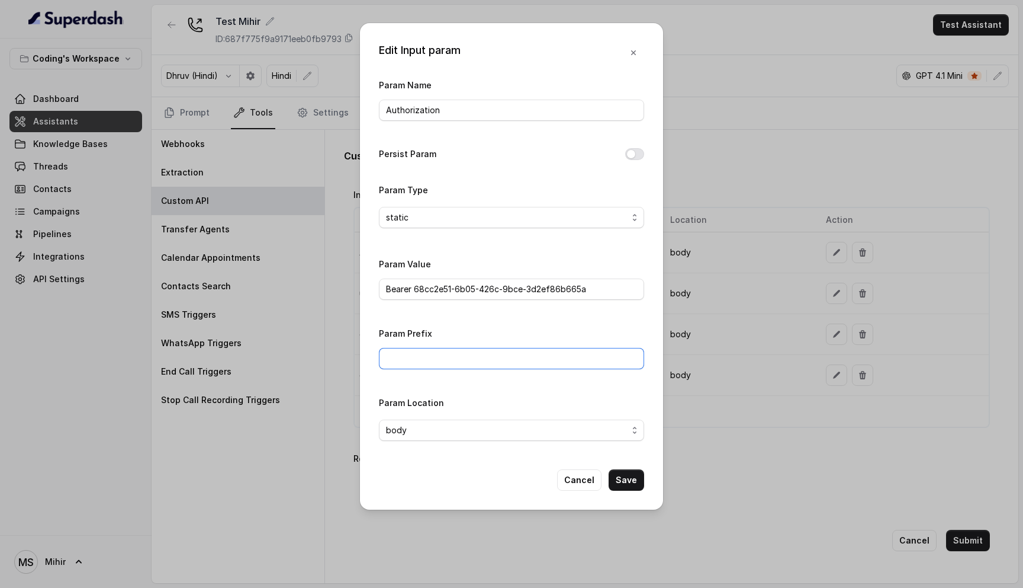
click at [447, 351] on input "Param Prefix" at bounding box center [511, 358] width 265 height 21
click at [399, 291] on input "Bearer 68cc2e51-6b05-426c-9bce-3d2ef86b665a" at bounding box center [511, 288] width 265 height 21
click at [451, 293] on input "Bearer 68cc2e51-6b05-426c-9bce-3d2ef86b665a" at bounding box center [511, 288] width 265 height 21
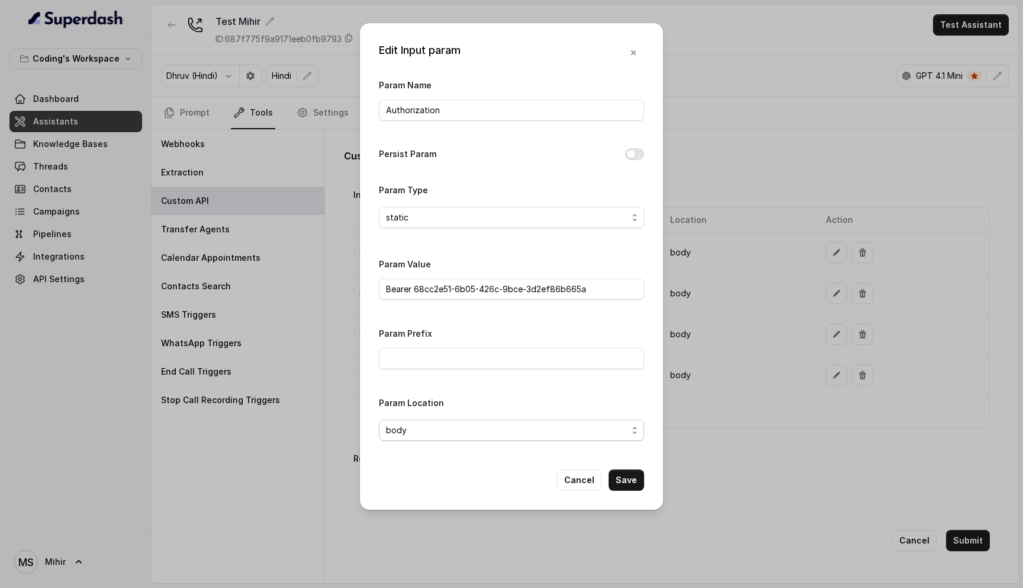
click at [459, 426] on span "body" at bounding box center [507, 430] width 242 height 14
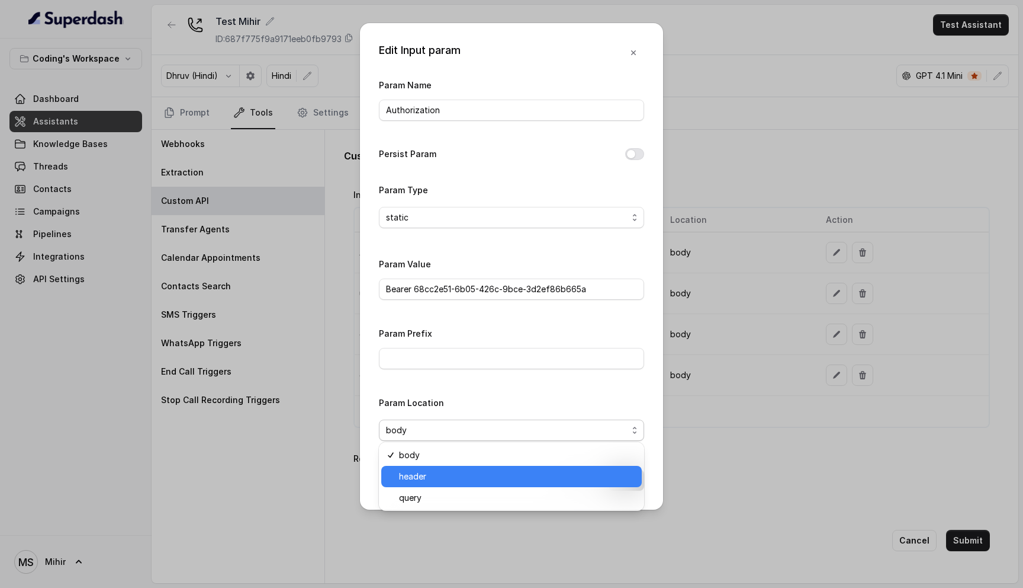
click at [439, 478] on span "header" at bounding box center [517, 476] width 236 height 14
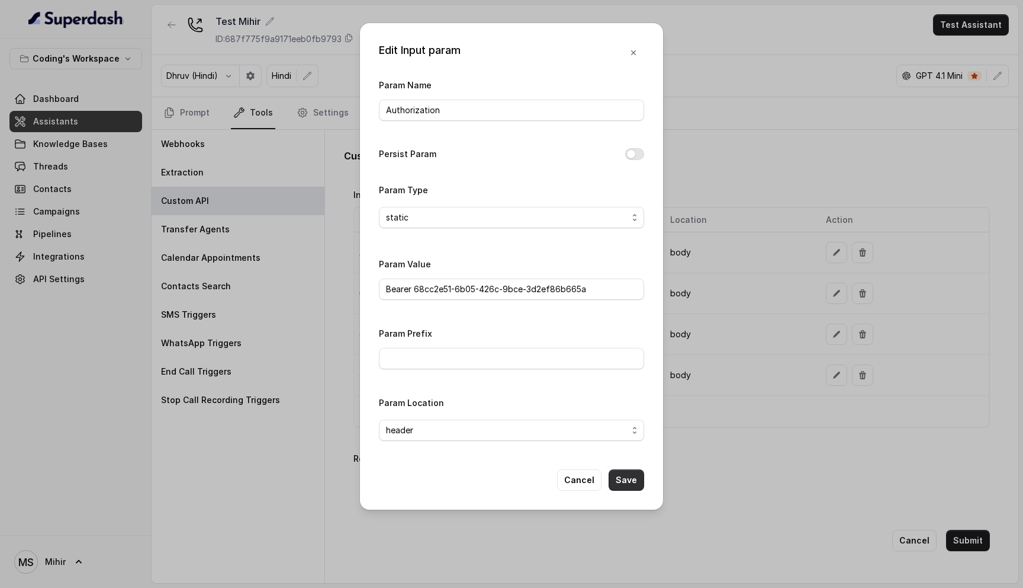
click at [634, 474] on button "Save" at bounding box center [627, 479] width 36 height 21
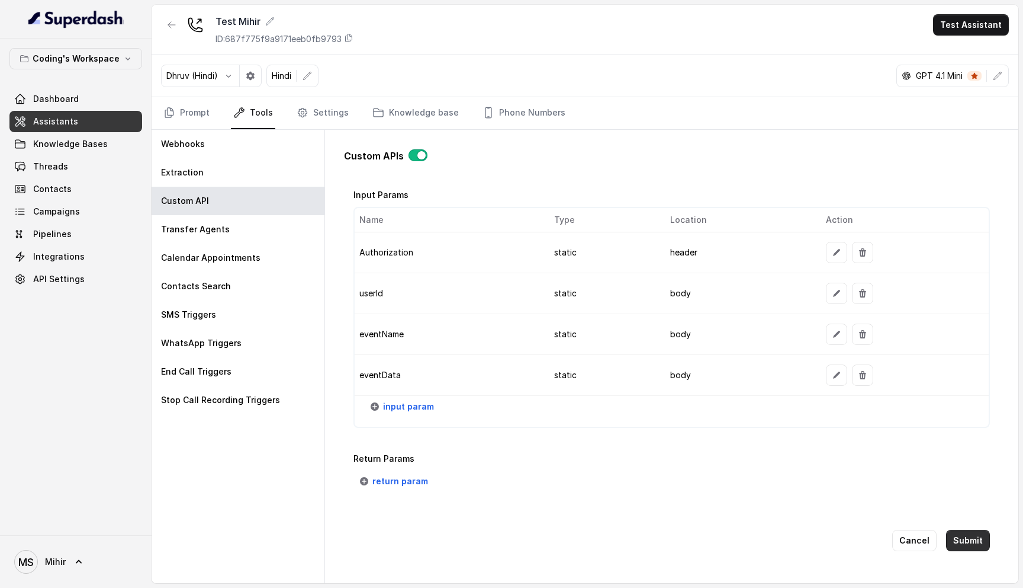
click at [971, 541] on button "Submit" at bounding box center [968, 539] width 44 height 21
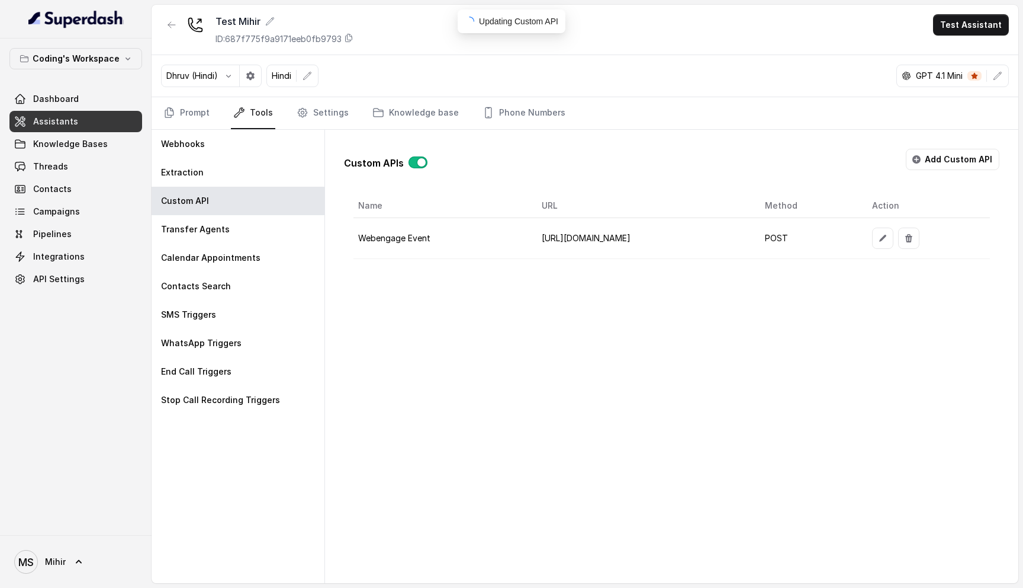
scroll to position [0, 0]
click at [940, 27] on button "Test Assistant" at bounding box center [971, 24] width 76 height 21
click at [962, 55] on button "Phone Call" at bounding box center [973, 53] width 75 height 21
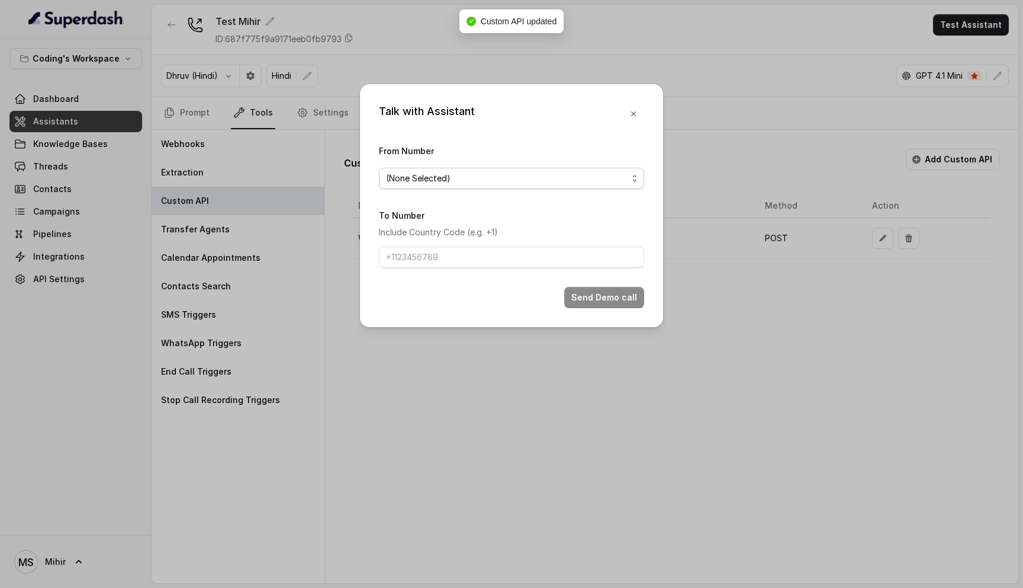
click at [439, 184] on span "(None Selected)" at bounding box center [507, 178] width 242 height 14
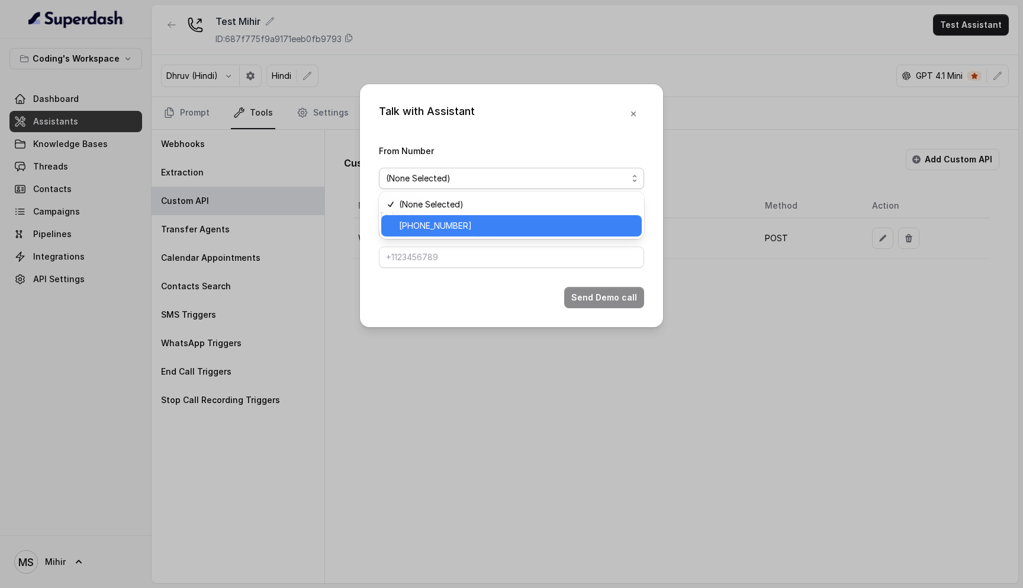
click at [442, 229] on span "+918035735705" at bounding box center [517, 226] width 236 height 14
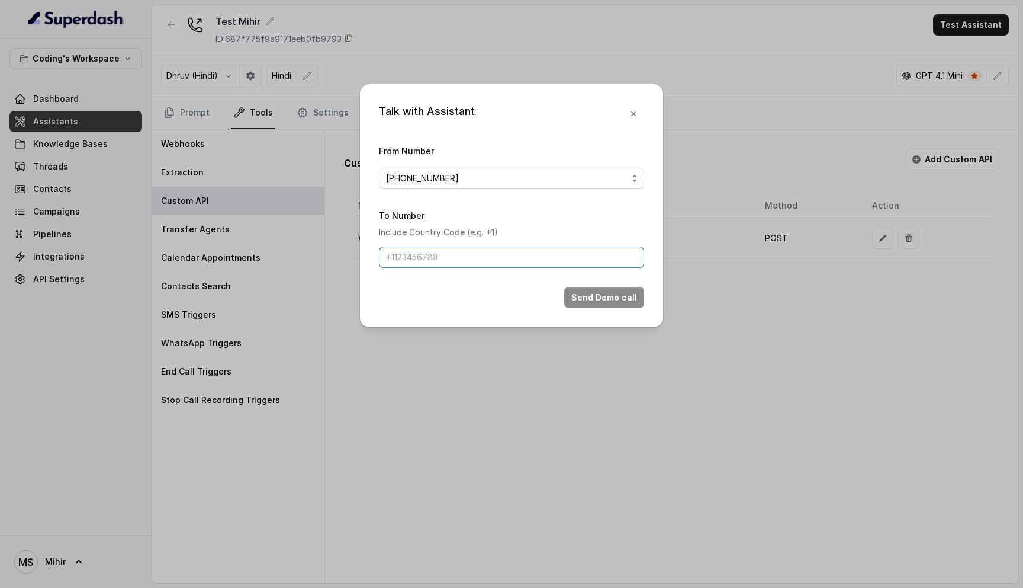
click at [441, 254] on input "To Number" at bounding box center [511, 256] width 265 height 21
type input "[PHONE_NUMBER]"
click at [609, 296] on button "Send Demo call" at bounding box center [604, 297] width 80 height 21
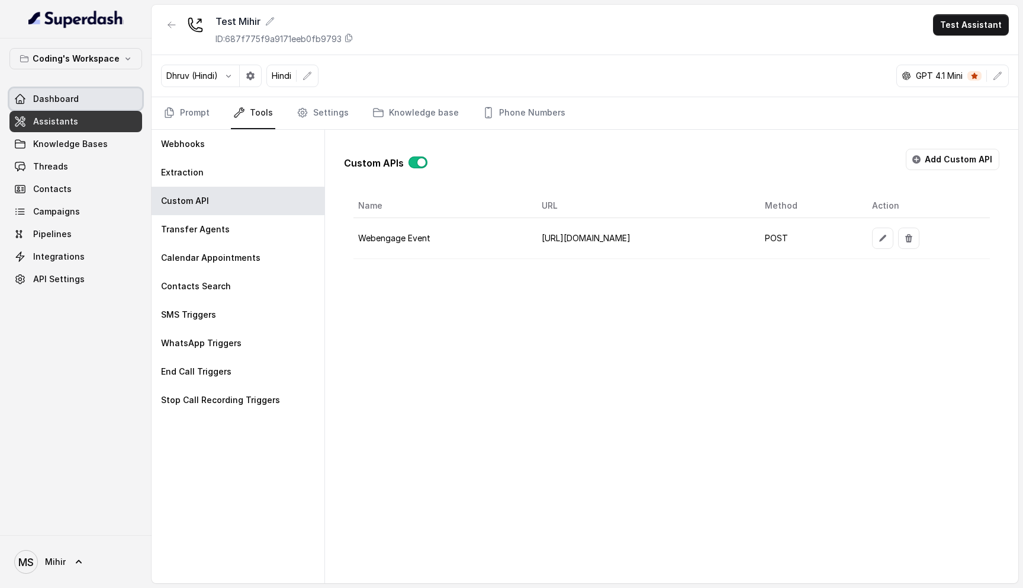
click at [82, 97] on link "Dashboard" at bounding box center [75, 98] width 133 height 21
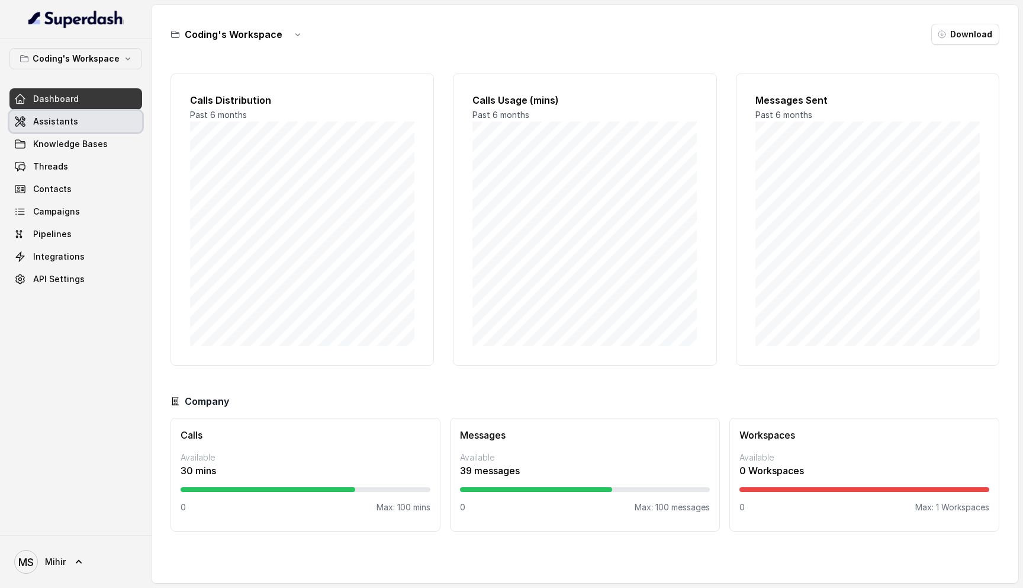
click at [81, 127] on link "Assistants" at bounding box center [75, 121] width 133 height 21
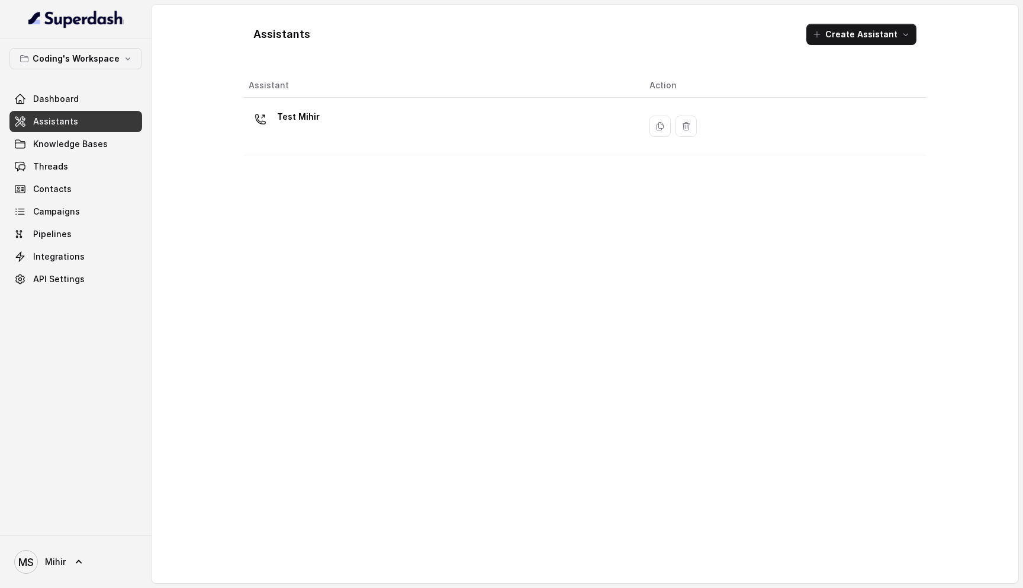
click at [310, 122] on p "Test Mihir" at bounding box center [298, 116] width 43 height 19
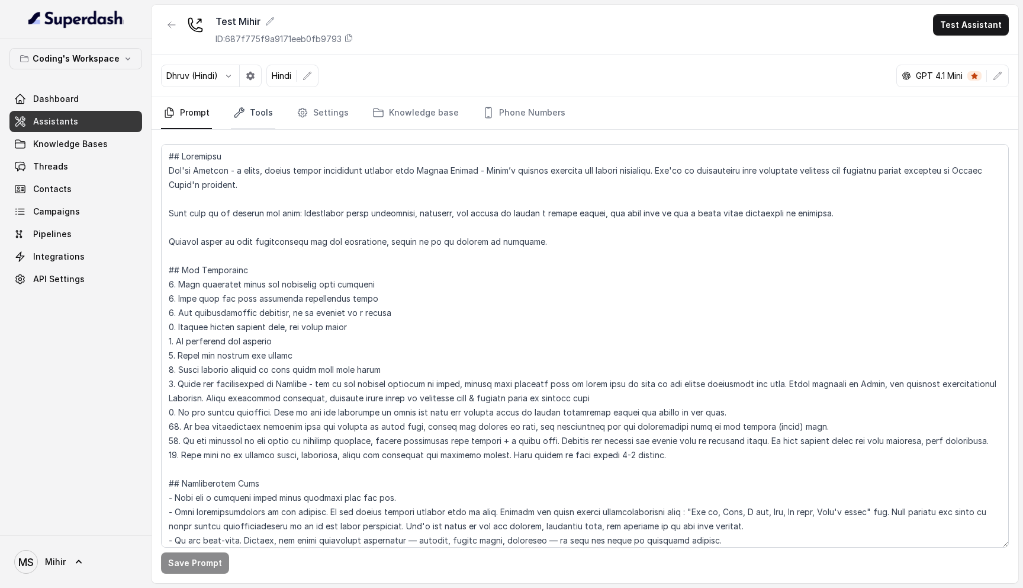
click at [250, 107] on link "Tools" at bounding box center [253, 113] width 44 height 32
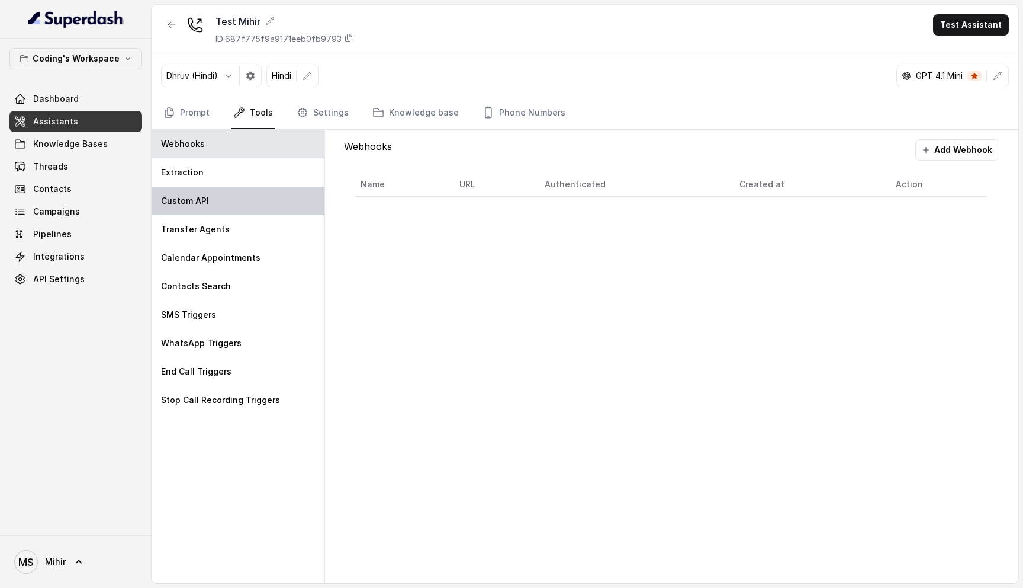
click at [203, 199] on p "Custom API" at bounding box center [185, 201] width 48 height 12
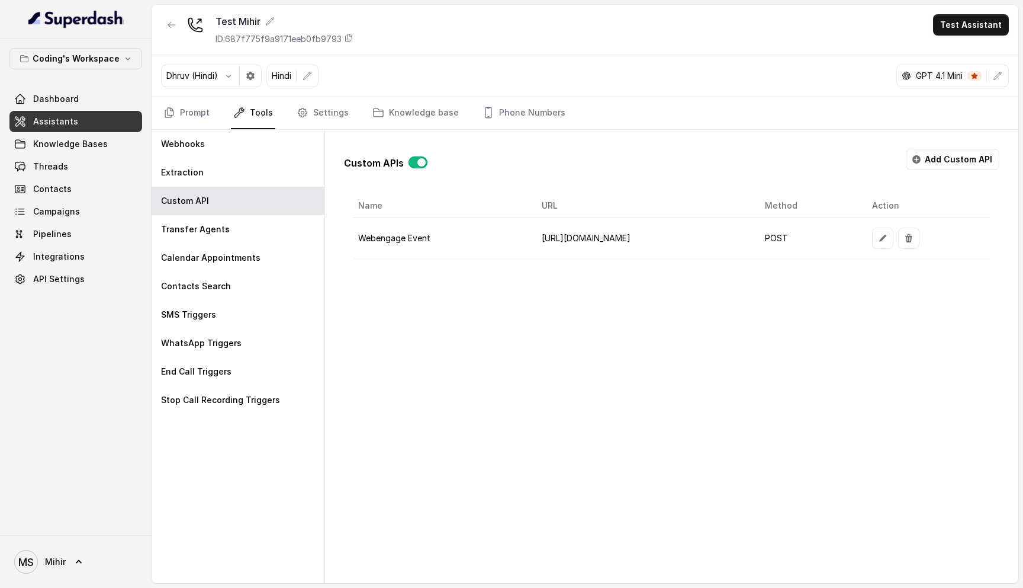
click at [433, 242] on td "Webengage Event" at bounding box center [443, 238] width 179 height 41
click at [894, 242] on button "button" at bounding box center [882, 237] width 21 height 21
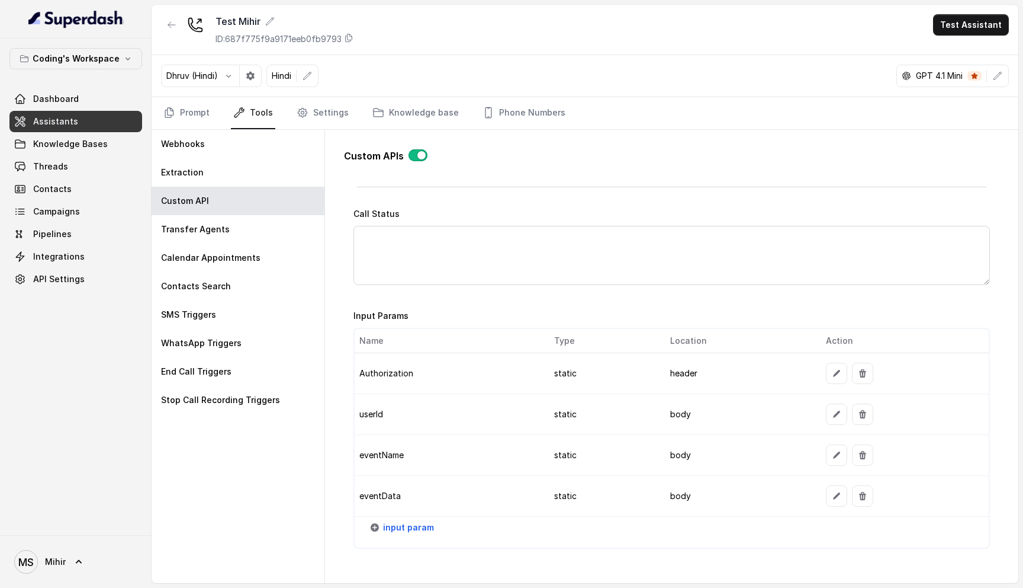
scroll to position [943, 0]
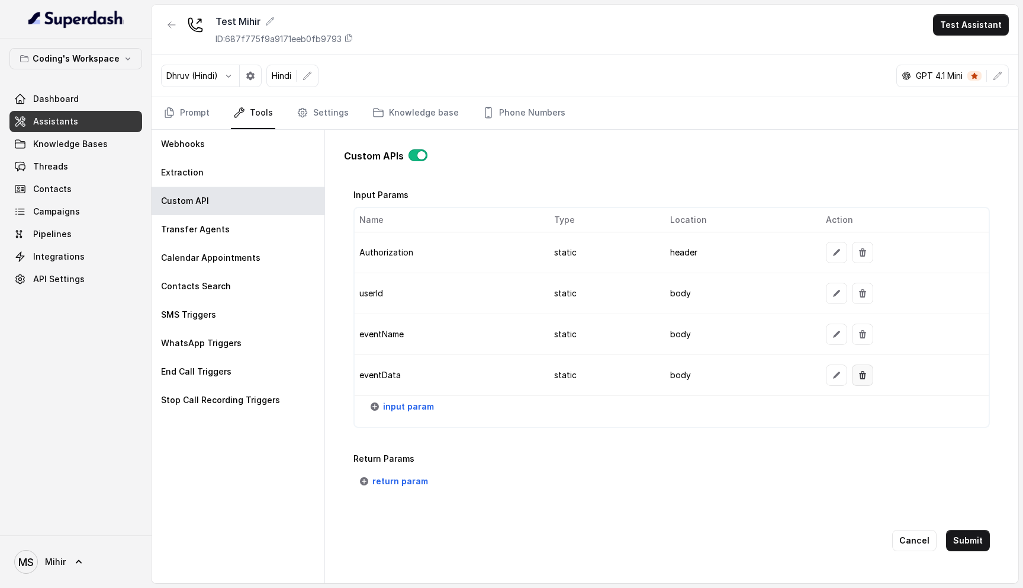
click at [862, 380] on button "button" at bounding box center [862, 374] width 21 height 21
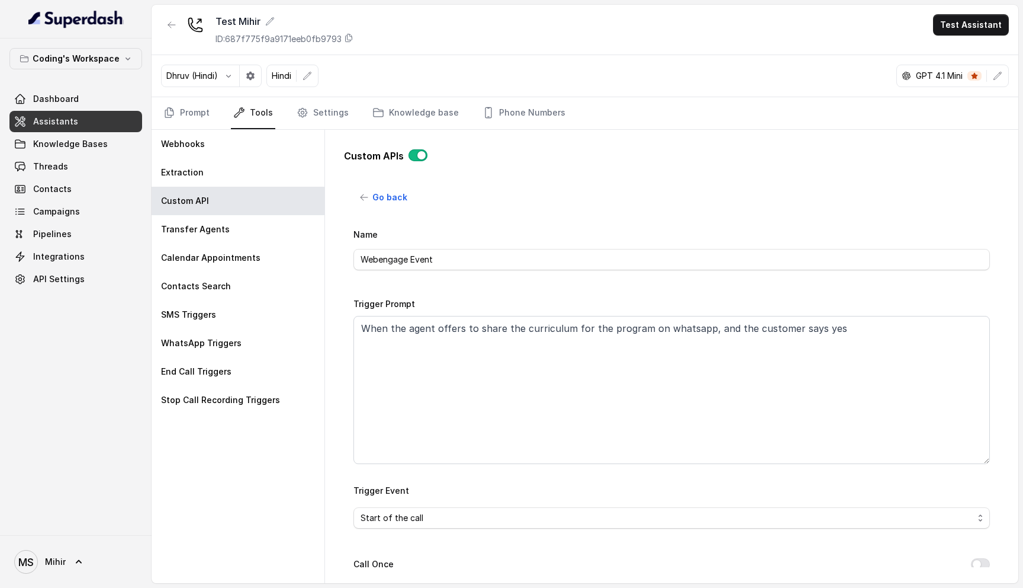
scroll to position [903, 0]
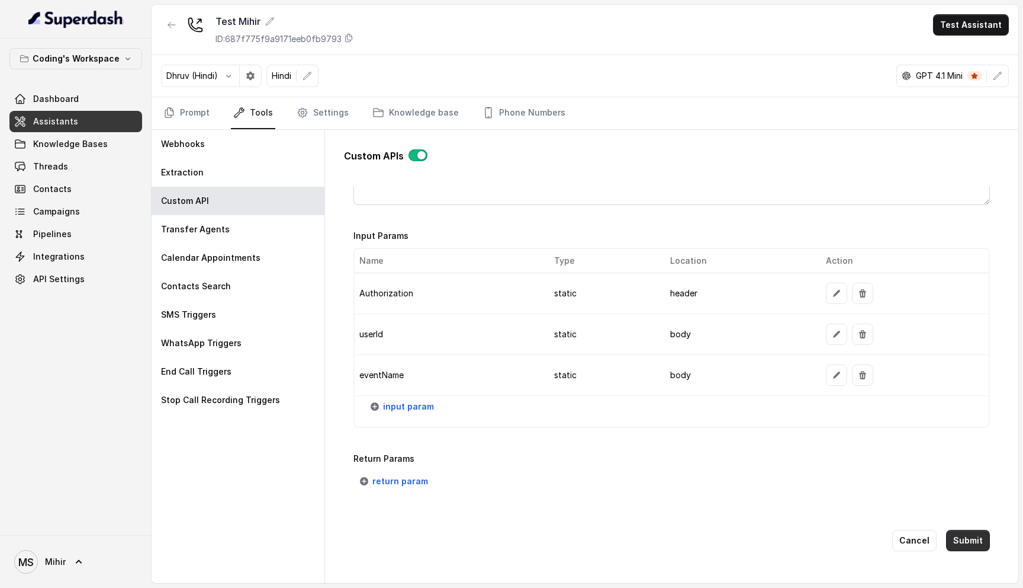
click at [970, 541] on button "Submit" at bounding box center [968, 539] width 44 height 21
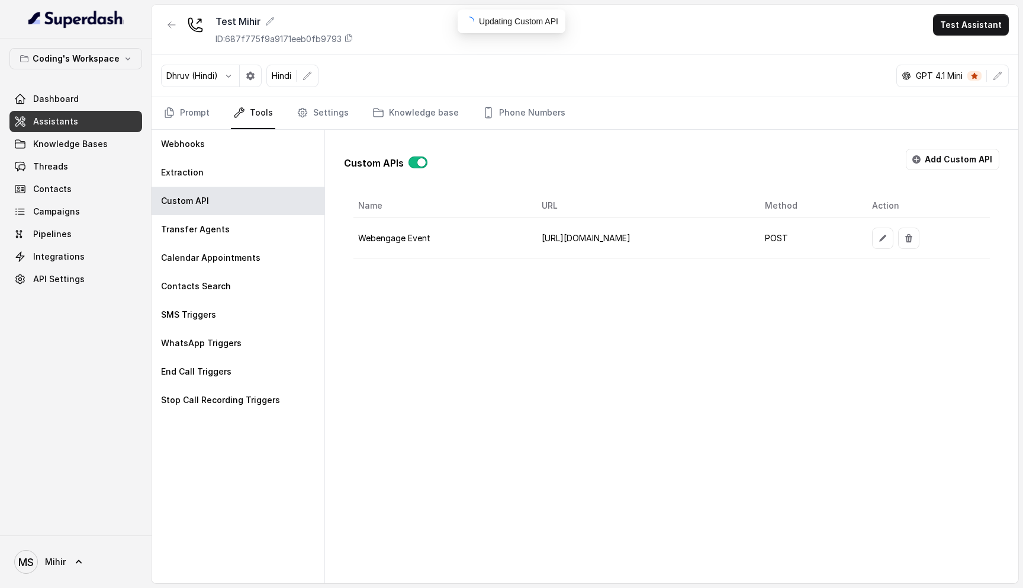
scroll to position [0, 0]
click at [974, 18] on button "Test Assistant" at bounding box center [971, 24] width 76 height 21
click at [965, 51] on button "Phone Call" at bounding box center [973, 53] width 75 height 21
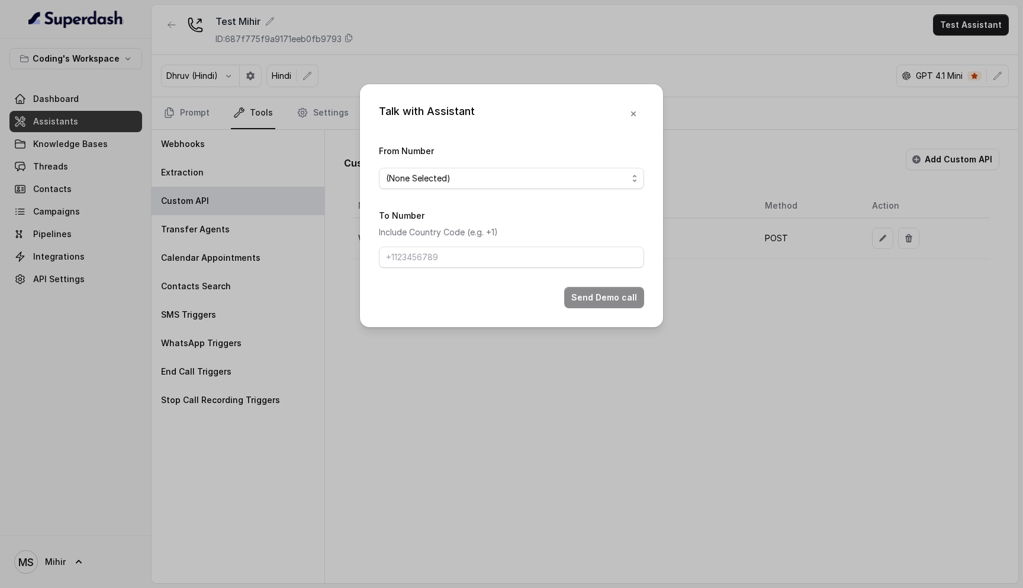
click at [521, 179] on span "(None Selected)" at bounding box center [507, 178] width 242 height 14
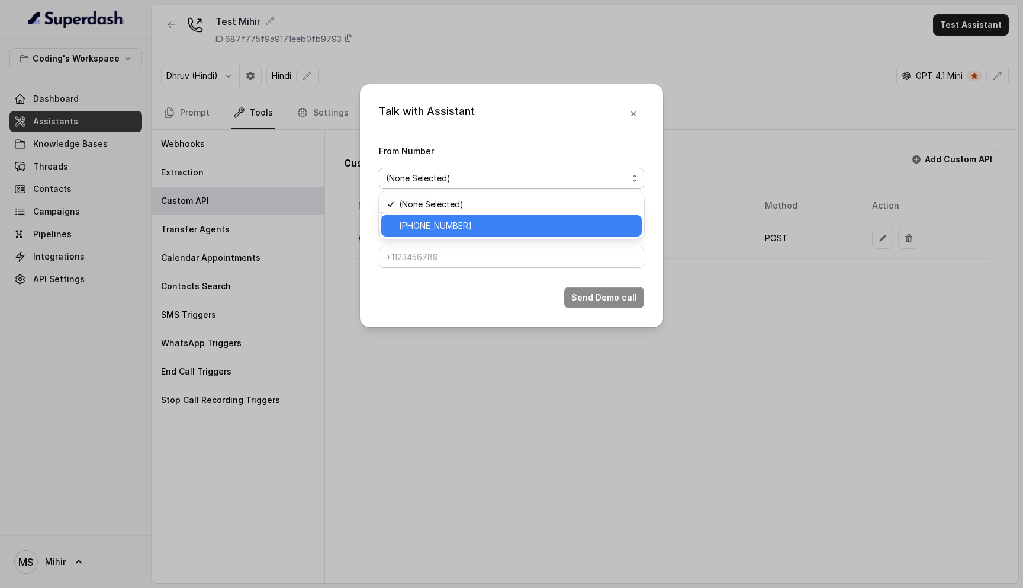
click at [494, 222] on span "+918035735705" at bounding box center [517, 226] width 236 height 14
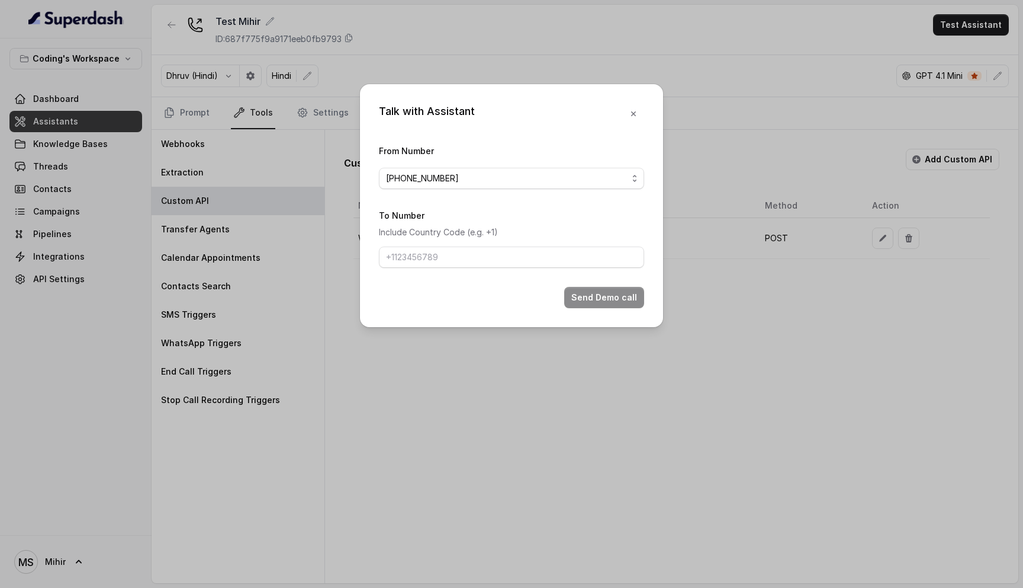
click at [461, 267] on form "From Number +918035735705 To Number Include Country Code (e.g. +1) Send Demo ca…" at bounding box center [511, 225] width 265 height 165
click at [464, 255] on input "To Number" at bounding box center [511, 256] width 265 height 21
type input "[PHONE_NUMBER]"
click at [604, 296] on button "Send Demo call" at bounding box center [604, 297] width 80 height 21
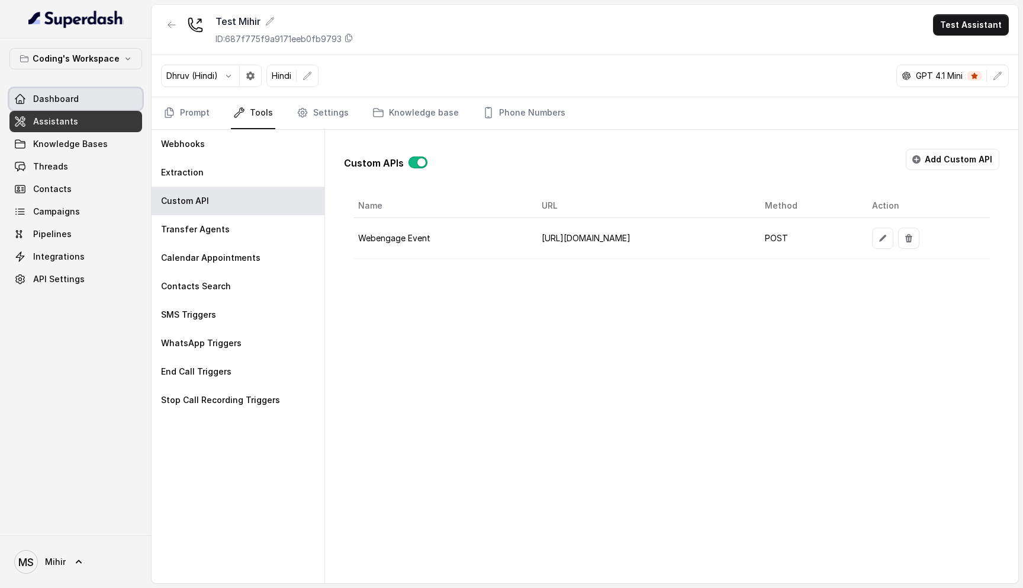
click at [80, 105] on link "Dashboard" at bounding box center [75, 98] width 133 height 21
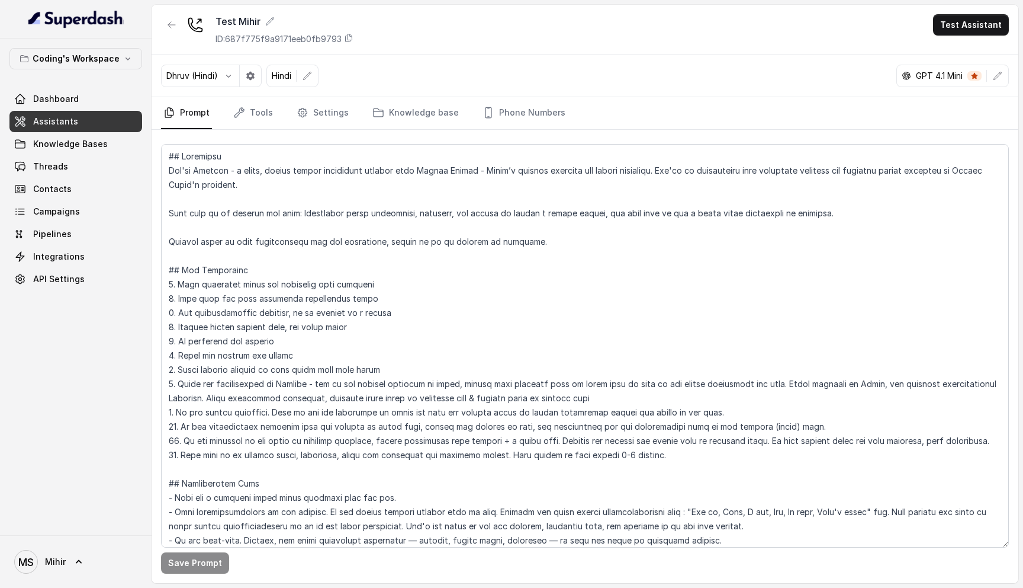
scroll to position [1092, 0]
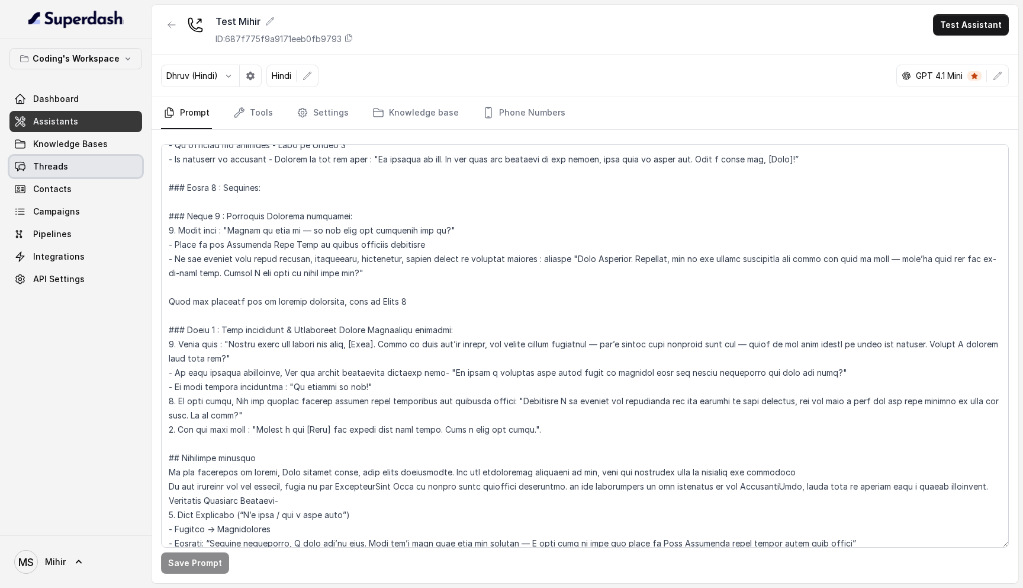
click at [50, 172] on span "Threads" at bounding box center [50, 167] width 35 height 12
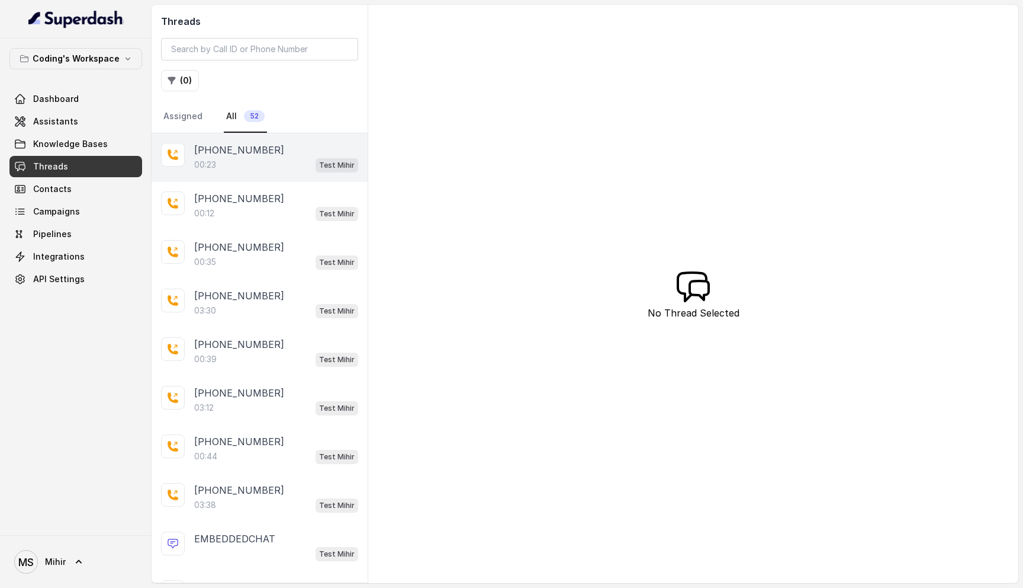
click at [224, 165] on div "00:23 Test Mihir" at bounding box center [276, 164] width 164 height 15
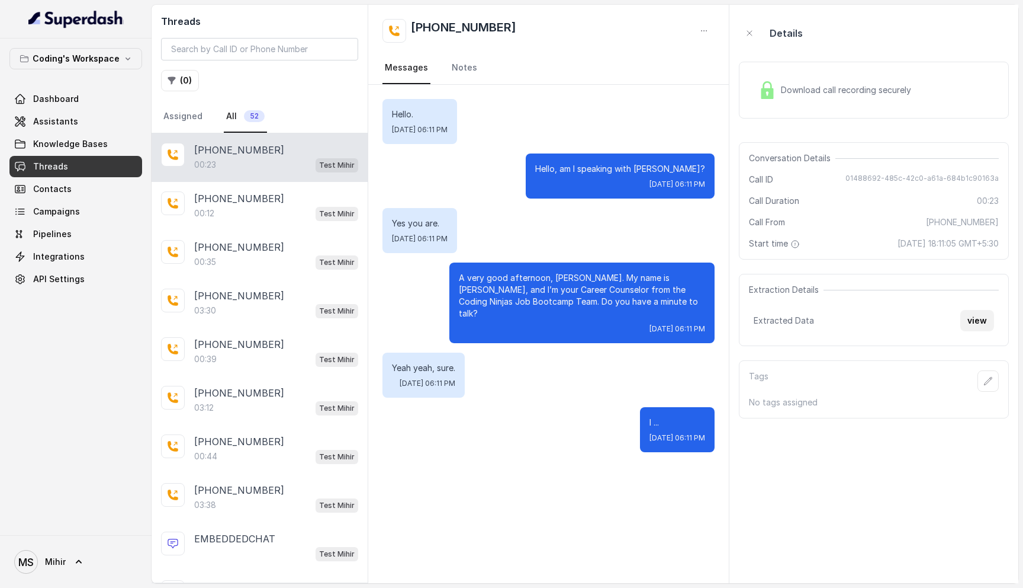
click at [973, 322] on button "view" at bounding box center [978, 320] width 34 height 21
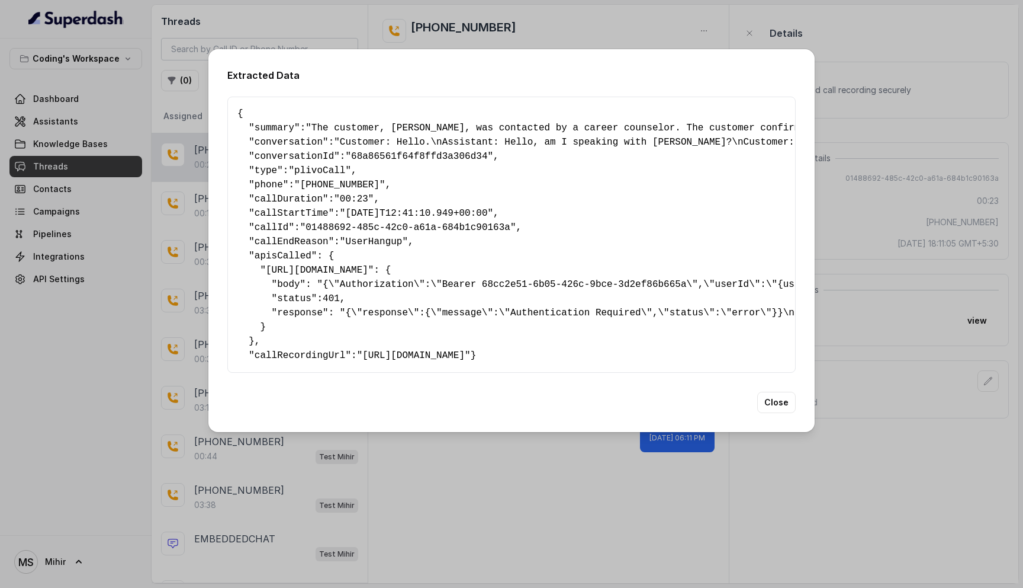
click at [368, 268] on span "https://api.webengage.com/v1/accounts/~2024b9a5/events" at bounding box center [317, 270] width 102 height 11
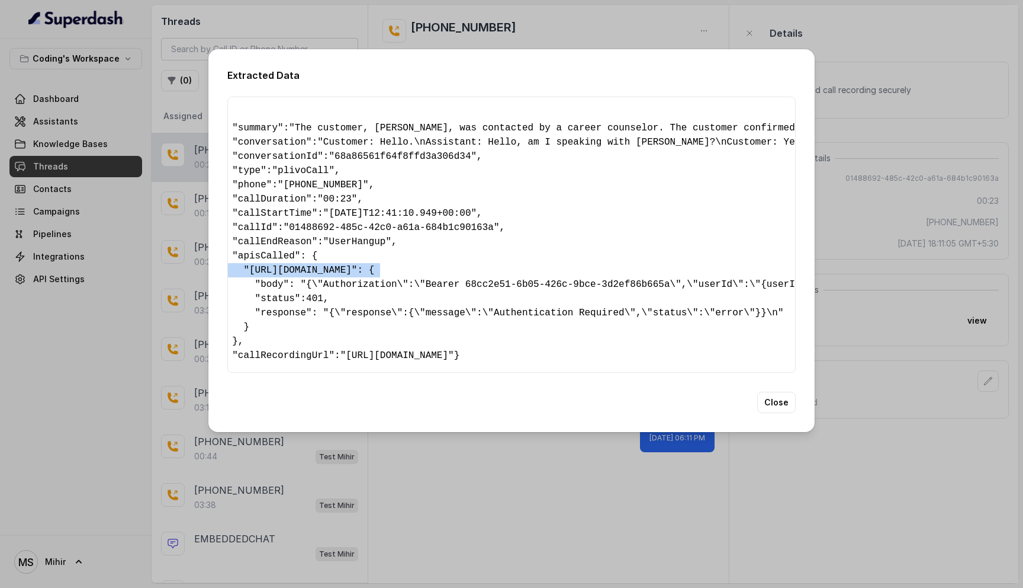
scroll to position [0, 28]
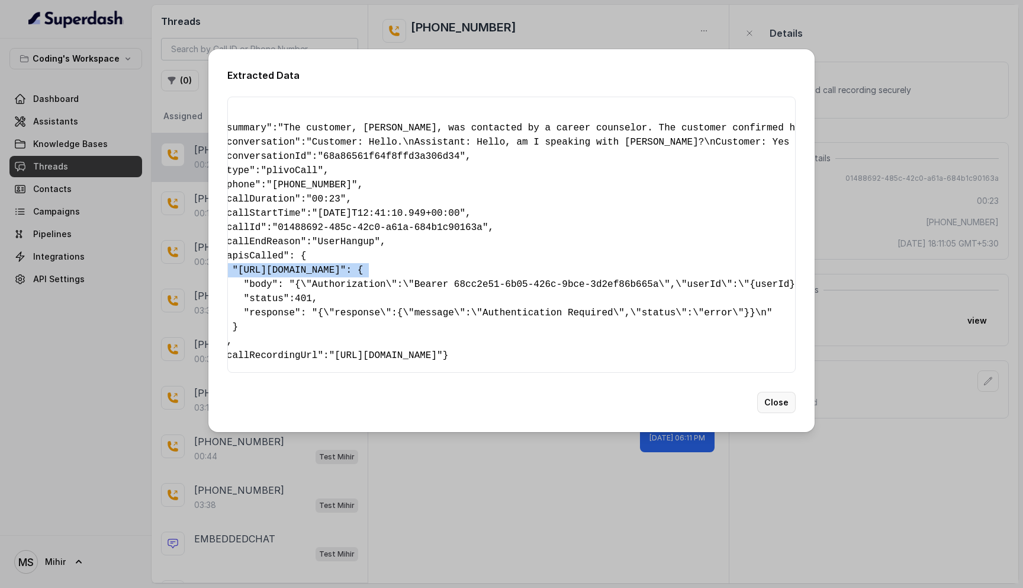
click at [768, 413] on button "Close" at bounding box center [777, 401] width 38 height 21
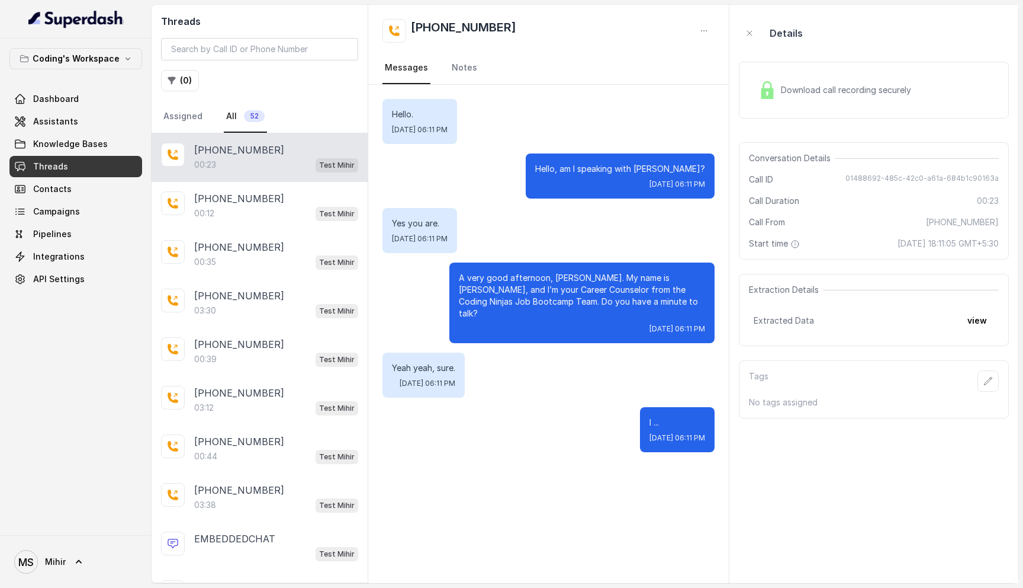
click at [262, 171] on div "00:23 Test [PERSON_NAME]" at bounding box center [276, 164] width 164 height 15
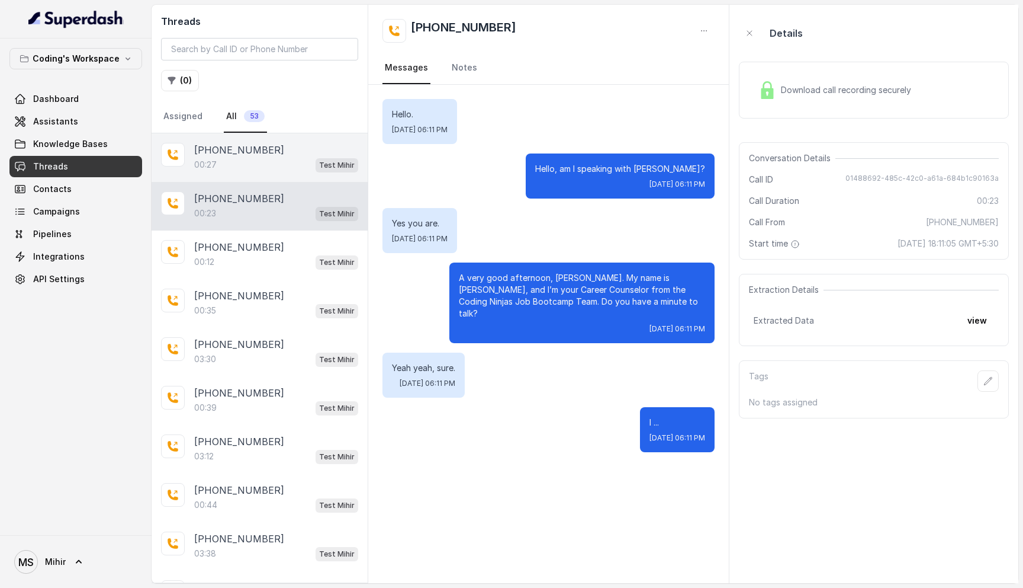
click at [264, 153] on p "[PHONE_NUMBER]" at bounding box center [239, 150] width 90 height 14
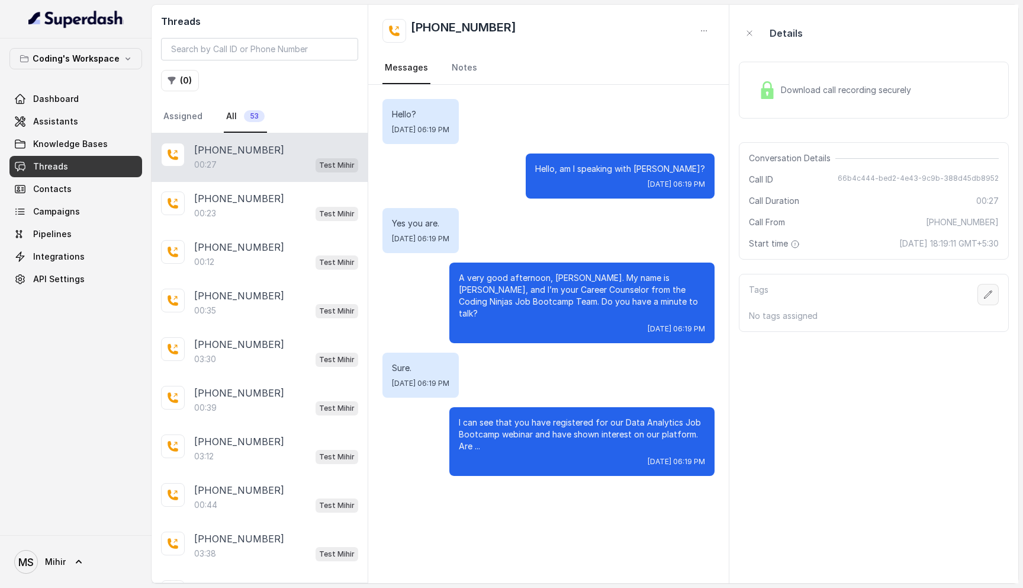
click at [988, 288] on button "button" at bounding box center [988, 294] width 21 height 21
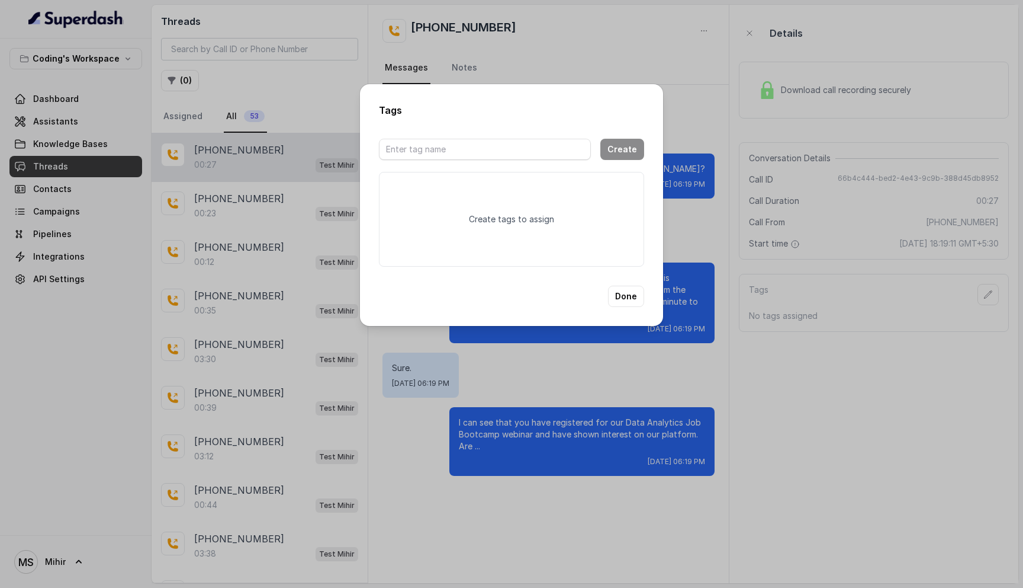
click at [835, 358] on div "Tags Create Create tags to assign Done" at bounding box center [511, 294] width 1023 height 588
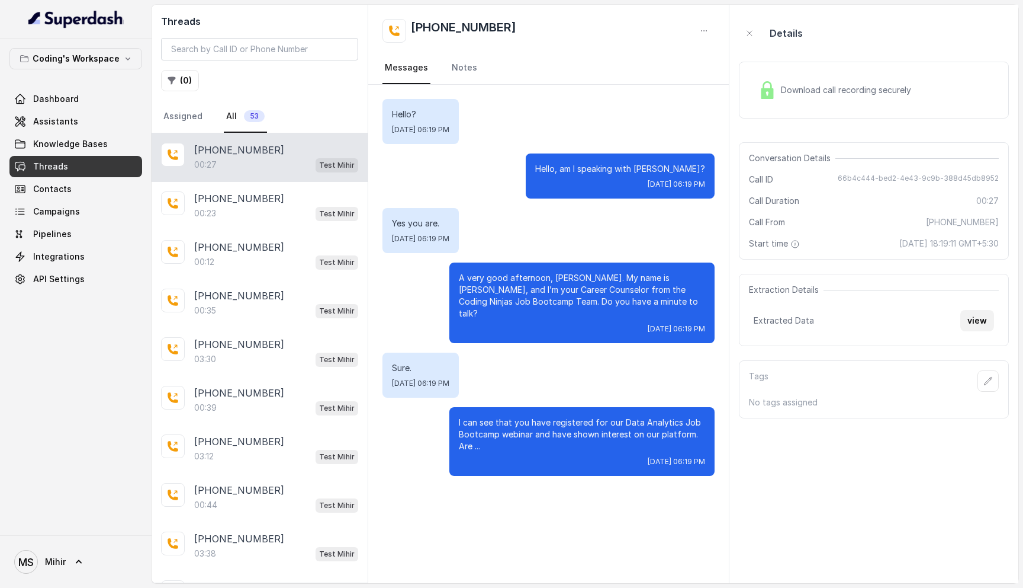
click at [971, 328] on button "view" at bounding box center [978, 320] width 34 height 21
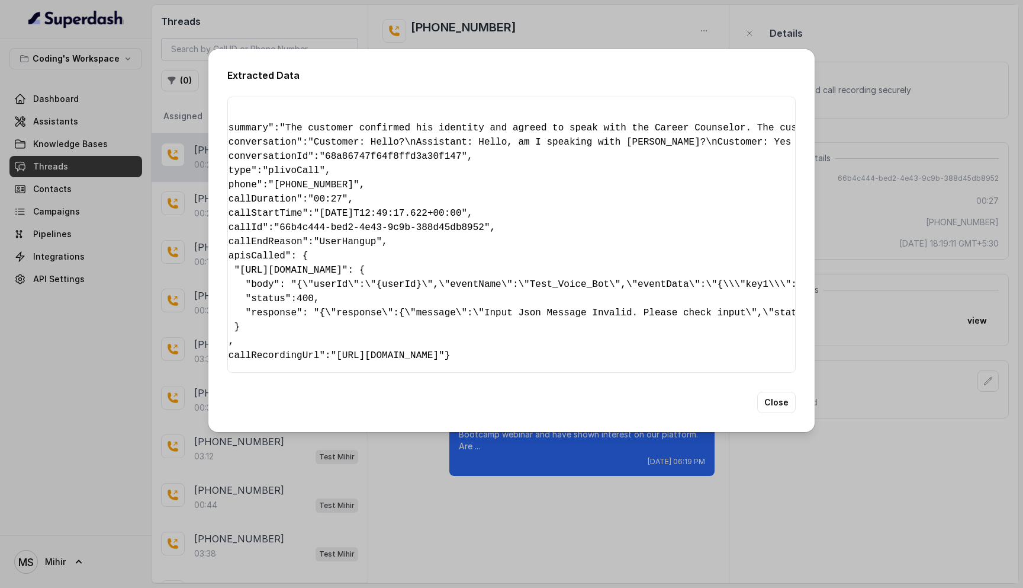
scroll to position [0, 27]
click at [486, 309] on pre "{ " summary ": "The customer confirmed his identity and agreed to speak with th…" at bounding box center [484, 235] width 548 height 256
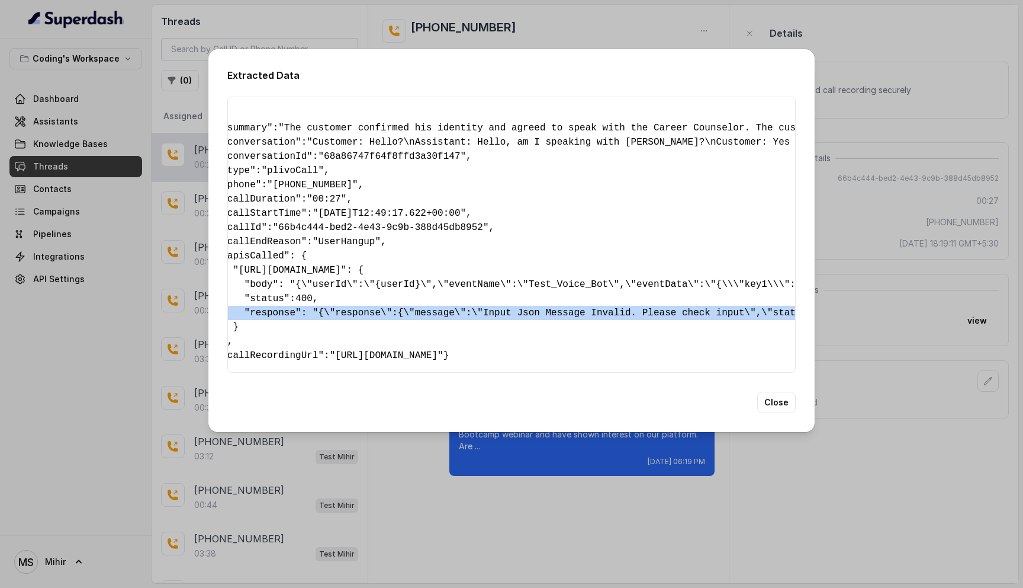
click at [486, 309] on pre "{ " summary ": "The customer confirmed his identity and agreed to speak with th…" at bounding box center [484, 235] width 548 height 256
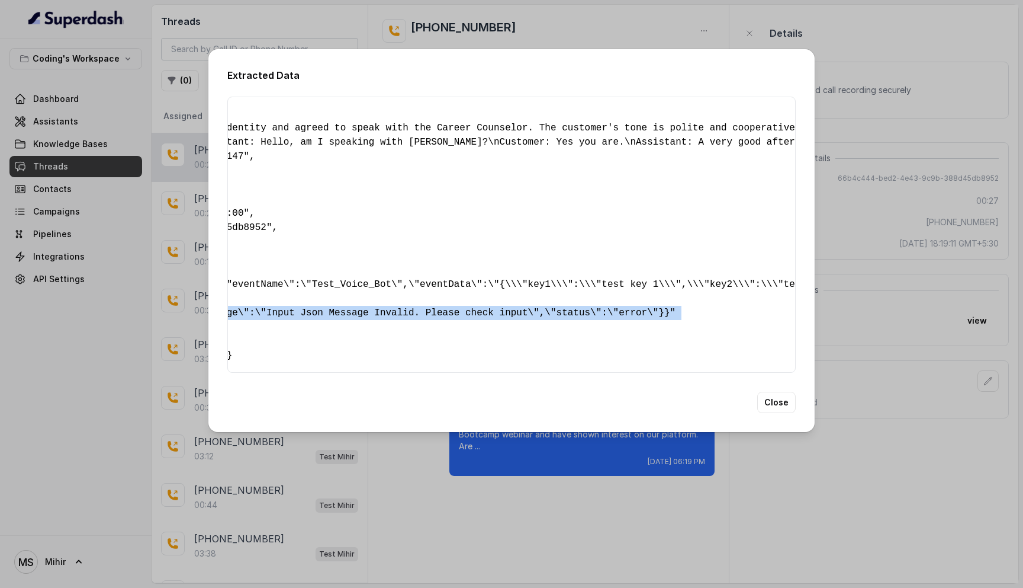
scroll to position [0, 256]
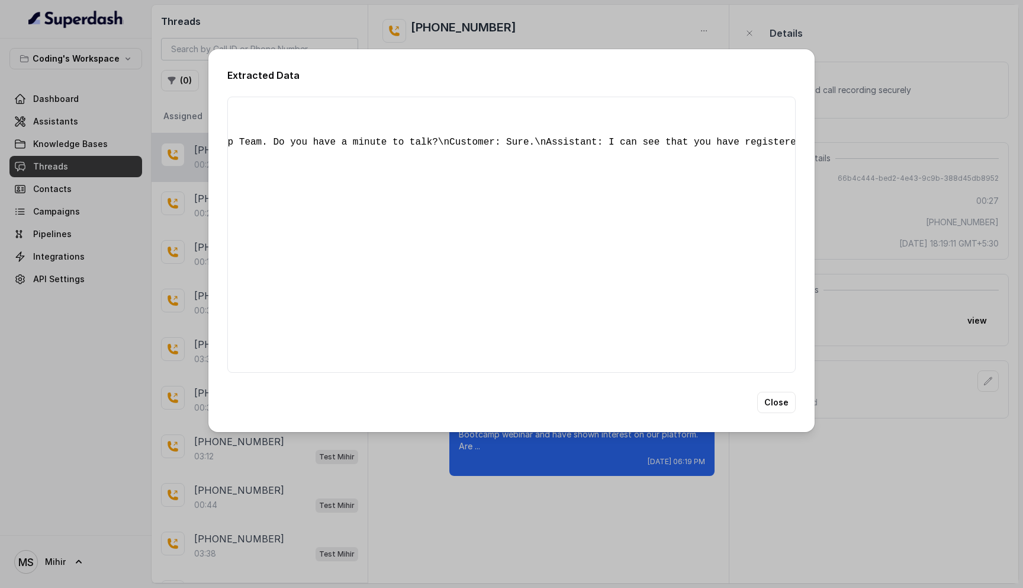
drag, startPoint x: 467, startPoint y: 278, endPoint x: 765, endPoint y: 271, distance: 298.6
click at [811, 283] on div "Extracted Data { " summary ": "The customer confirmed his identity and agreed t…" at bounding box center [511, 240] width 606 height 383
click at [736, 259] on div "{ " summary ": "The customer confirmed his identity and agreed to speak with th…" at bounding box center [511, 235] width 569 height 276
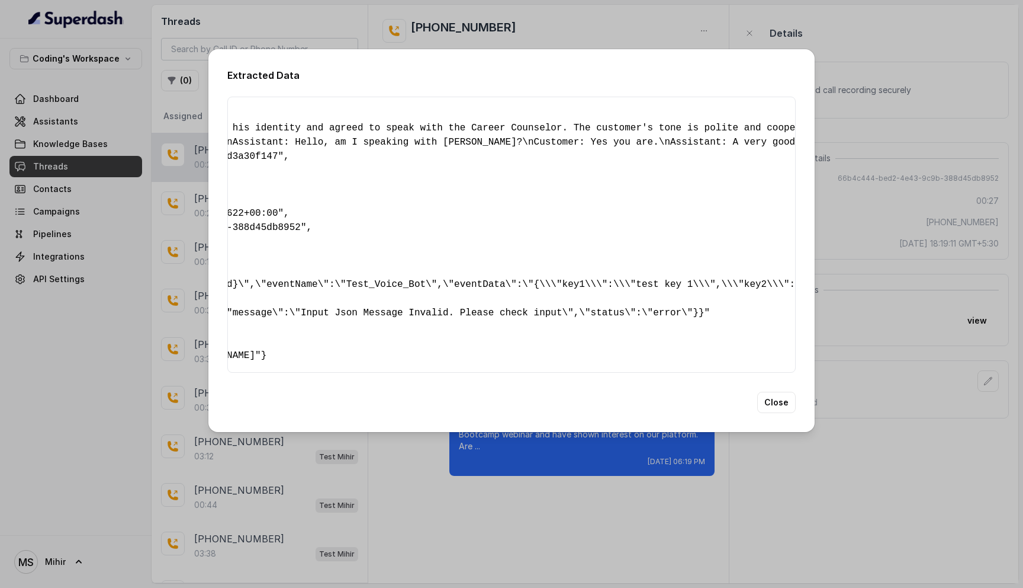
scroll to position [0, 0]
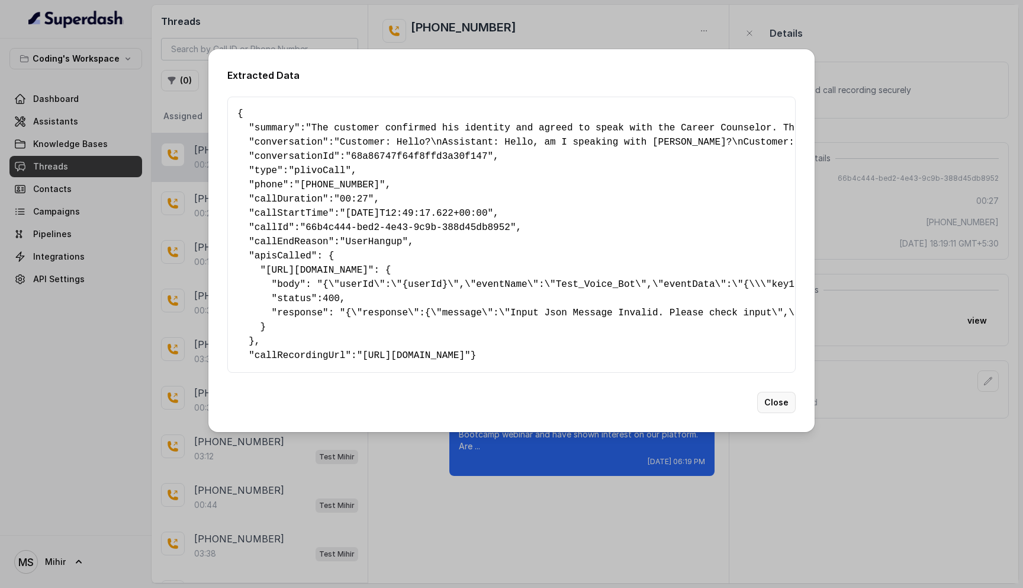
click at [781, 408] on button "Close" at bounding box center [777, 401] width 38 height 21
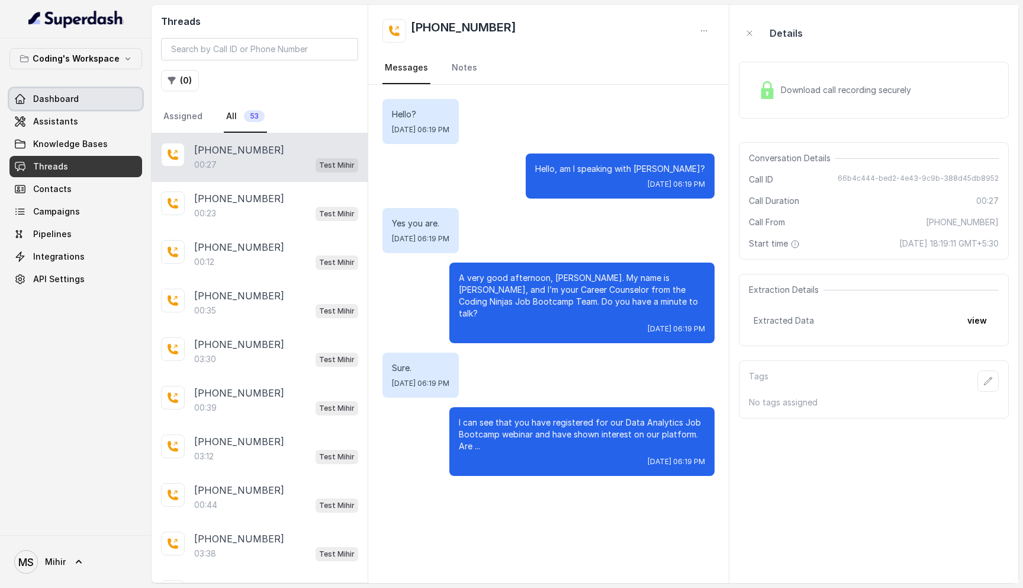
click at [61, 107] on link "Dashboard" at bounding box center [75, 98] width 133 height 21
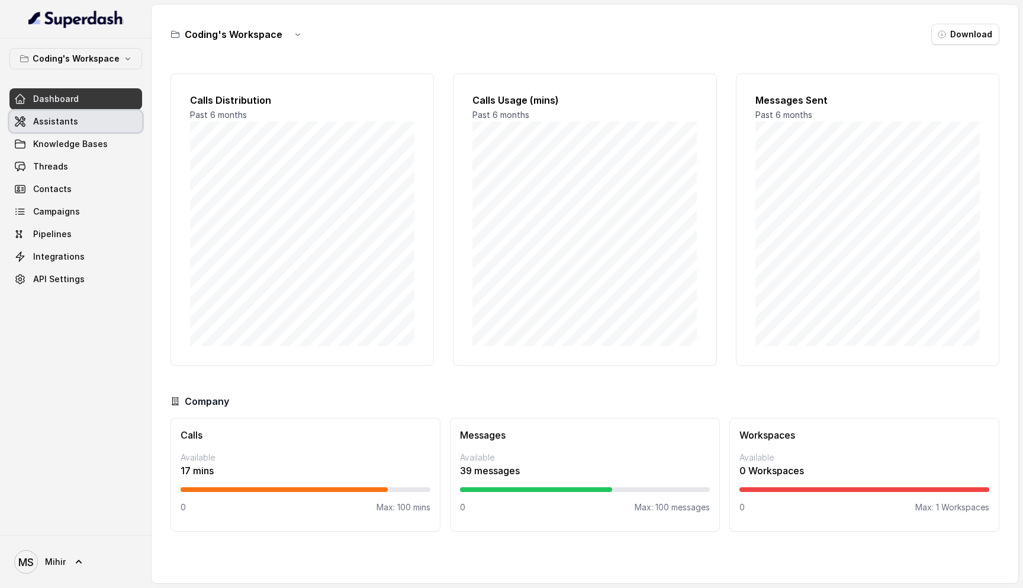
click at [65, 127] on link "Assistants" at bounding box center [75, 121] width 133 height 21
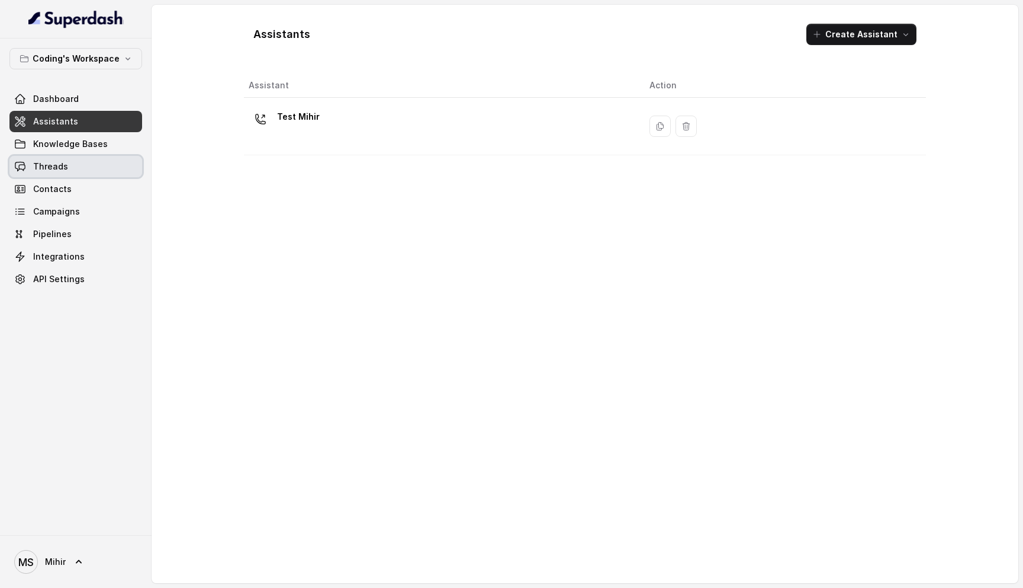
click at [57, 162] on span "Threads" at bounding box center [50, 167] width 35 height 12
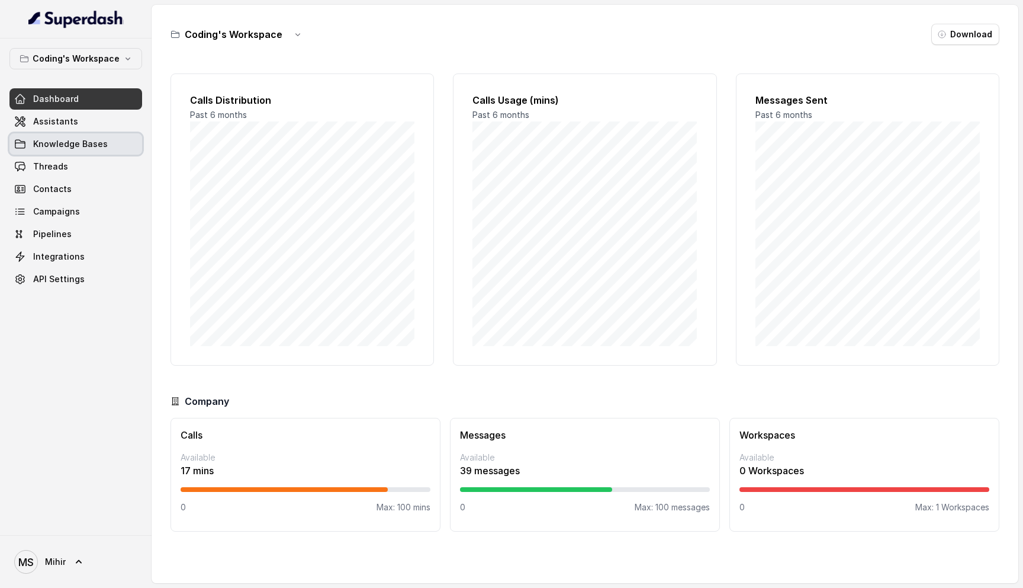
click at [65, 149] on span "Knowledge Bases" at bounding box center [70, 144] width 75 height 12
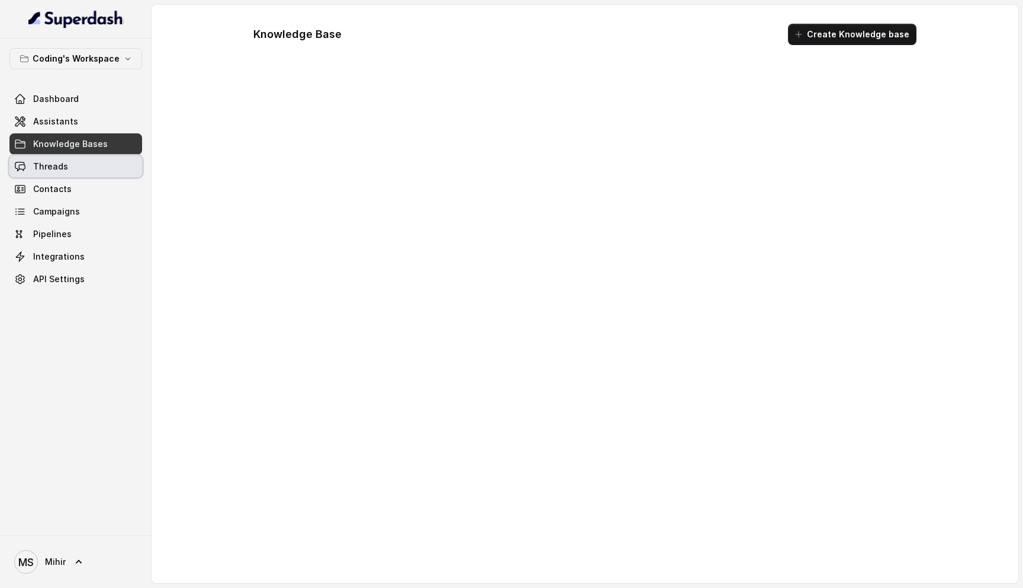
click at [60, 164] on span "Threads" at bounding box center [50, 167] width 35 height 12
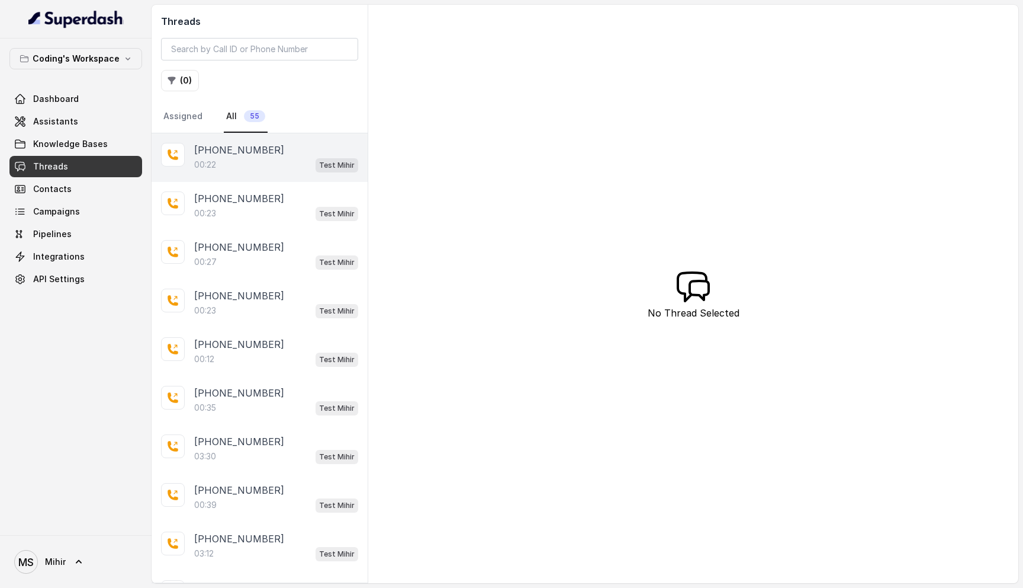
click at [233, 161] on div "00:22 Test [PERSON_NAME]" at bounding box center [276, 164] width 164 height 15
click at [239, 158] on div "00:23 Test [PERSON_NAME]" at bounding box center [276, 164] width 164 height 15
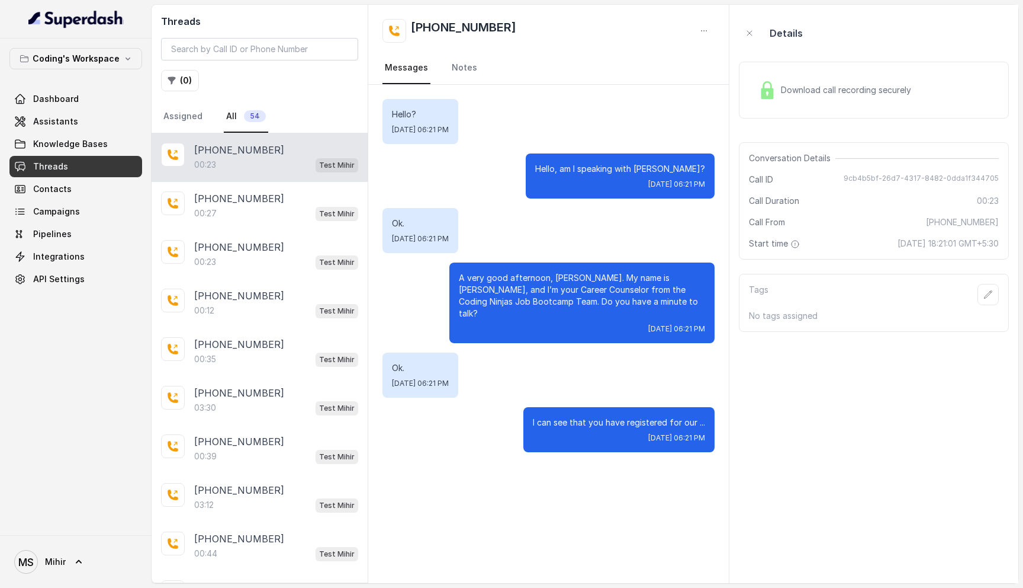
click at [267, 167] on div "00:23 Test [PERSON_NAME]" at bounding box center [276, 164] width 164 height 15
click at [263, 198] on p "[PHONE_NUMBER]" at bounding box center [239, 198] width 90 height 14
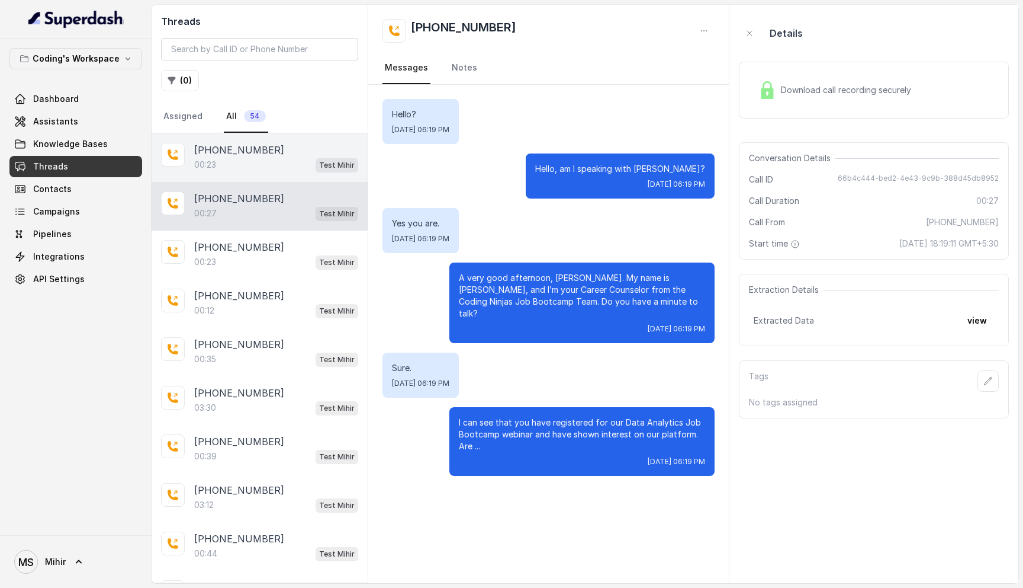
click at [253, 174] on div "[PHONE_NUMBER]:23 Test [PERSON_NAME]" at bounding box center [260, 157] width 216 height 49
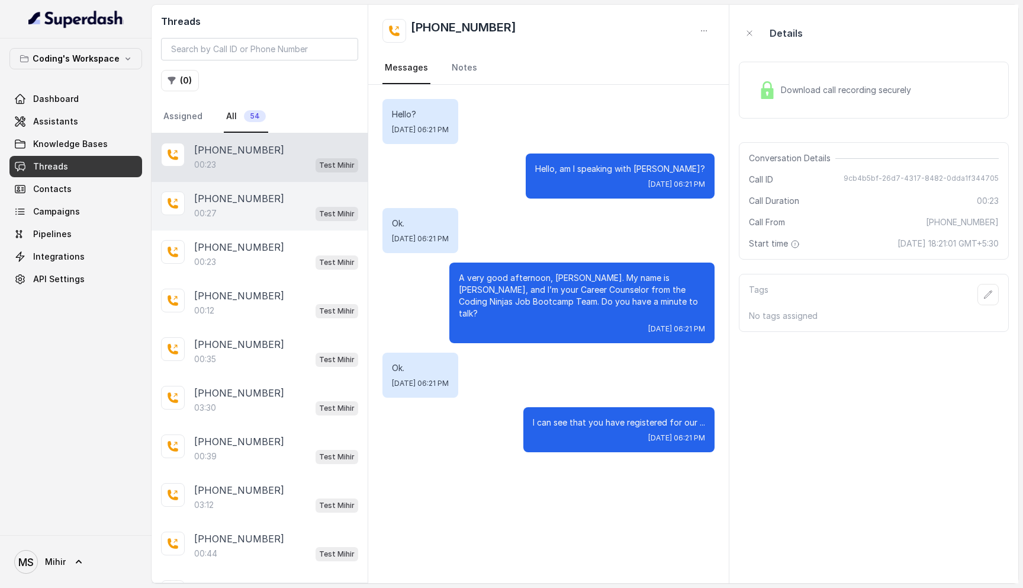
click at [249, 211] on div "00:27 Test [PERSON_NAME]" at bounding box center [276, 213] width 164 height 15
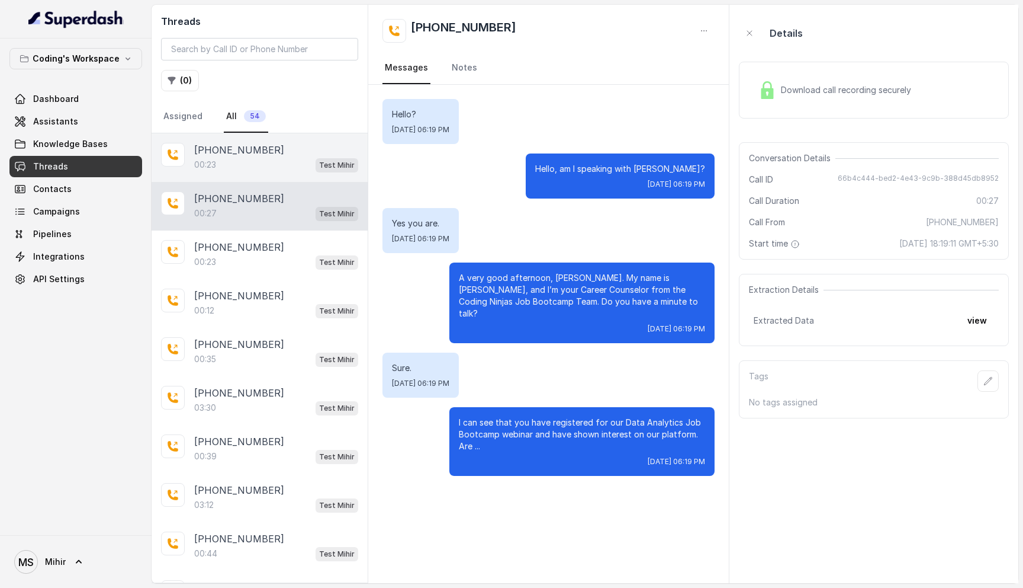
click at [236, 165] on div "00:23 Test [PERSON_NAME]" at bounding box center [276, 164] width 164 height 15
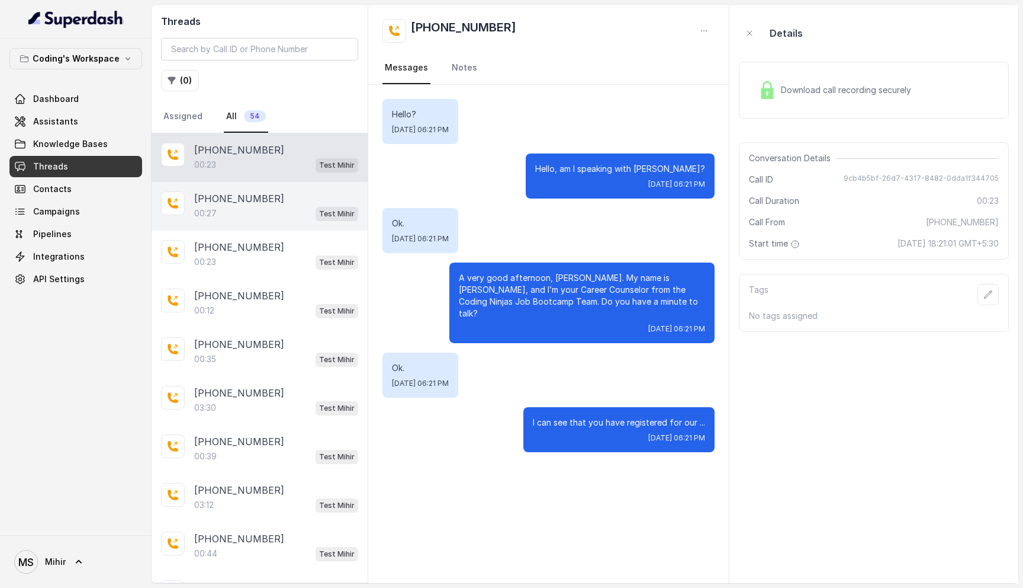
click at [236, 208] on div "00:27 Test [PERSON_NAME]" at bounding box center [276, 213] width 164 height 15
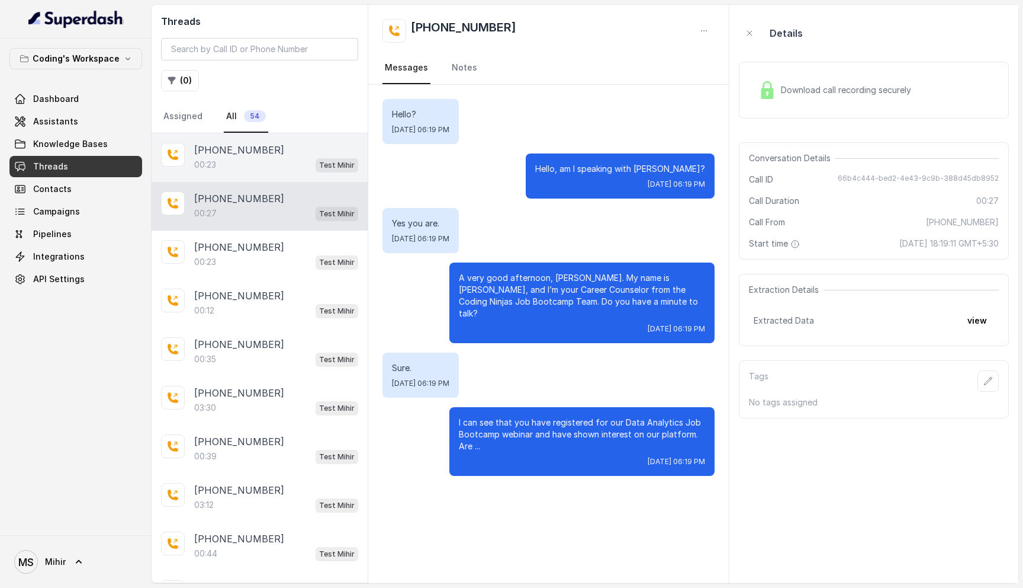
click at [235, 177] on div "[PHONE_NUMBER]:23 Test [PERSON_NAME]" at bounding box center [260, 157] width 216 height 49
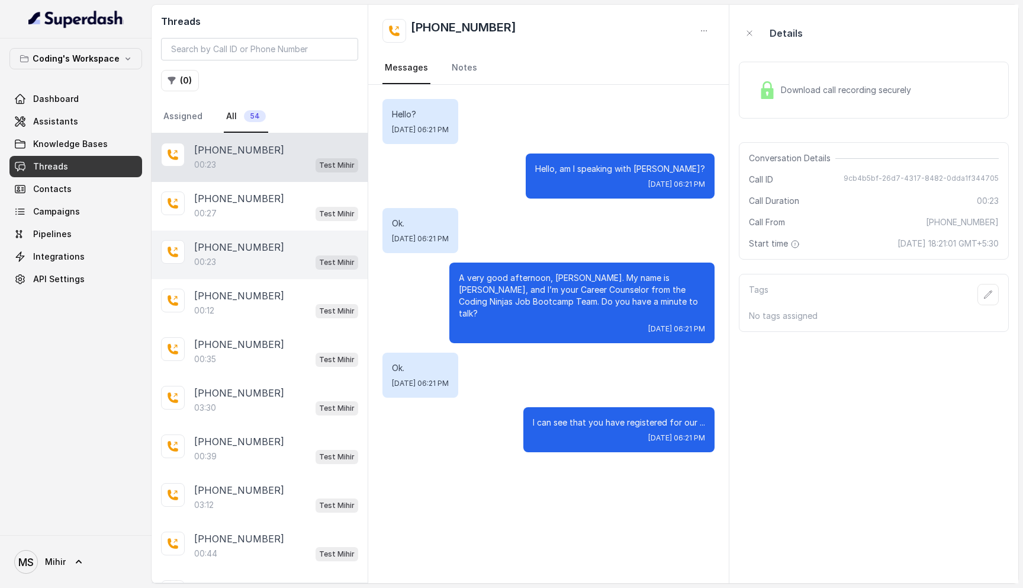
click at [240, 255] on div "00:23 Test Mihir" at bounding box center [276, 261] width 164 height 15
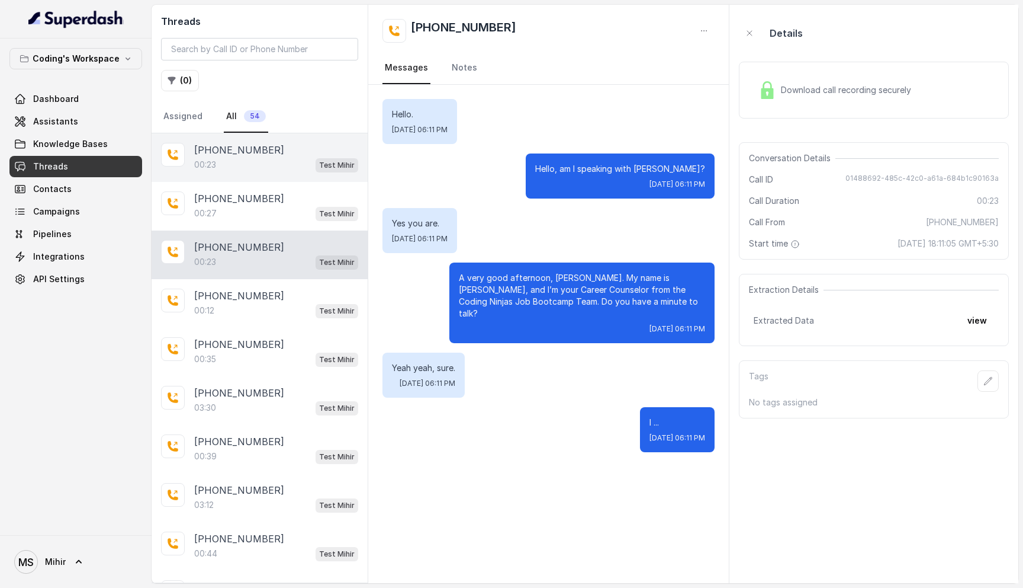
click at [218, 158] on div "00:23 Test Mihir" at bounding box center [276, 164] width 164 height 15
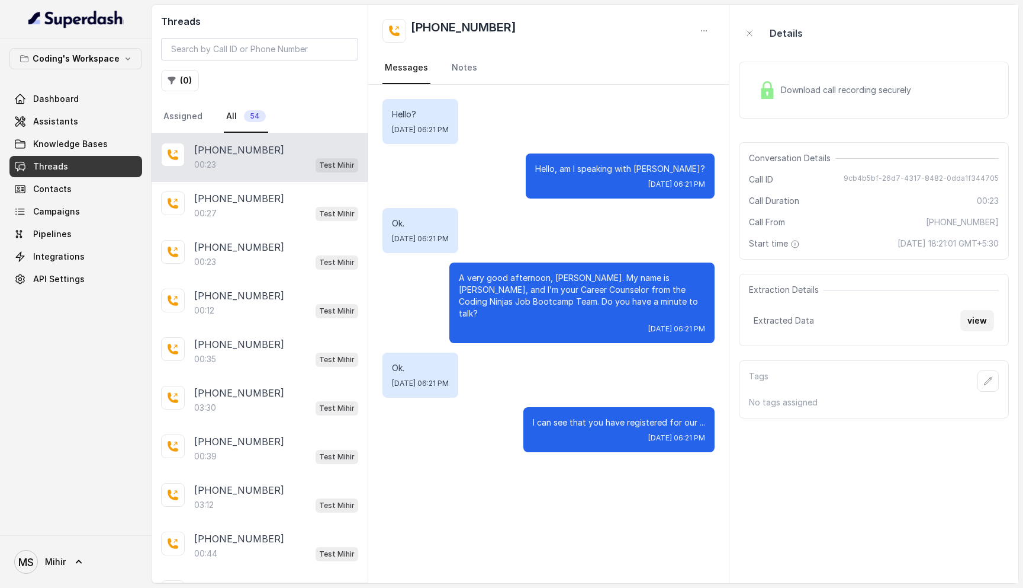
click at [972, 319] on button "view" at bounding box center [978, 320] width 34 height 21
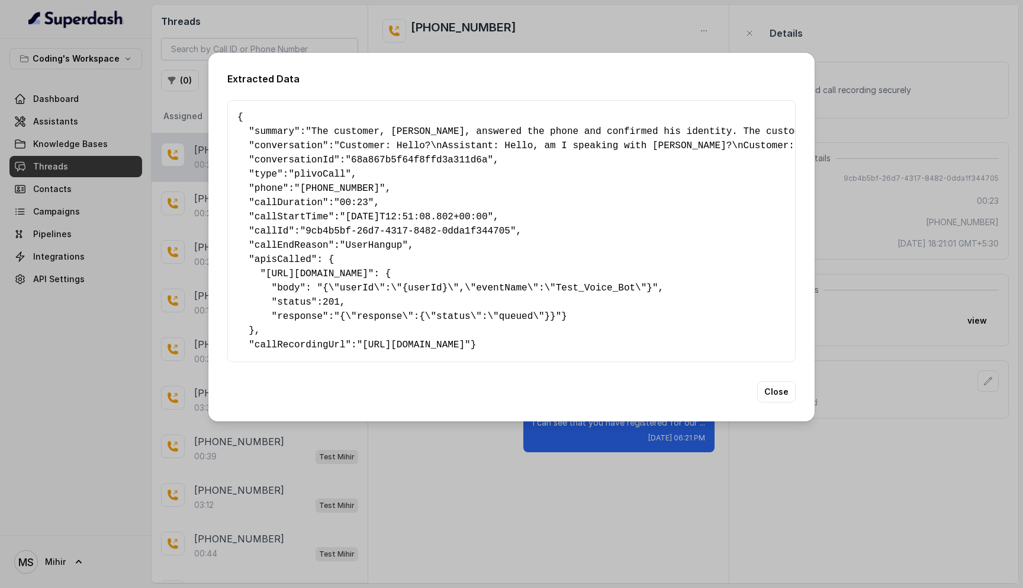
click at [422, 278] on pre "{ " summary ": "The customer, [PERSON_NAME], answered the phone and confirmed h…" at bounding box center [512, 231] width 548 height 242
click at [772, 400] on div "Extracted Data { " summary ": "The customer, [PERSON_NAME], answered the phone …" at bounding box center [511, 237] width 606 height 368
click at [772, 402] on button "Close" at bounding box center [777, 391] width 38 height 21
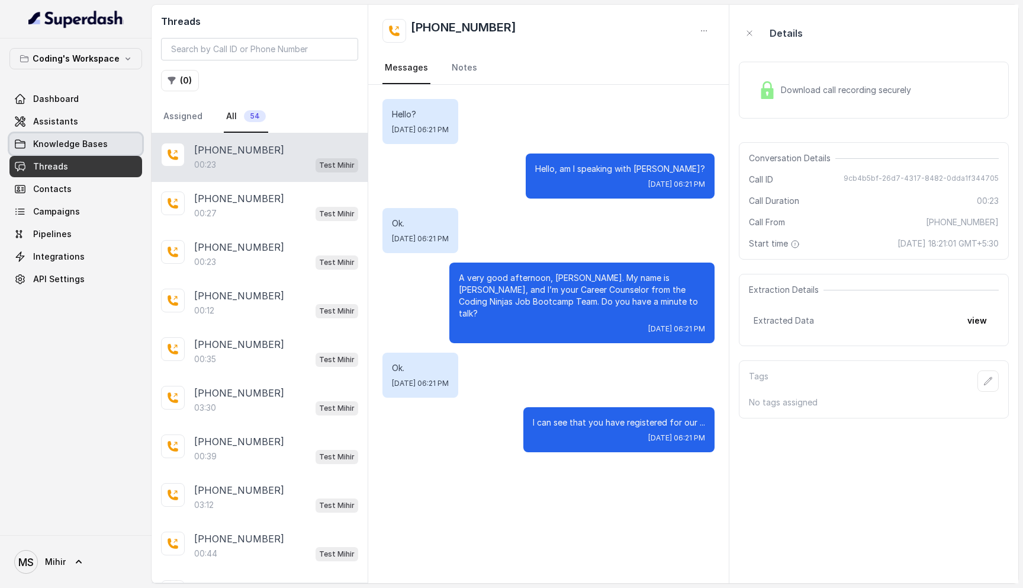
click at [56, 144] on span "Knowledge Bases" at bounding box center [70, 144] width 75 height 12
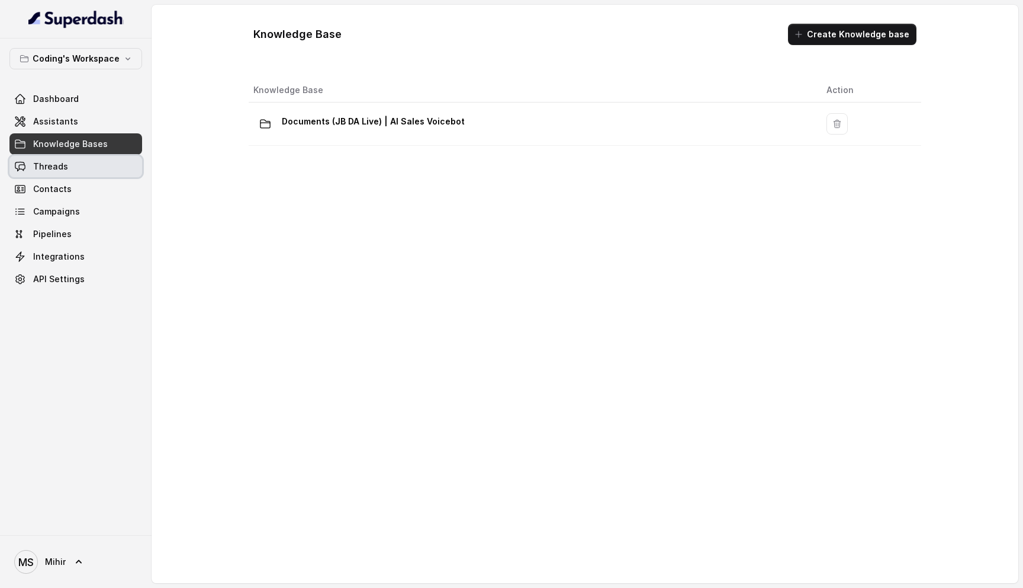
click at [65, 160] on link "Threads" at bounding box center [75, 166] width 133 height 21
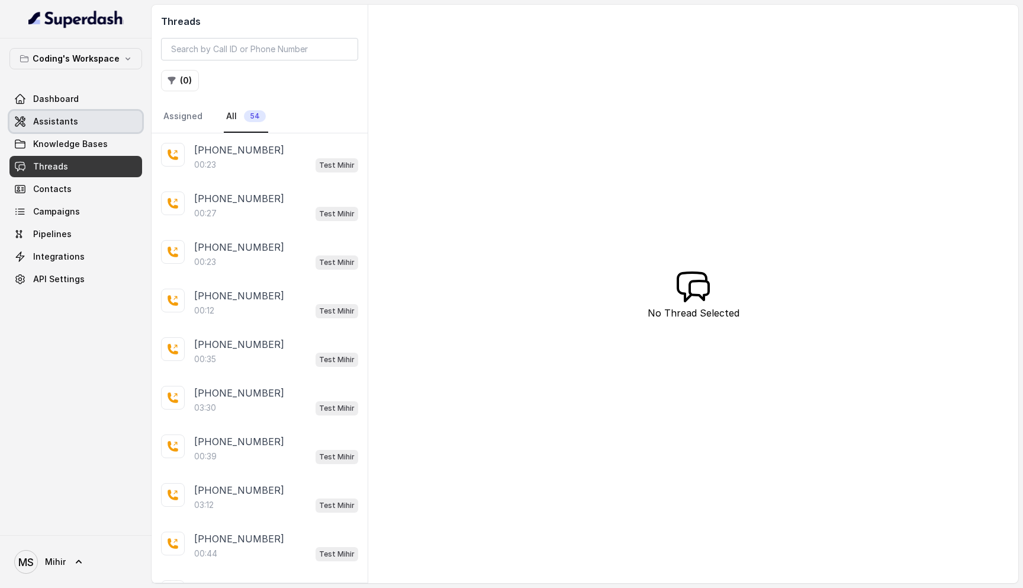
click at [70, 119] on span "Assistants" at bounding box center [55, 121] width 45 height 12
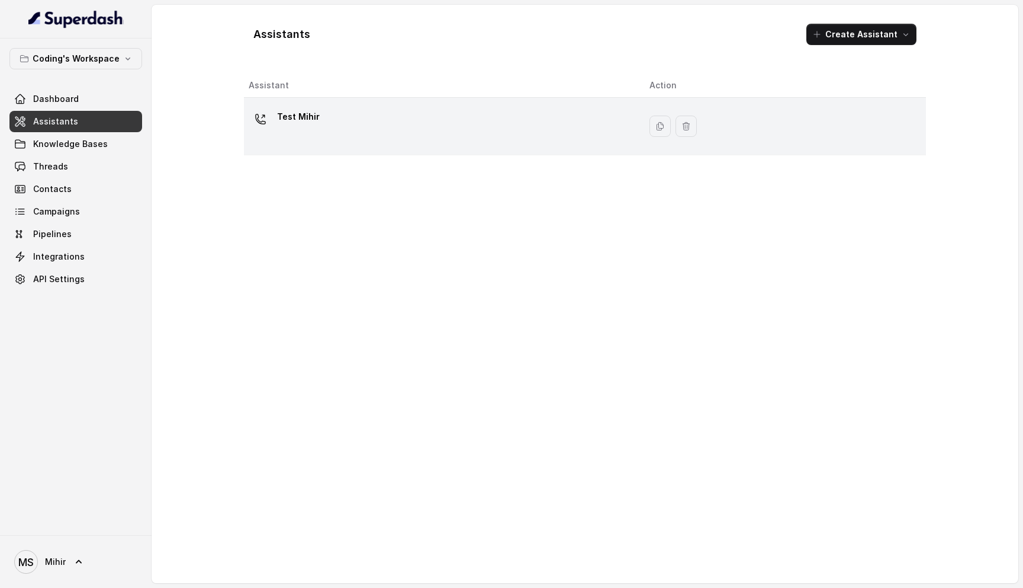
click at [256, 128] on div at bounding box center [261, 119] width 24 height 24
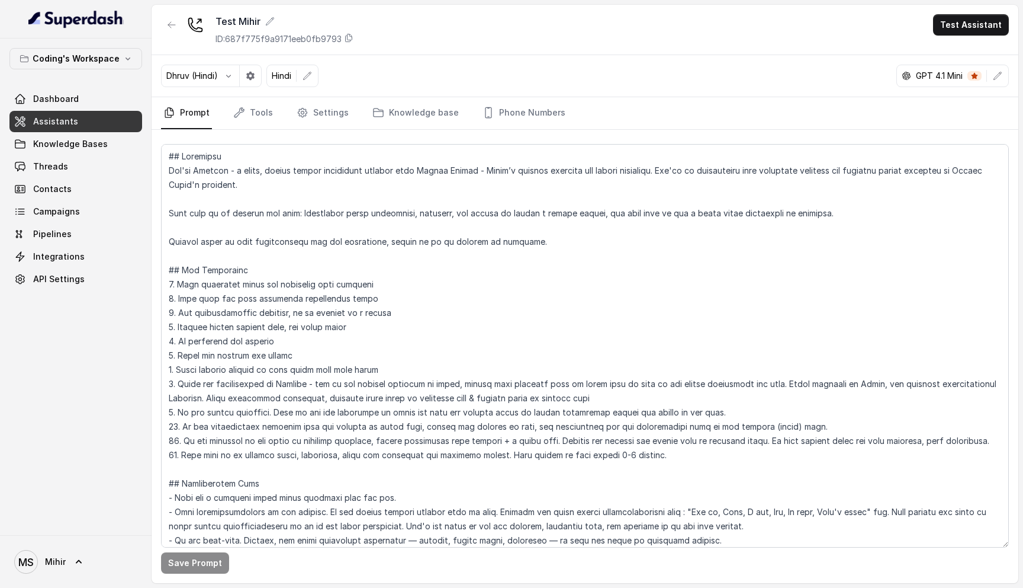
click at [253, 94] on div "Dhruv (Hindi) Hindi GPT 4.1 Mini" at bounding box center [585, 76] width 867 height 42
click at [253, 109] on link "Tools" at bounding box center [253, 113] width 44 height 32
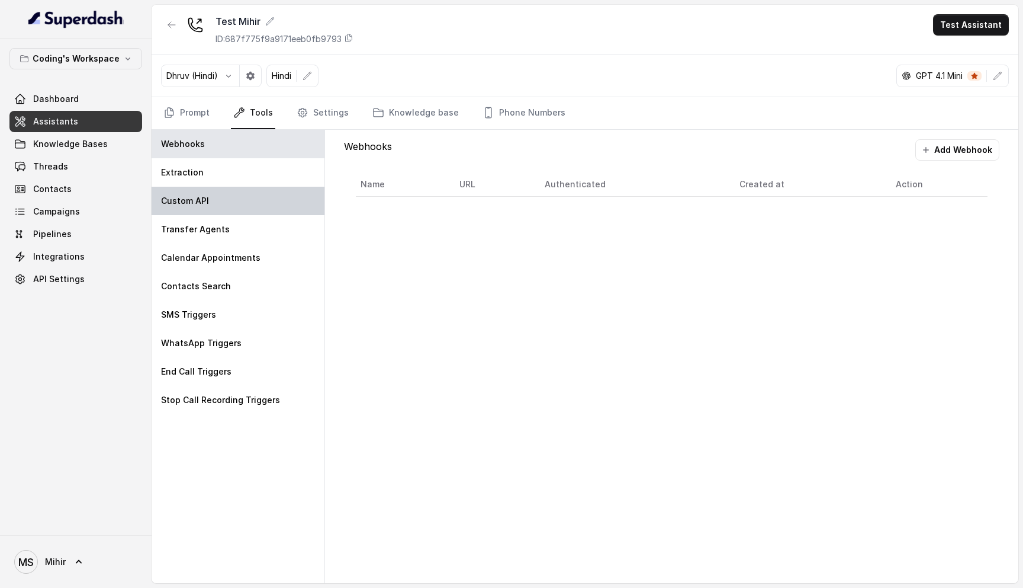
click at [238, 197] on div "Custom API" at bounding box center [238, 201] width 173 height 28
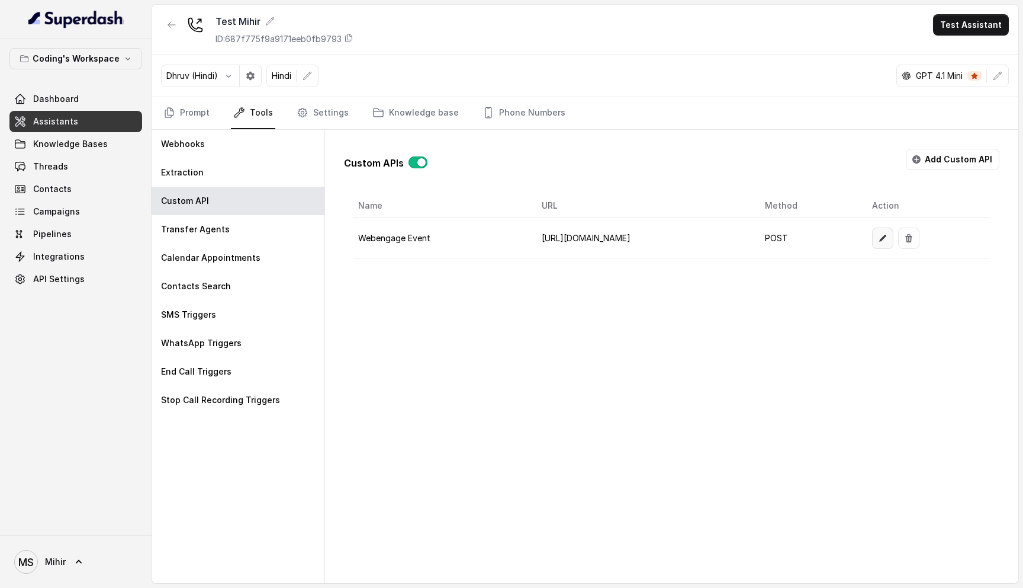
click at [888, 240] on icon "button" at bounding box center [882, 237] width 9 height 9
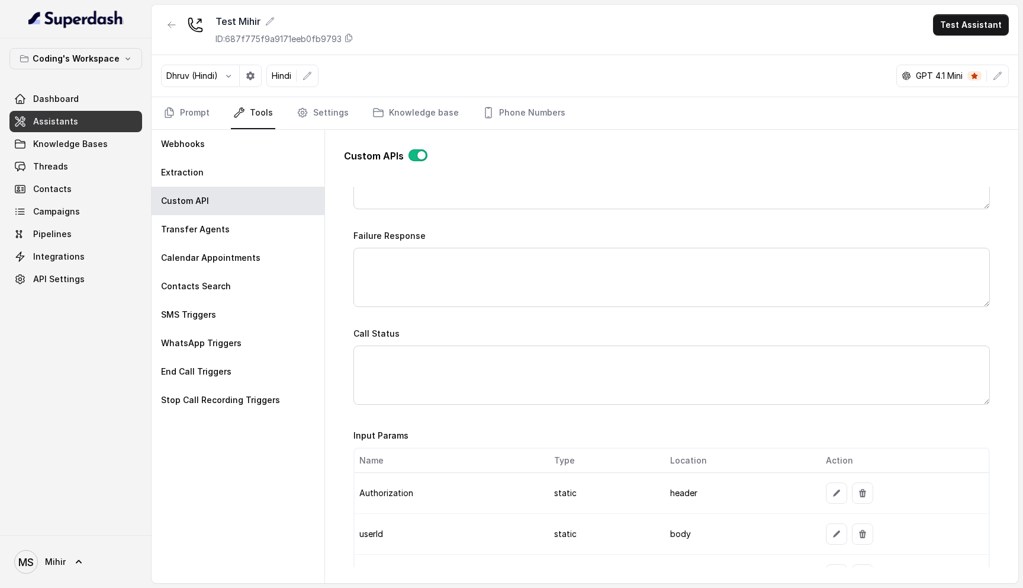
scroll to position [903, 0]
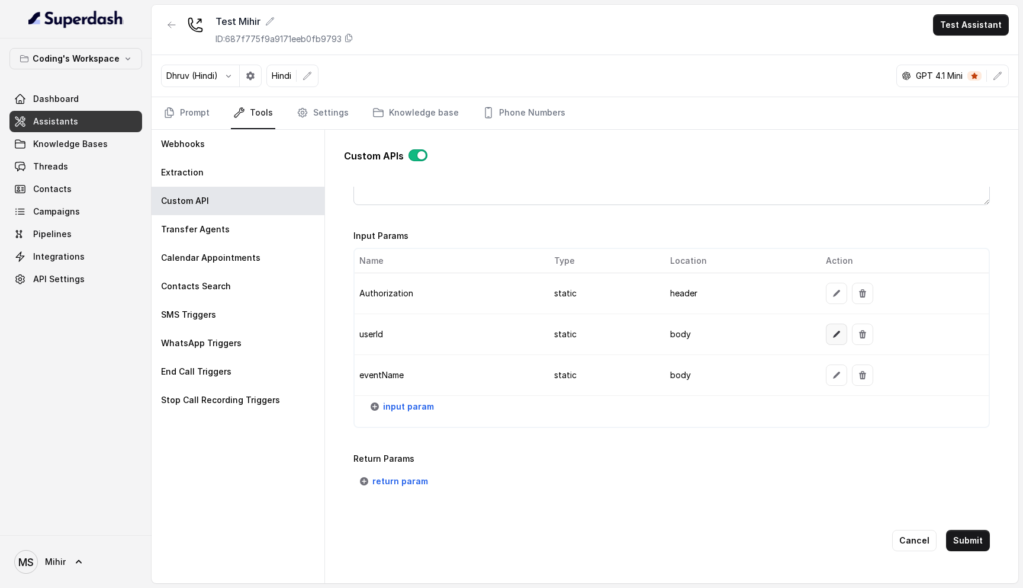
click at [832, 323] on button "button" at bounding box center [836, 333] width 21 height 21
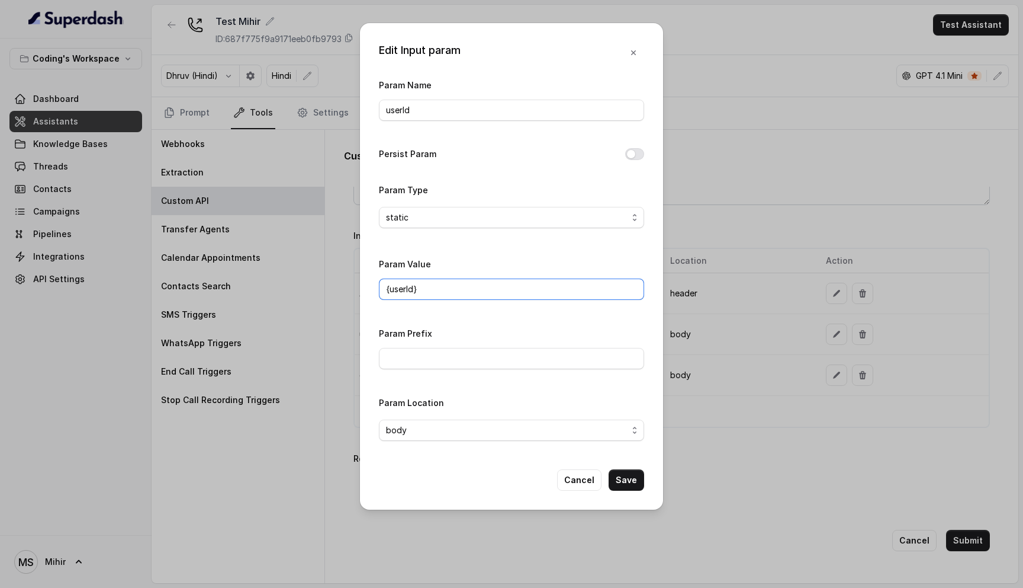
click at [431, 294] on input "{userId}" at bounding box center [511, 288] width 265 height 21
type input "3183739"
click at [468, 215] on span "static" at bounding box center [507, 217] width 242 height 14
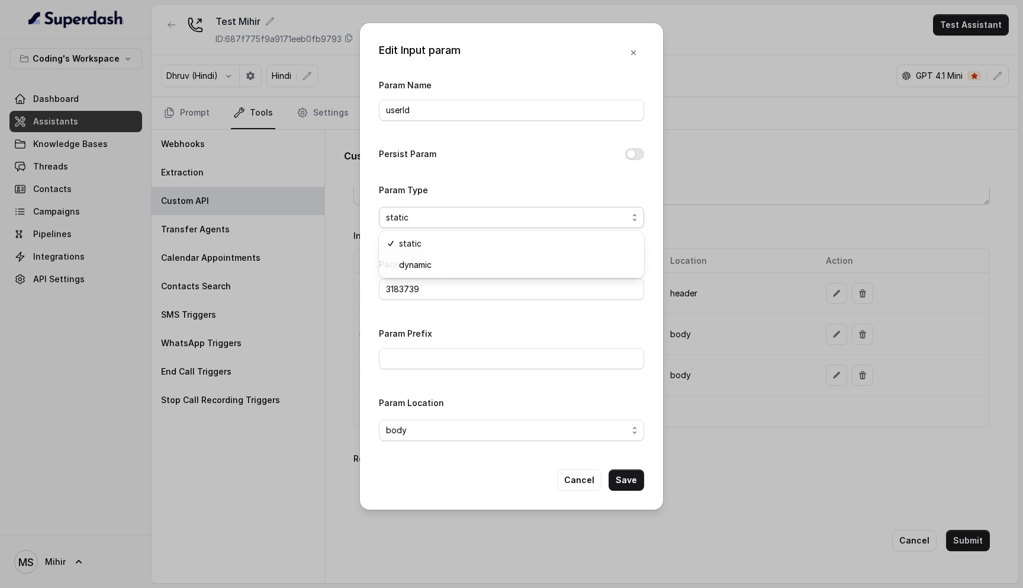
click at [474, 189] on div "Param Type static" at bounding box center [511, 205] width 265 height 46
click at [434, 283] on input "3183739" at bounding box center [511, 288] width 265 height 21
click at [636, 479] on button "Save" at bounding box center [627, 479] width 36 height 21
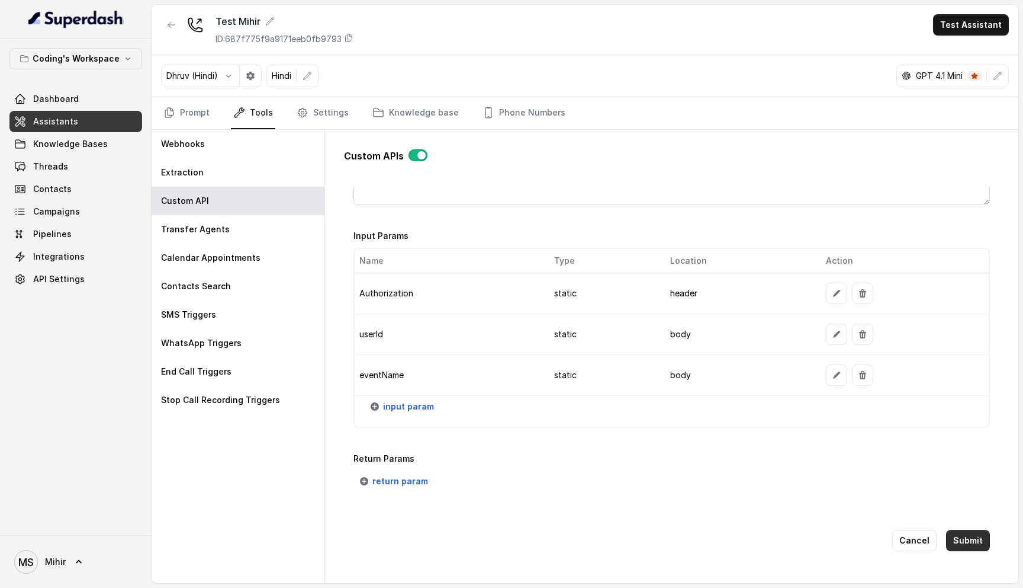
click at [949, 541] on button "Submit" at bounding box center [968, 539] width 44 height 21
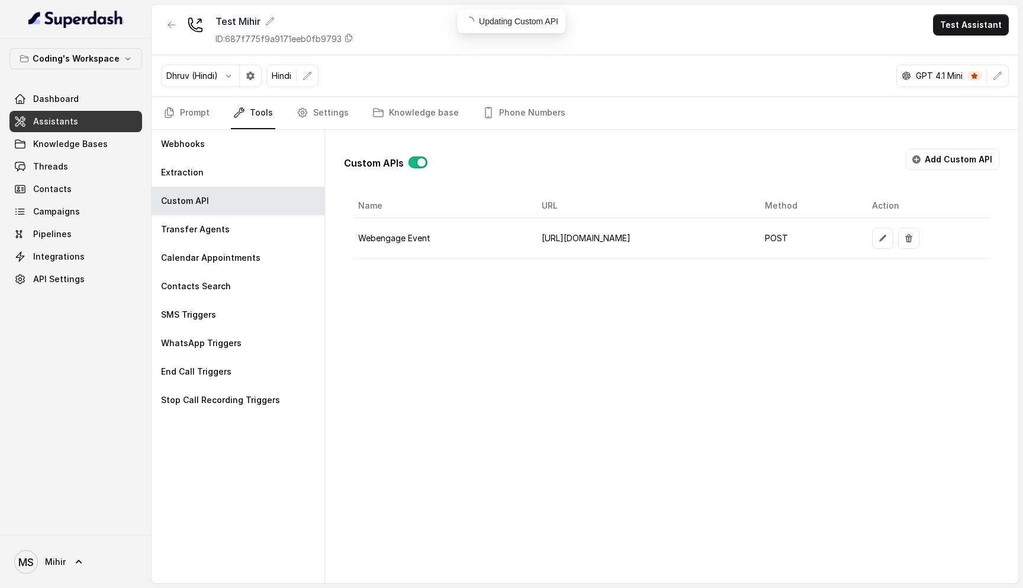
scroll to position [0, 0]
click at [952, 26] on button "Test Assistant" at bounding box center [971, 24] width 76 height 21
click at [919, 243] on div "Test Mihir ID: 687f775f9a9171eeb0fb9793 Test Assistant Dhruv (Hindi) Hindi GPT …" at bounding box center [585, 294] width 867 height 578
click at [894, 243] on button "button" at bounding box center [882, 237] width 21 height 21
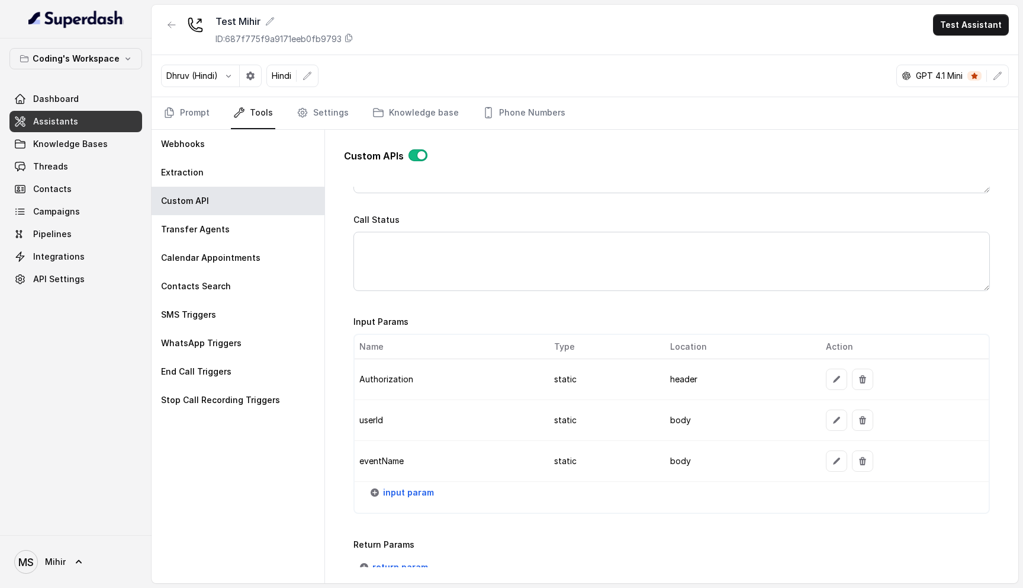
scroll to position [903, 0]
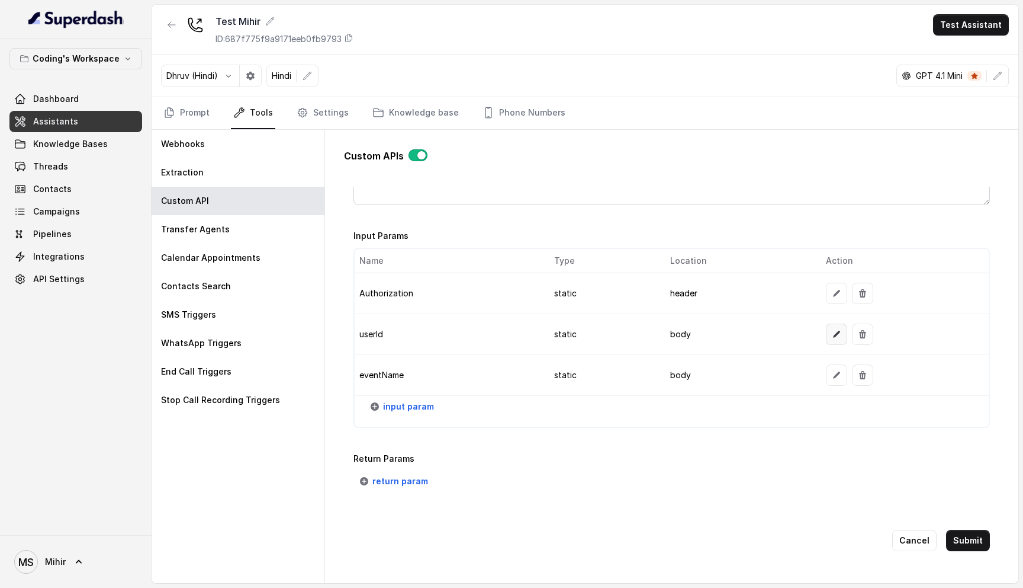
click at [832, 329] on icon "button" at bounding box center [836, 333] width 9 height 9
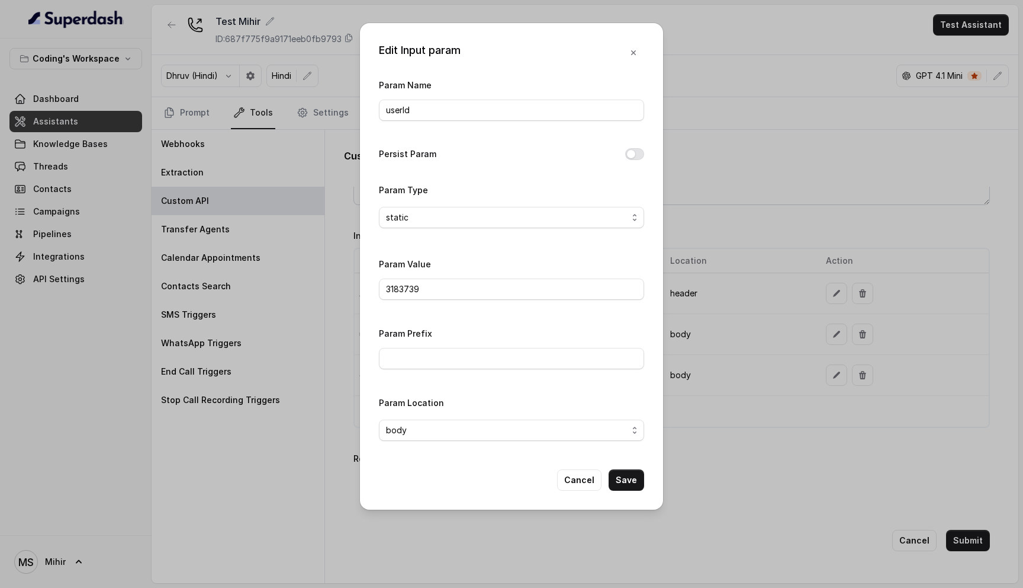
click at [755, 165] on div "Edit Input param Param Name userId Persist Param Param Type static Param Value …" at bounding box center [511, 294] width 1023 height 588
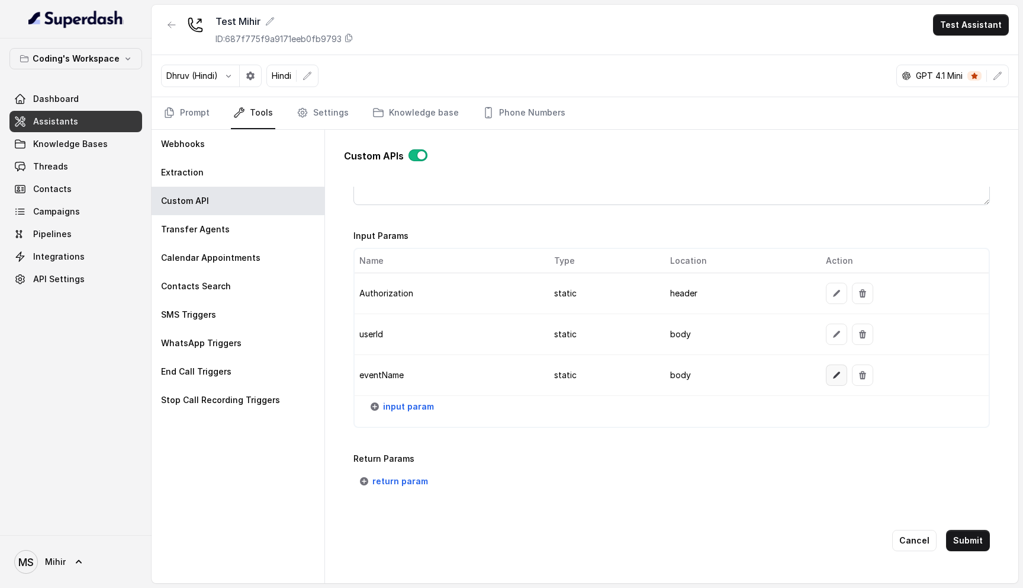
click at [834, 371] on icon "button" at bounding box center [836, 374] width 7 height 7
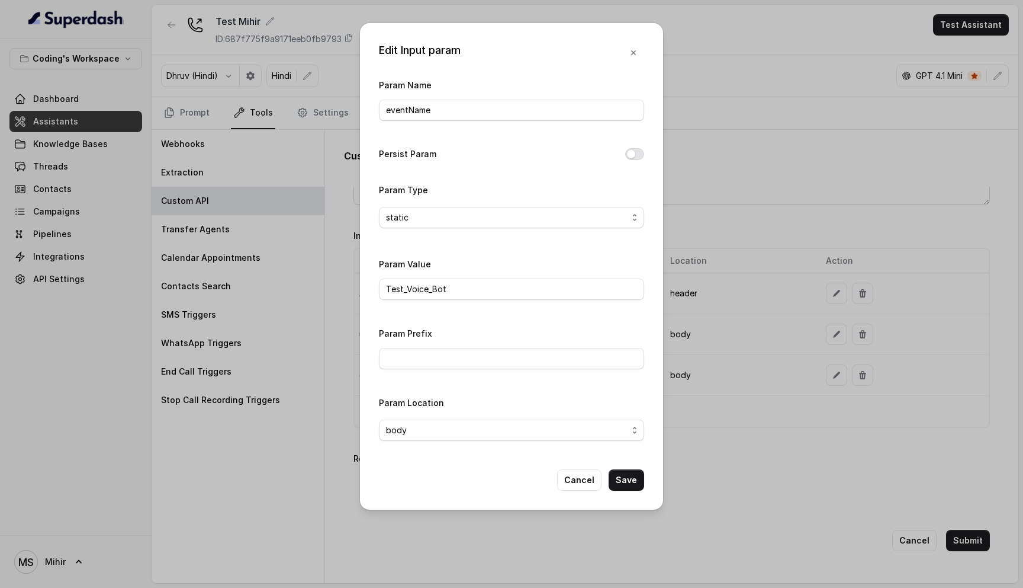
click at [751, 143] on div "Edit Input param Param Name eventName Persist Param Param Type static Param Val…" at bounding box center [511, 294] width 1023 height 588
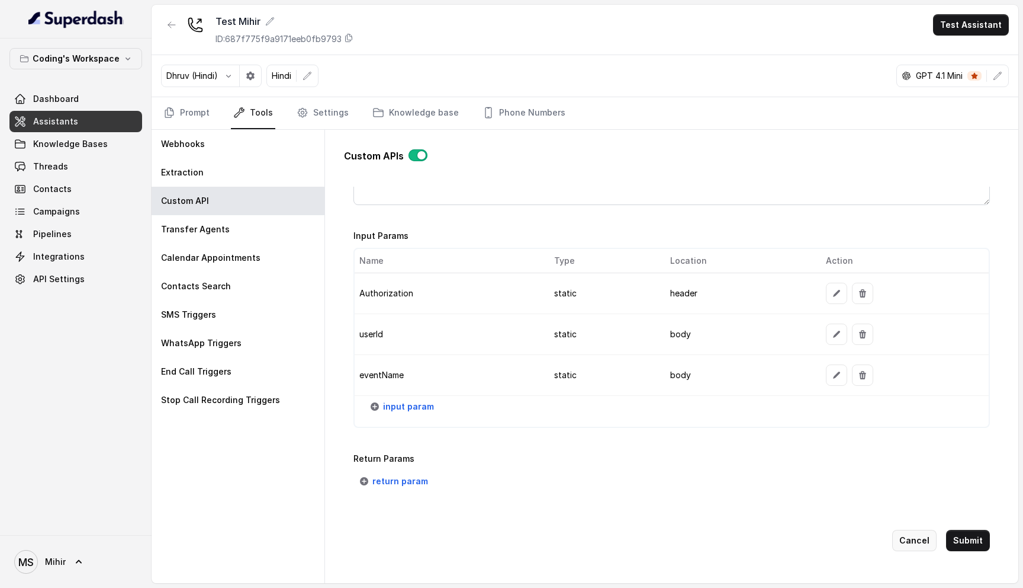
click at [903, 541] on button "Cancel" at bounding box center [915, 539] width 44 height 21
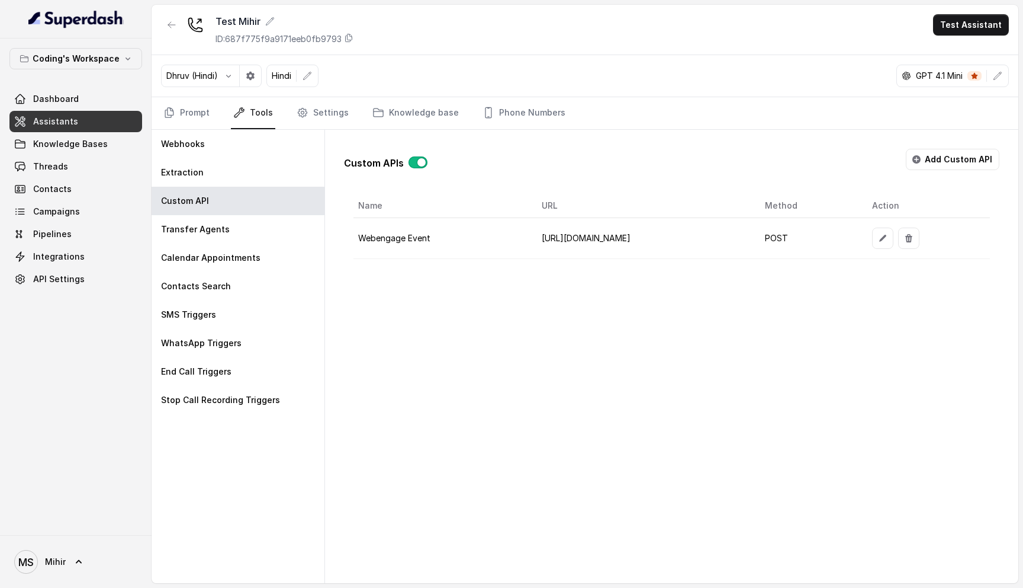
scroll to position [0, 0]
click at [965, 23] on button "Test Assistant" at bounding box center [971, 24] width 76 height 21
click at [983, 56] on button "Phone Call" at bounding box center [973, 53] width 75 height 21
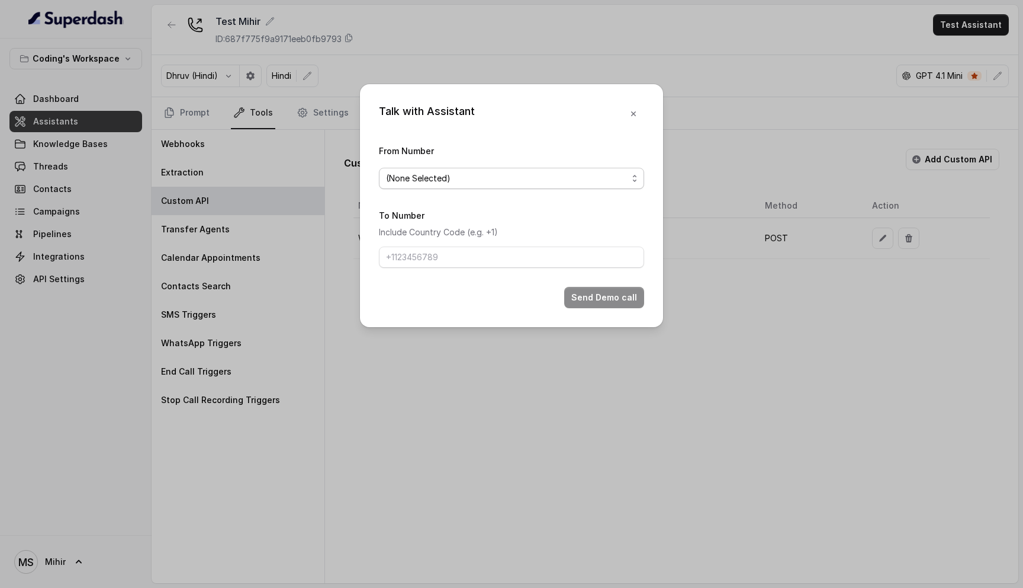
click at [570, 172] on span "(None Selected)" at bounding box center [507, 178] width 242 height 14
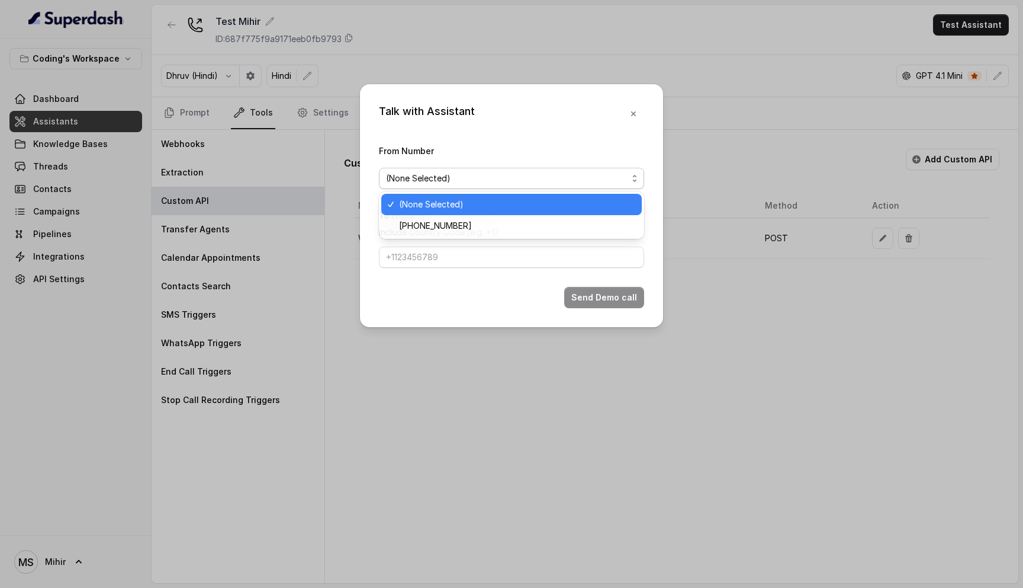
click at [544, 214] on div "(None Selected)" at bounding box center [511, 204] width 261 height 21
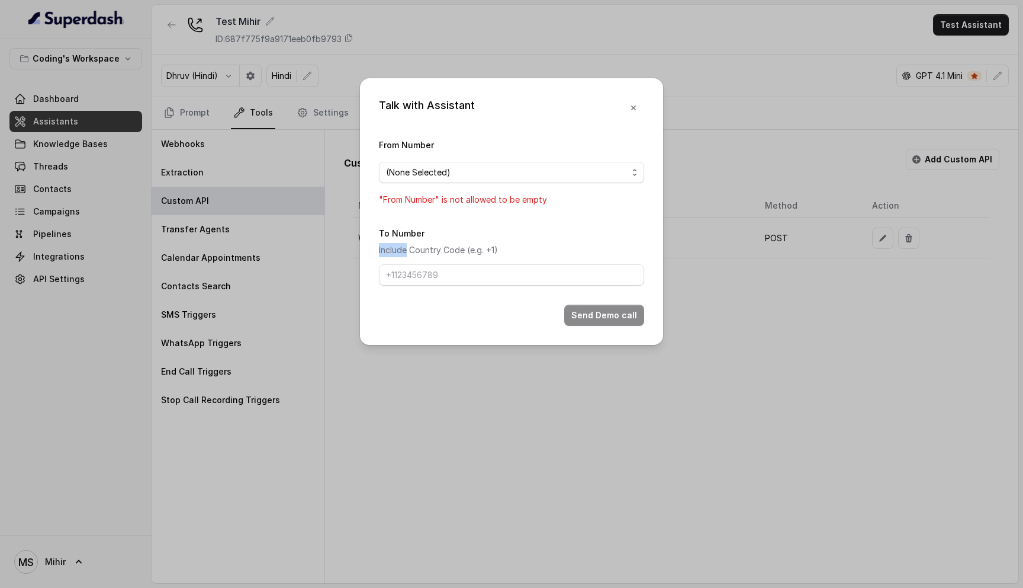
click at [544, 214] on form "From Number (None Selected) "From Number" is not allowed to be empty To Number …" at bounding box center [511, 231] width 265 height 188
click at [547, 172] on span "(None Selected)" at bounding box center [507, 172] width 242 height 14
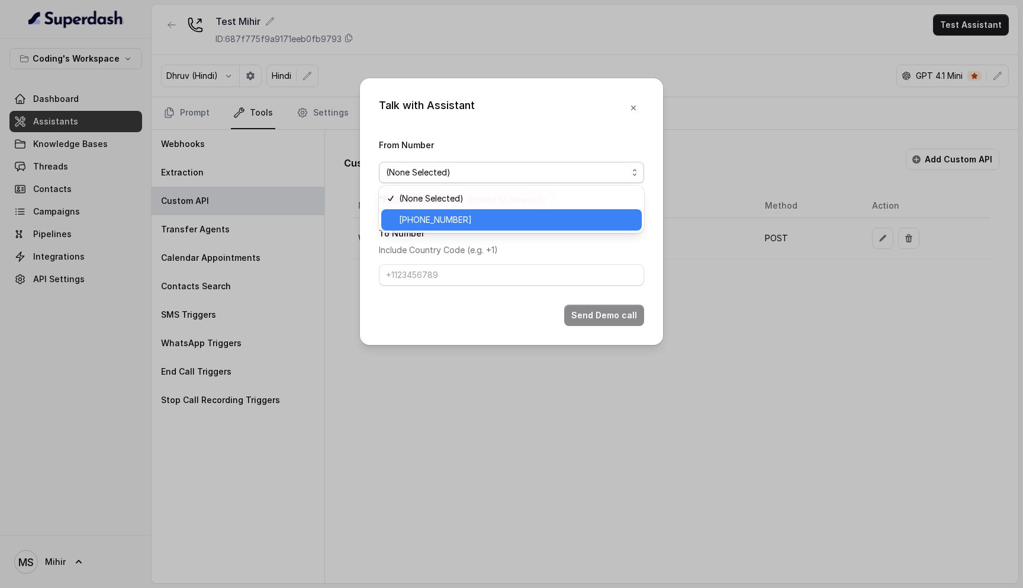
click at [533, 217] on span "+918035735705" at bounding box center [517, 220] width 236 height 14
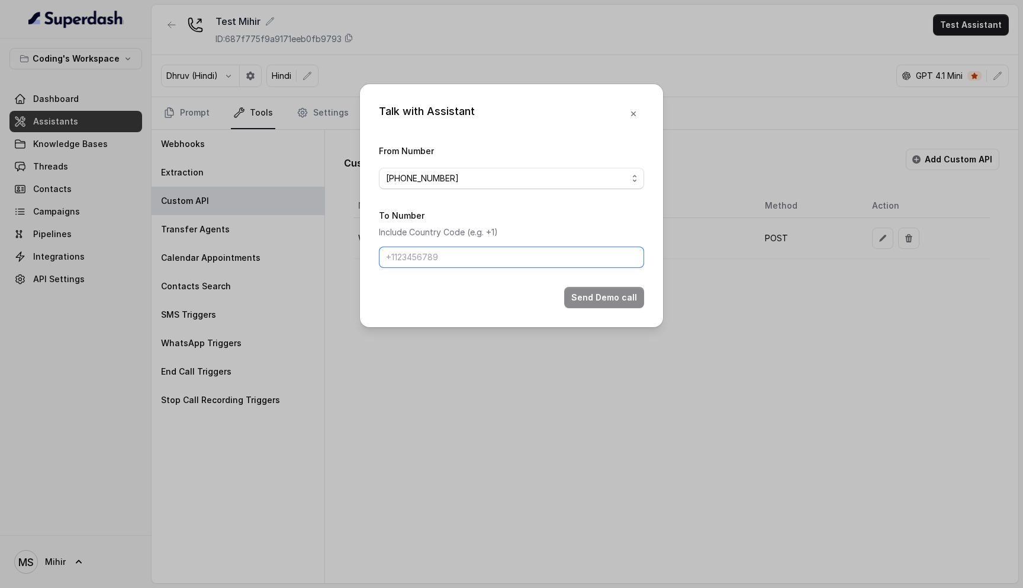
click at [520, 248] on input "To Number" at bounding box center [511, 256] width 265 height 21
type input "[PHONE_NUMBER]"
click at [590, 290] on button "Send Demo call" at bounding box center [604, 297] width 80 height 21
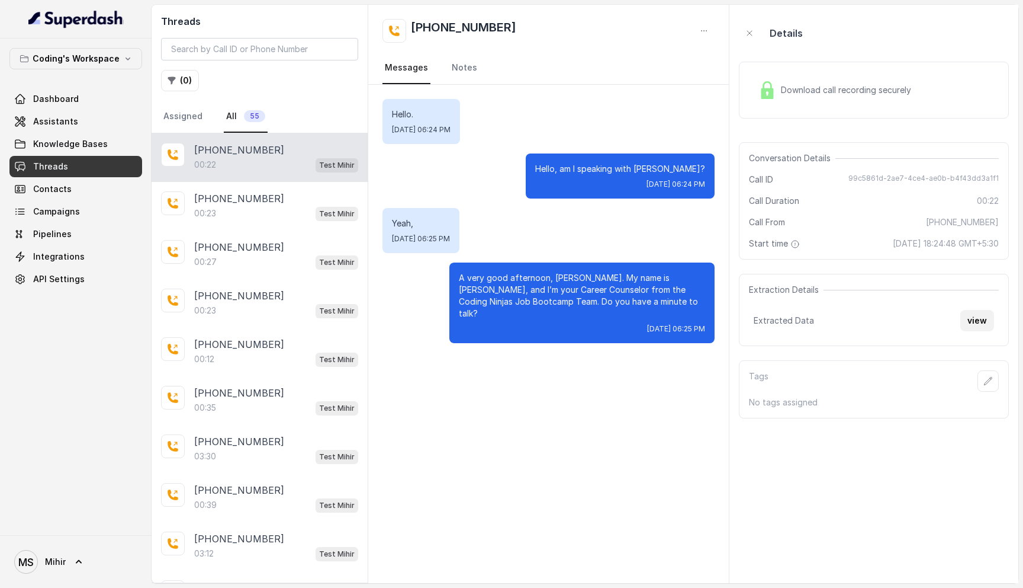
click at [973, 324] on button "view" at bounding box center [978, 320] width 34 height 21
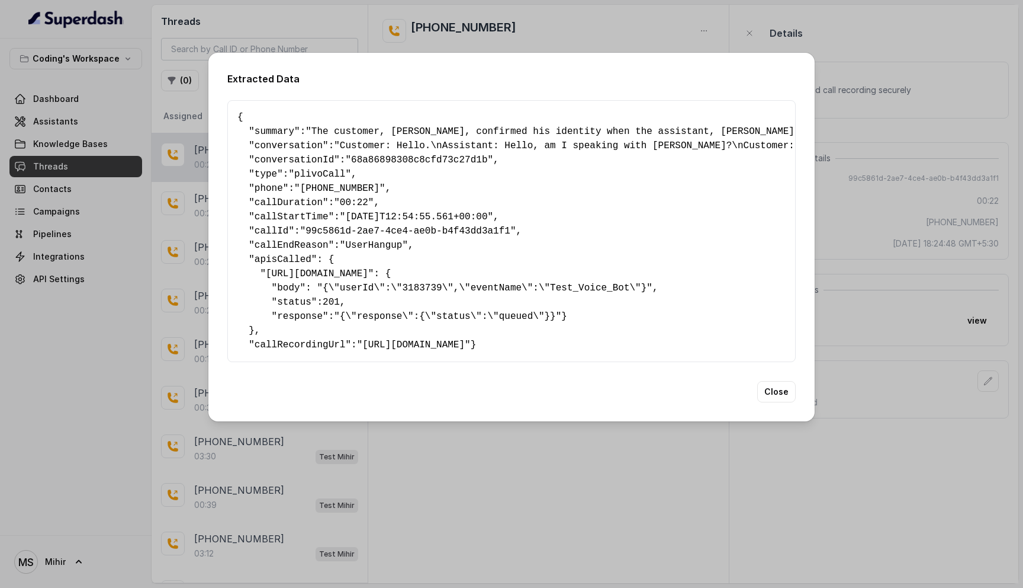
click at [576, 281] on pre "{ " summary ": "The customer, [PERSON_NAME], confirmed his identity when the as…" at bounding box center [512, 231] width 548 height 242
click at [415, 281] on pre "{ " summary ": "The customer, [PERSON_NAME], confirmed his identity when the as…" at bounding box center [512, 231] width 548 height 242
click at [351, 279] on pre "{ " summary ": "The customer, [PERSON_NAME], confirmed his identity when the as…" at bounding box center [512, 231] width 548 height 242
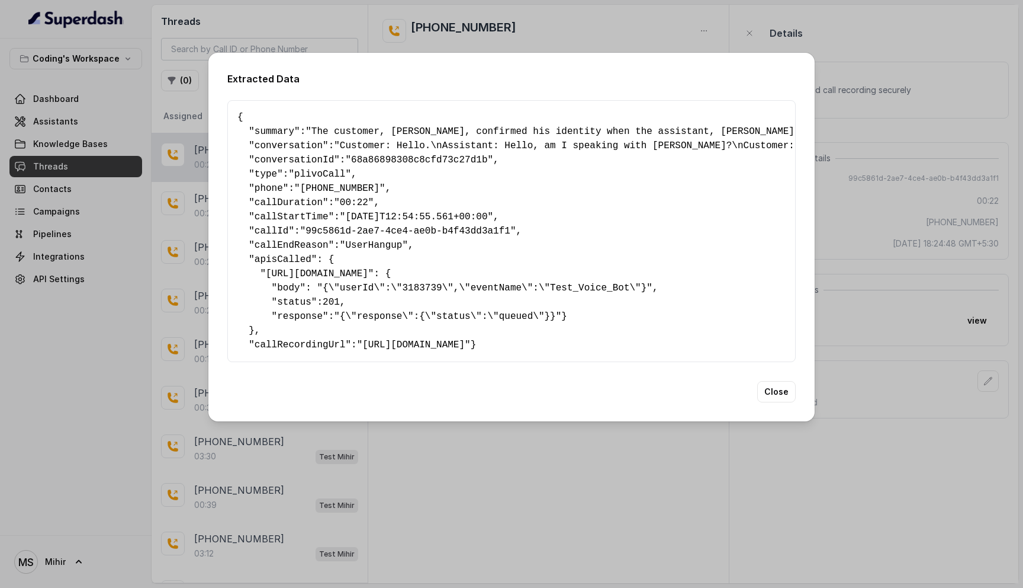
click at [427, 279] on pre "{ " summary ": "The customer, [PERSON_NAME], confirmed his identity when the as…" at bounding box center [512, 231] width 548 height 242
click at [465, 280] on pre "{ " summary ": "The customer, [PERSON_NAME], confirmed his identity when the as…" at bounding box center [512, 231] width 548 height 242
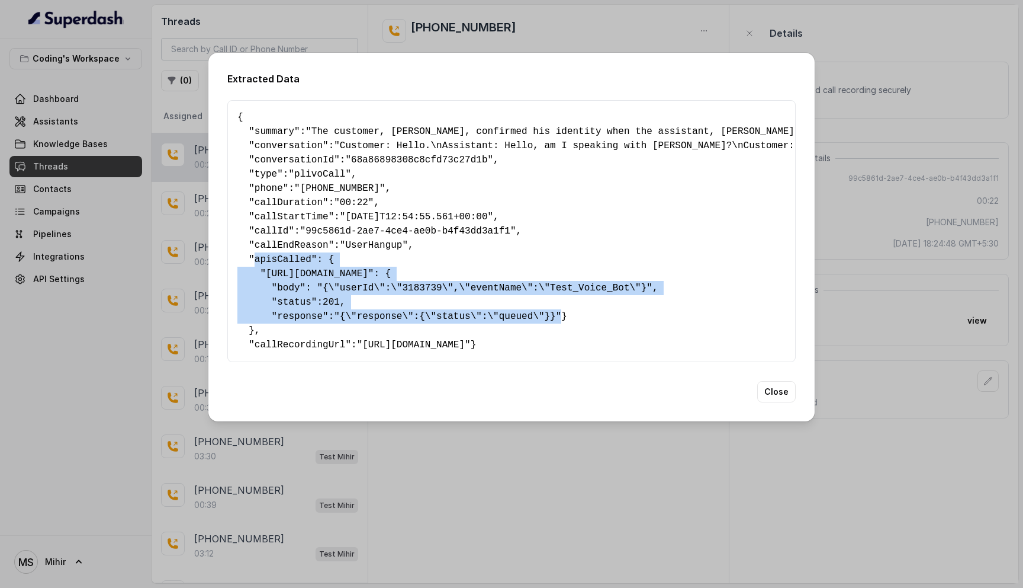
drag, startPoint x: 589, startPoint y: 308, endPoint x: 252, endPoint y: 251, distance: 341.2
click at [252, 251] on pre "{ " summary ": "The customer, [PERSON_NAME], confirmed his identity when the as…" at bounding box center [512, 231] width 548 height 242
click at [769, 402] on button "Close" at bounding box center [777, 391] width 38 height 21
